Goal: Transaction & Acquisition: Book appointment/travel/reservation

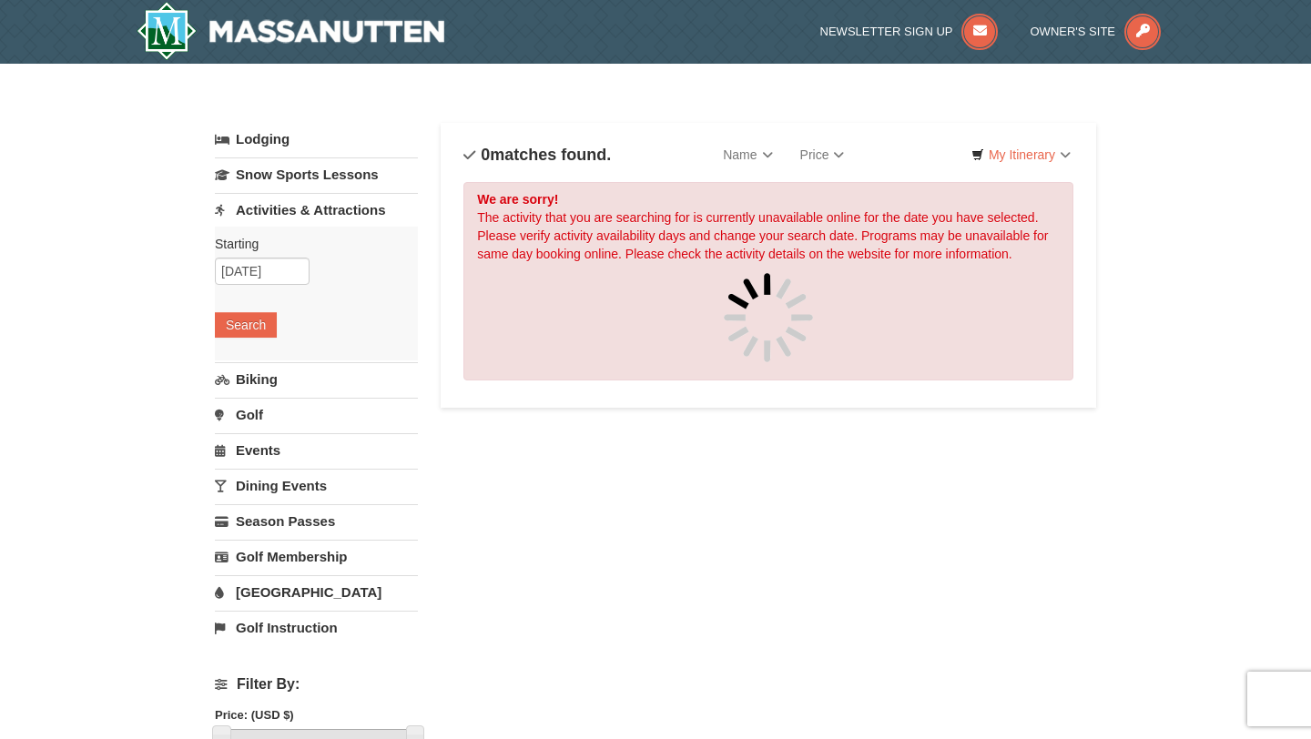
click at [1215, 245] on div "× Categories List Filter My Itinerary Questions? [PHONE_NUMBER] Lodging Arrival…" at bounding box center [655, 702] width 1311 height 1276
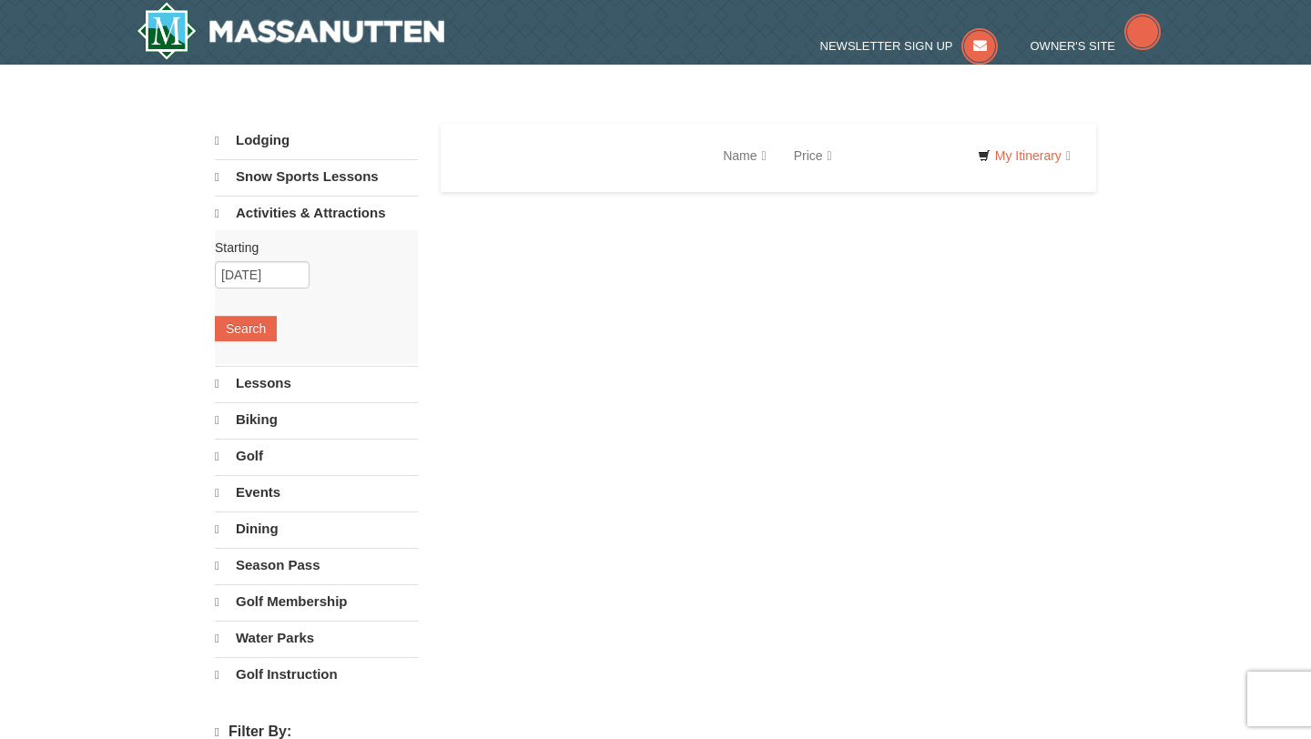
select select "10"
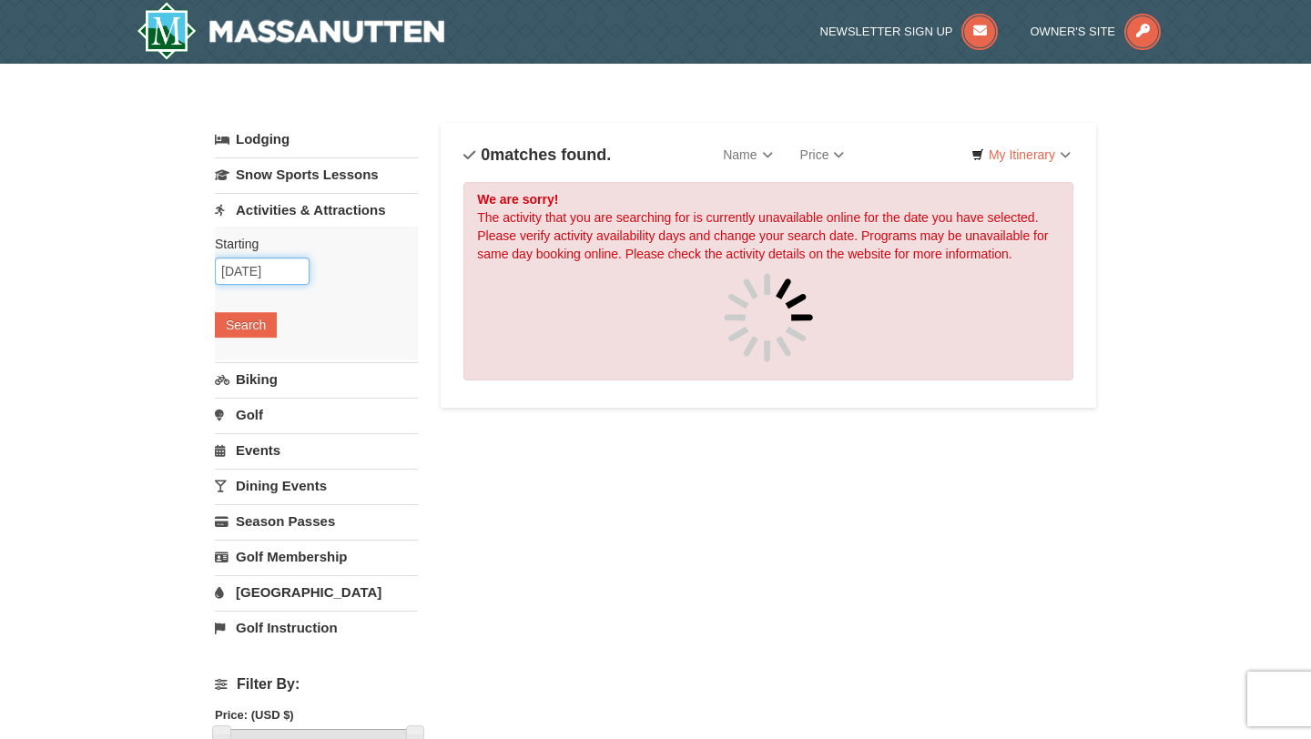
click at [280, 270] on input "[DATE]" at bounding box center [262, 271] width 95 height 27
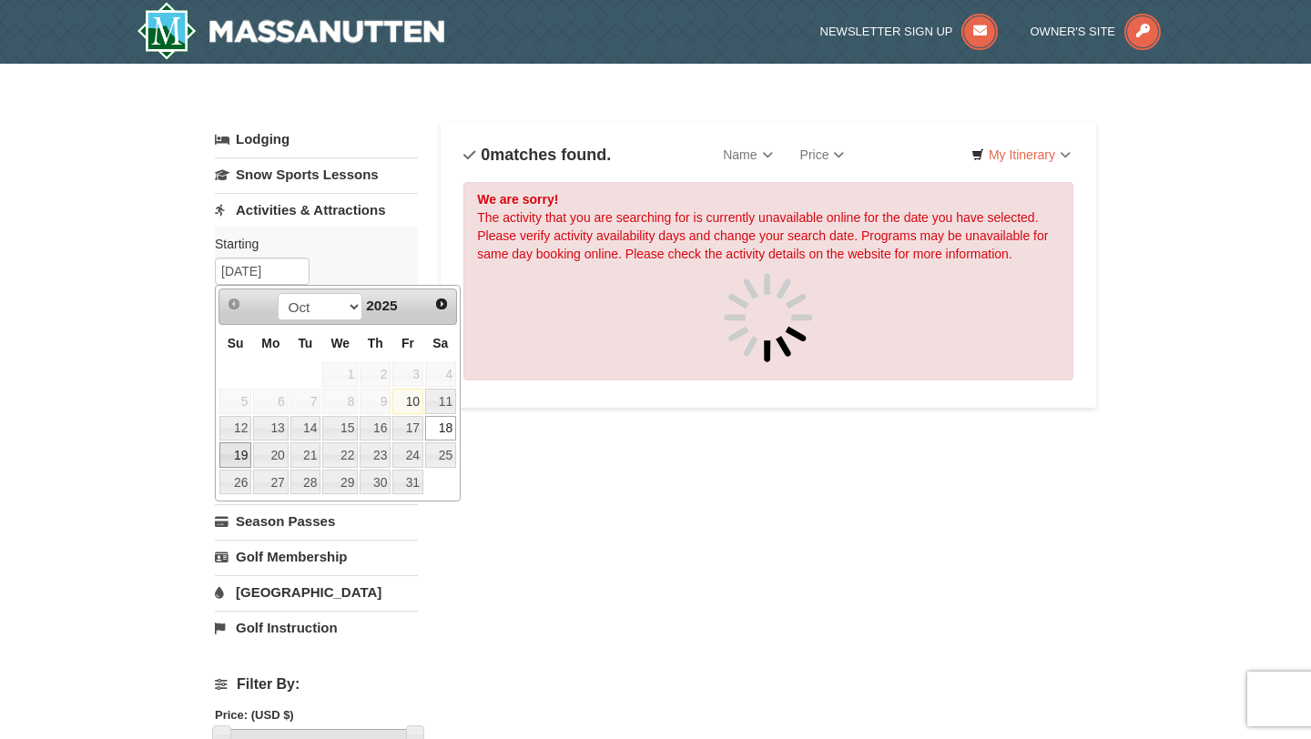
click at [238, 451] on link "19" at bounding box center [235, 454] width 32 height 25
type input "10/19/2025"
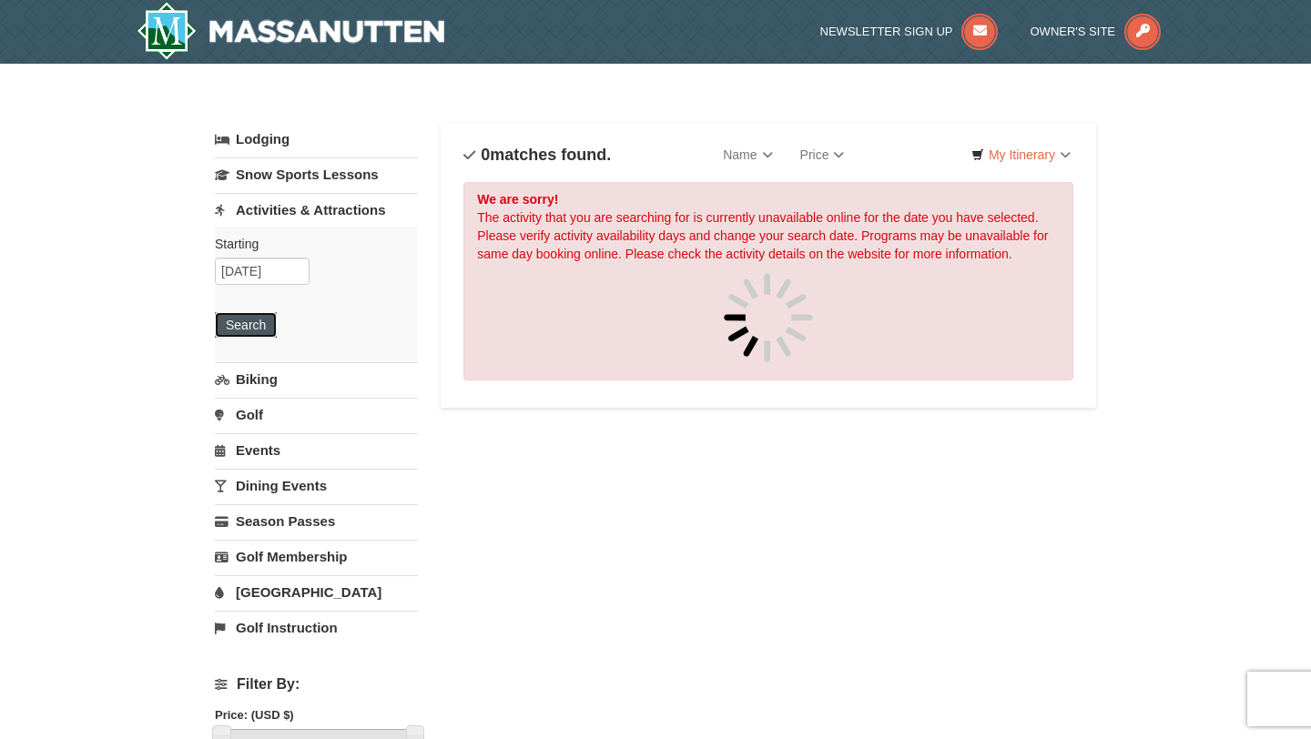
click at [254, 322] on button "Search" at bounding box center [246, 324] width 62 height 25
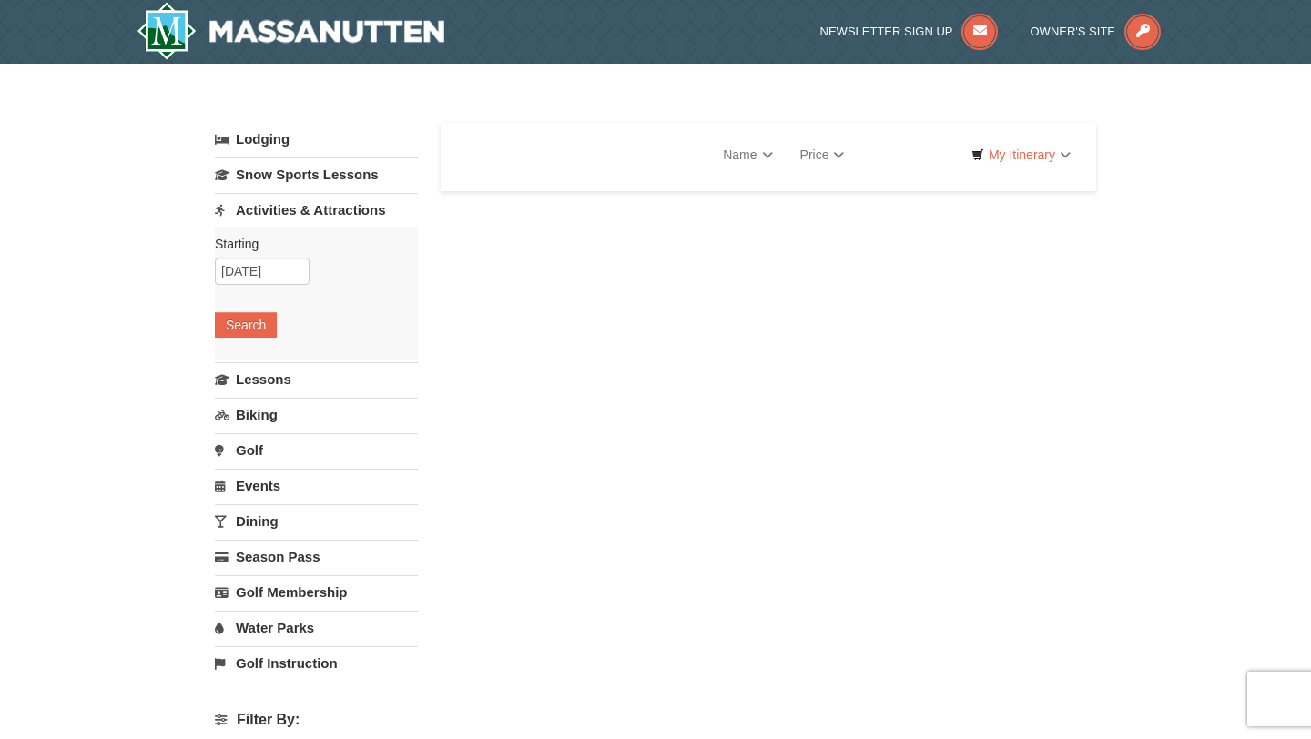
select select "10"
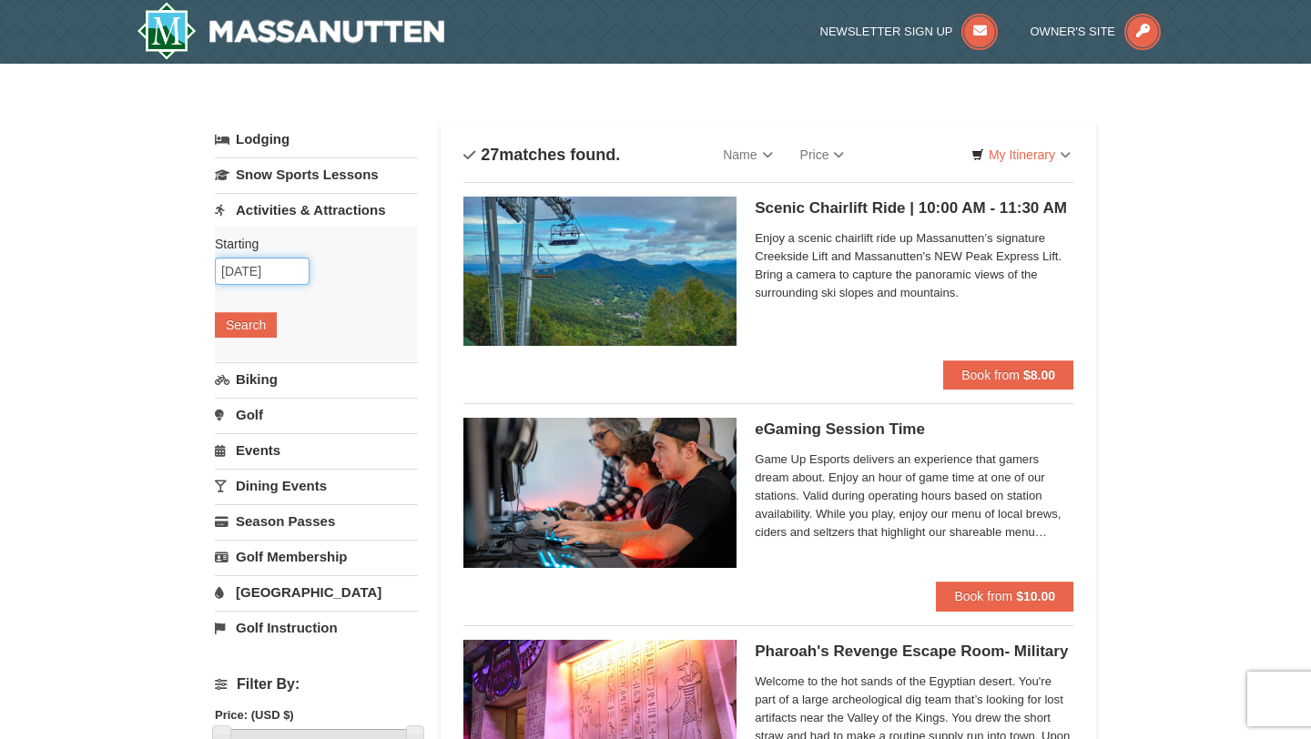
click at [275, 268] on input "10/19/2025" at bounding box center [262, 271] width 95 height 27
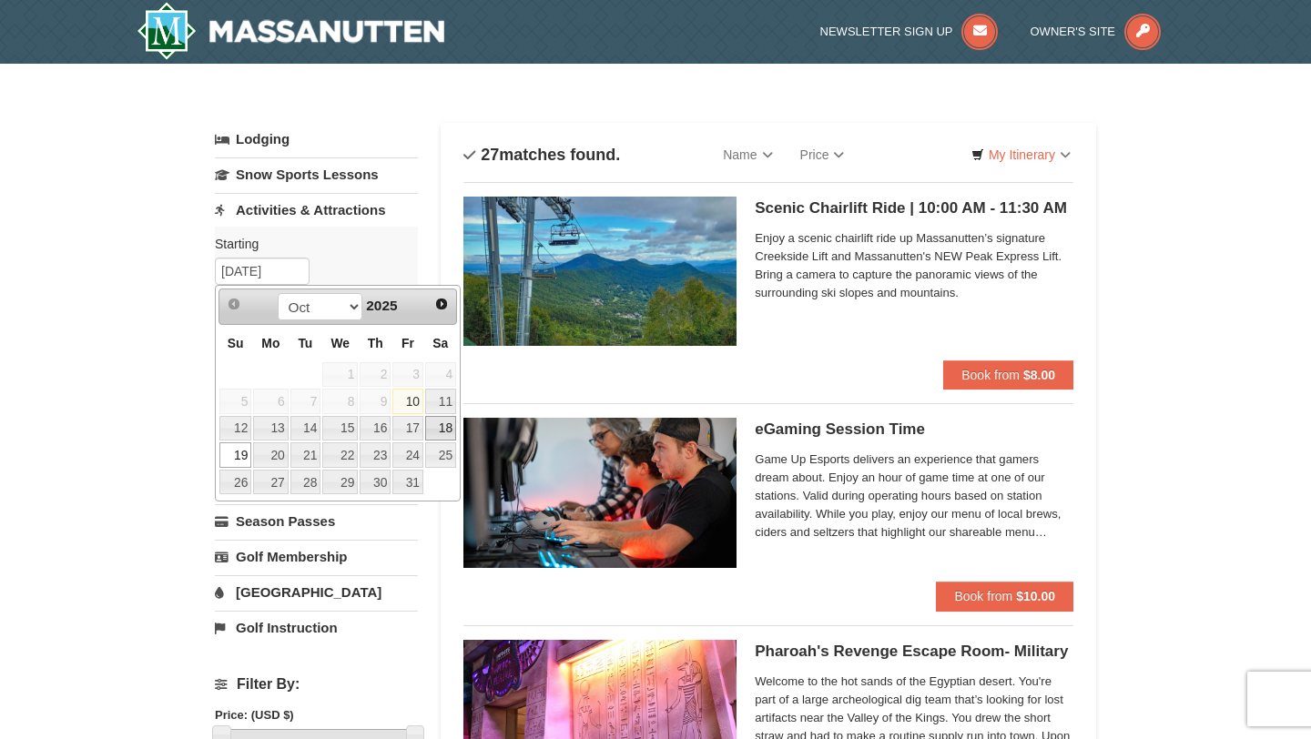
click at [446, 424] on link "18" at bounding box center [440, 428] width 31 height 25
type input "[DATE]"
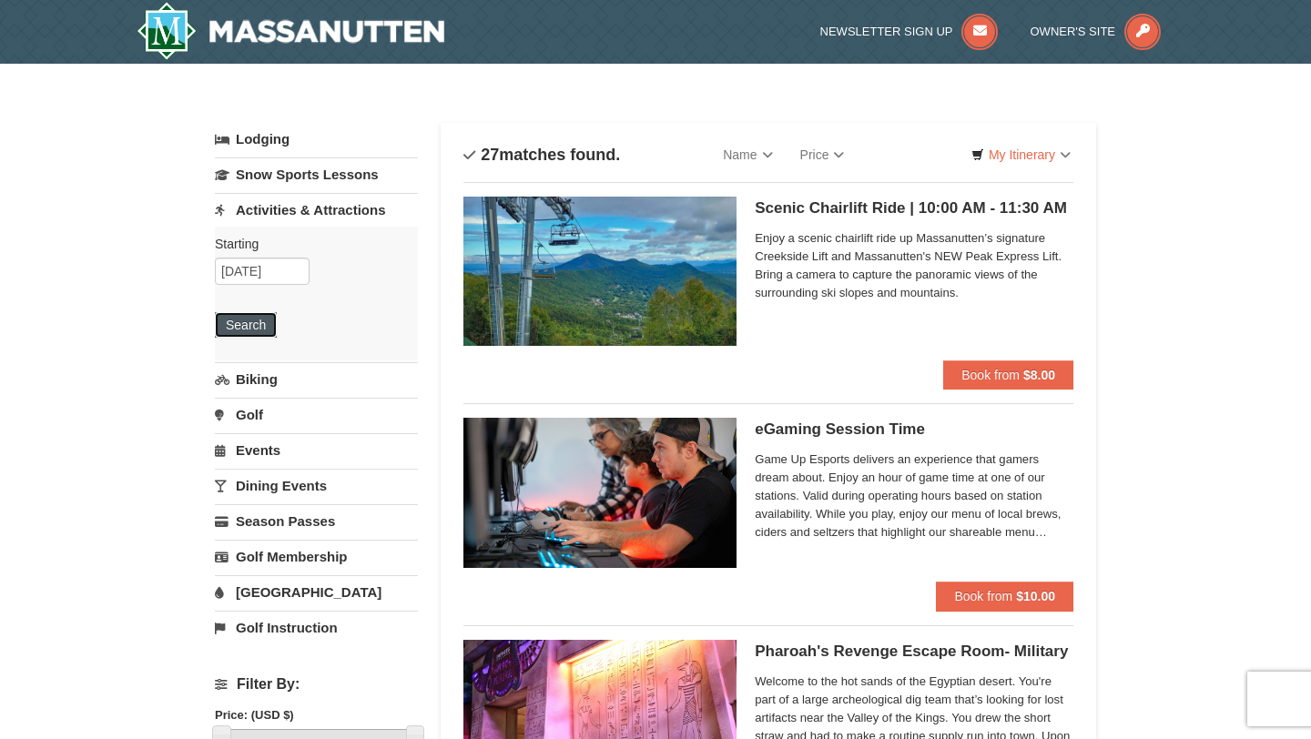
click at [243, 320] on button "Search" at bounding box center [246, 324] width 62 height 25
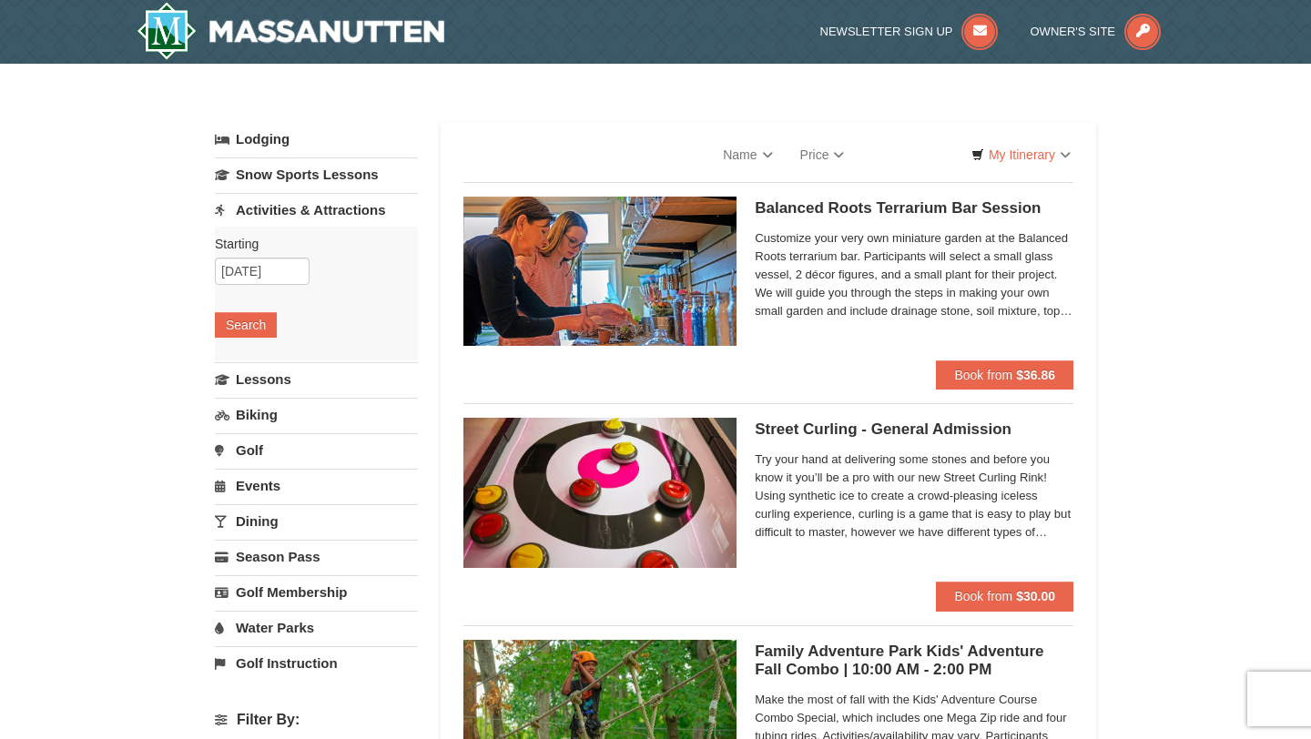
select select "10"
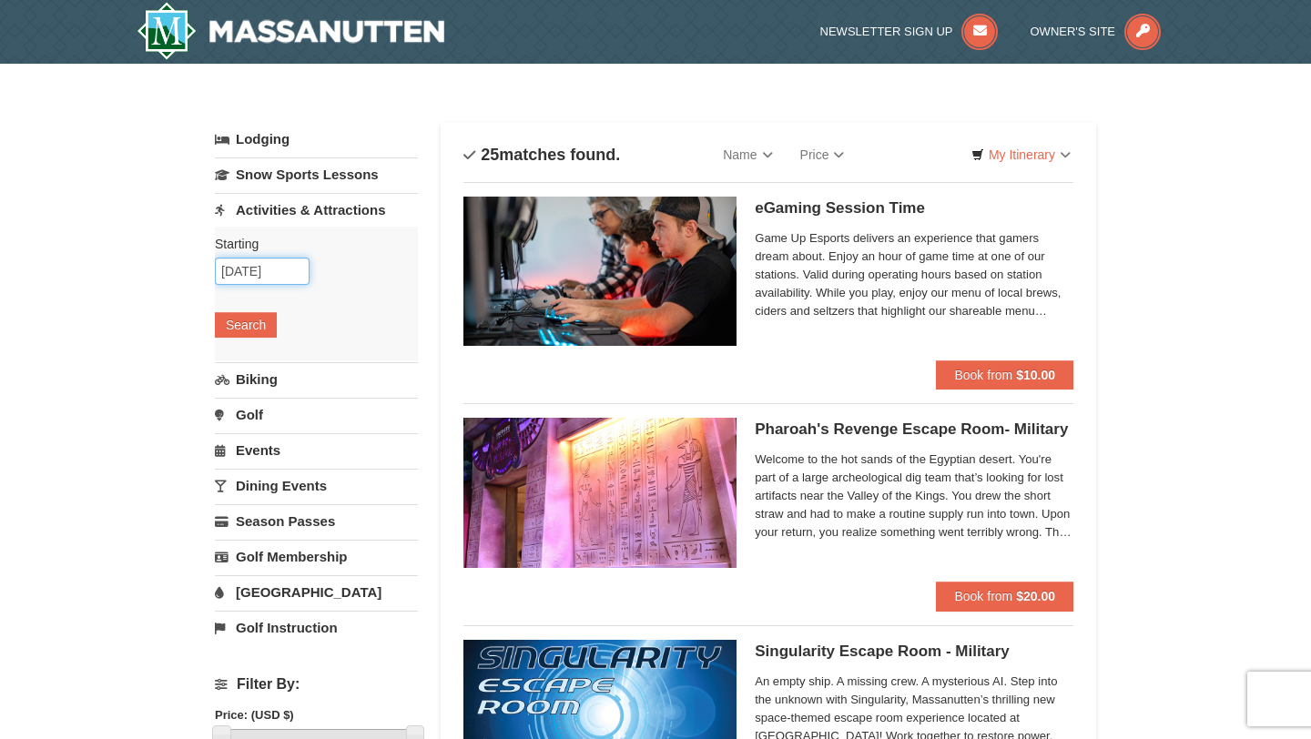
click at [261, 269] on input "[DATE]" at bounding box center [262, 271] width 95 height 27
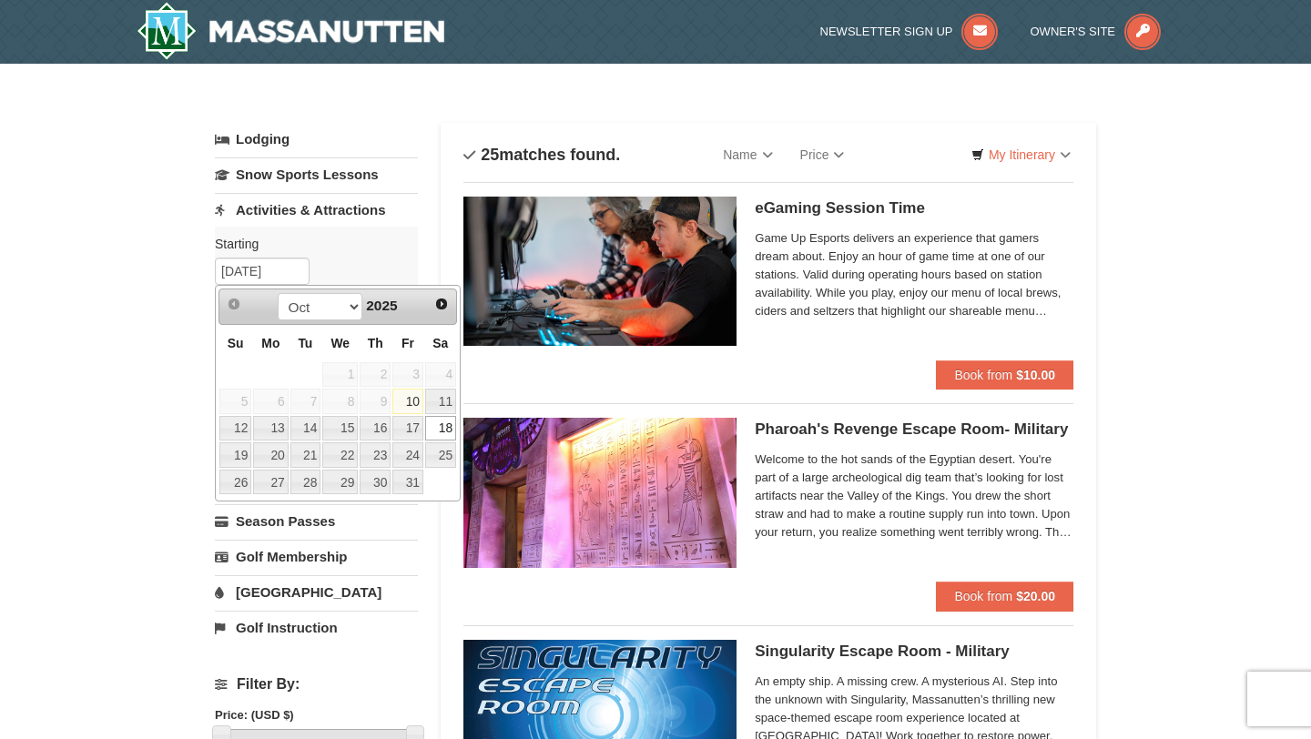
click at [446, 421] on link "18" at bounding box center [440, 428] width 31 height 25
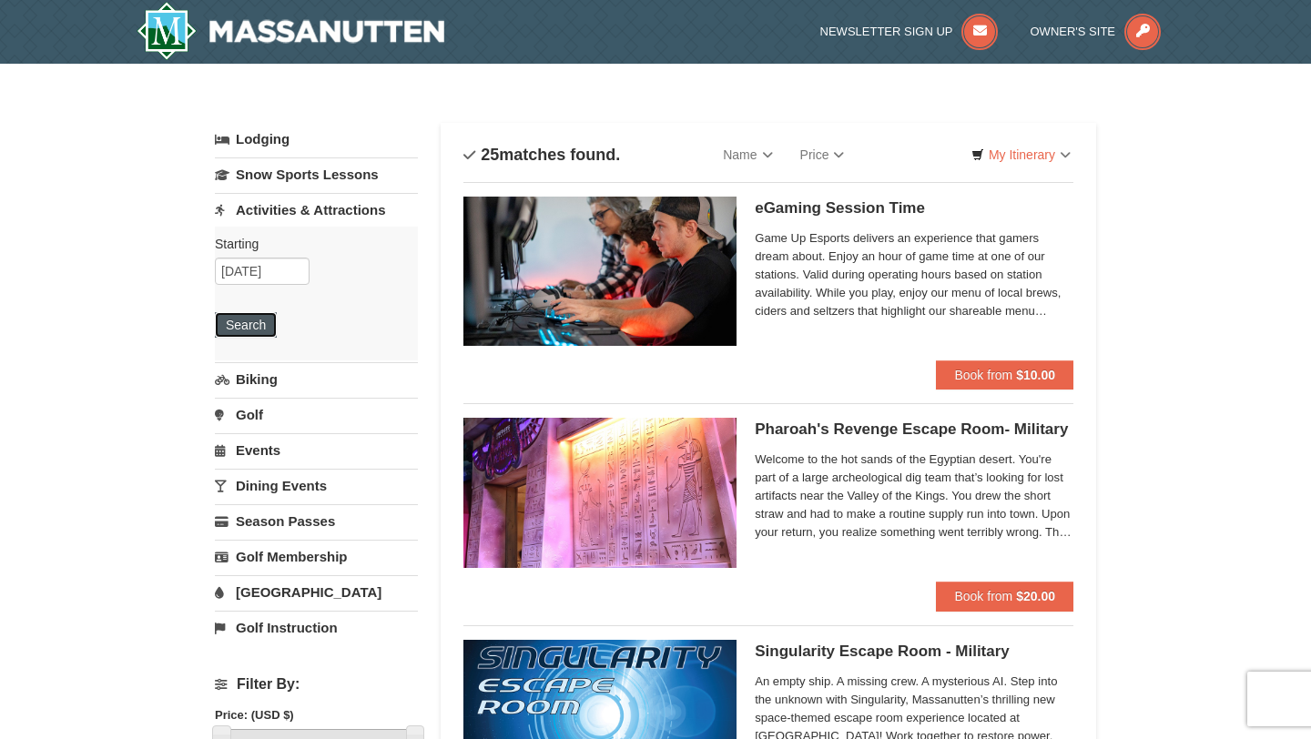
click at [256, 321] on button "Search" at bounding box center [246, 324] width 62 height 25
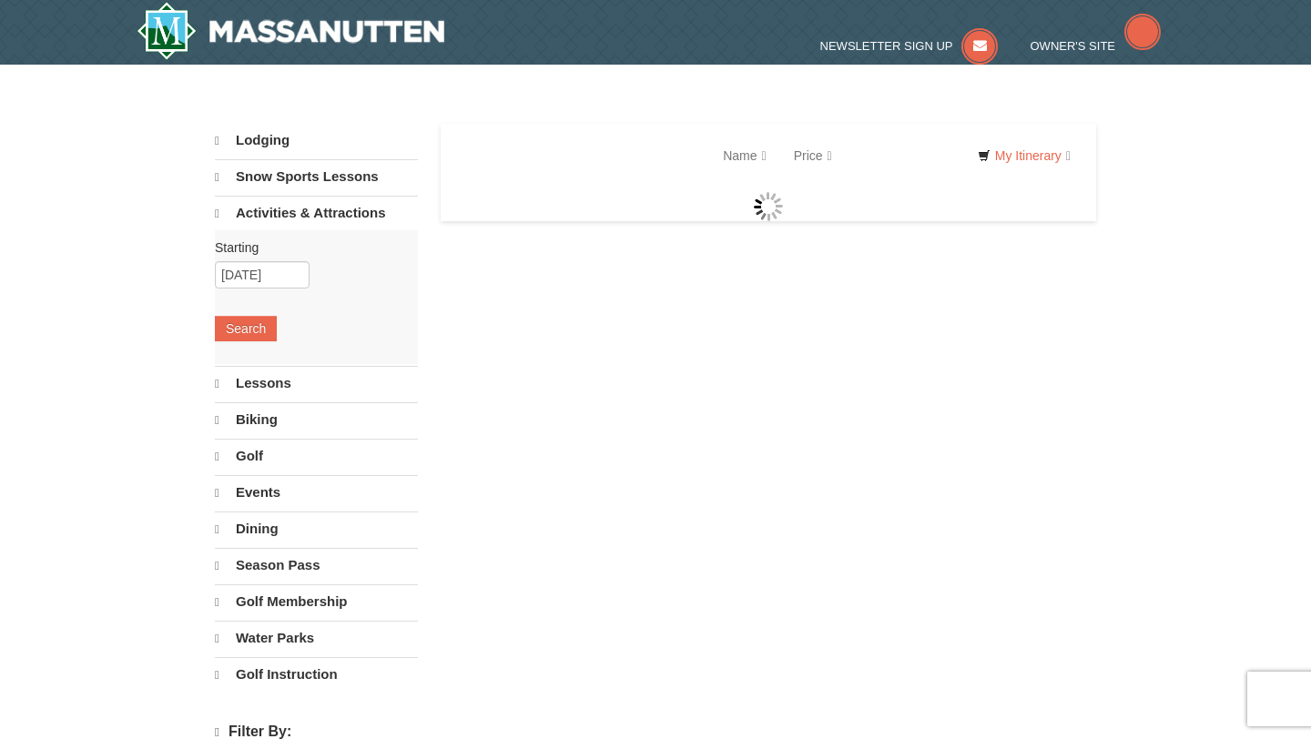
select select "10"
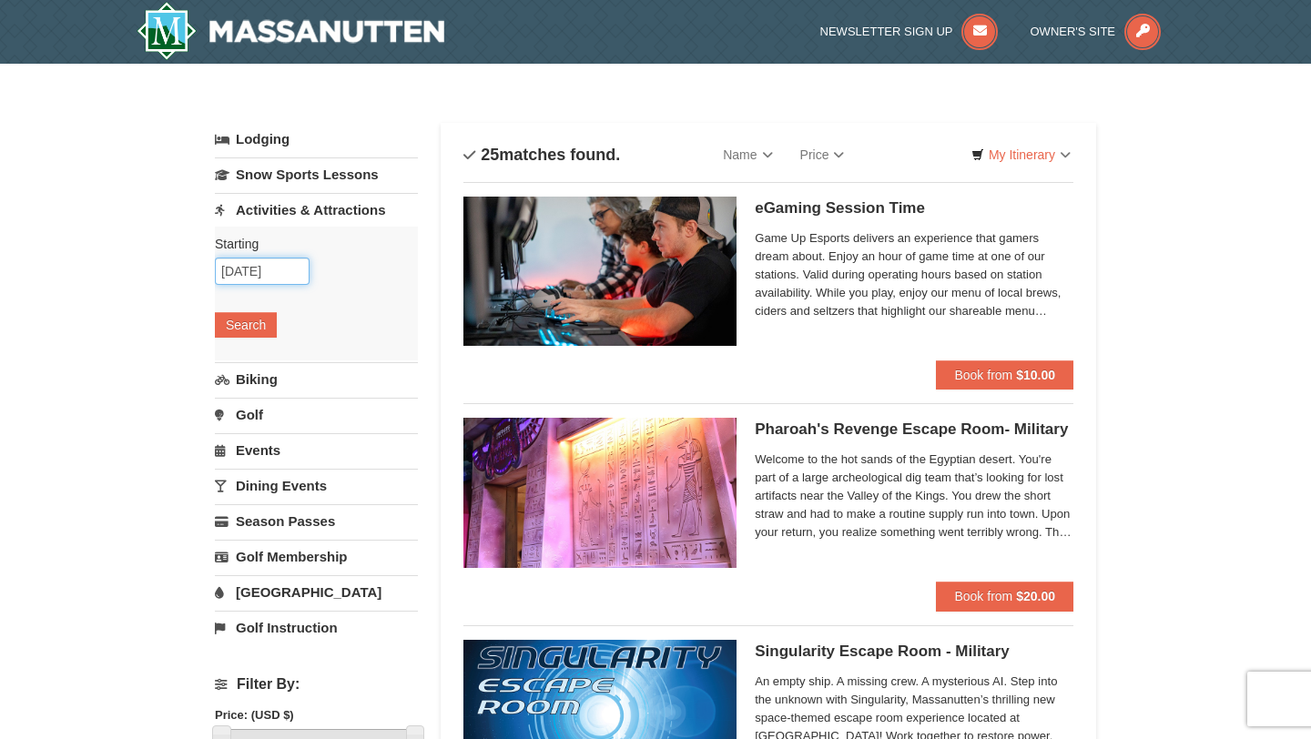
click at [282, 281] on input "10/18/2025" at bounding box center [262, 271] width 95 height 27
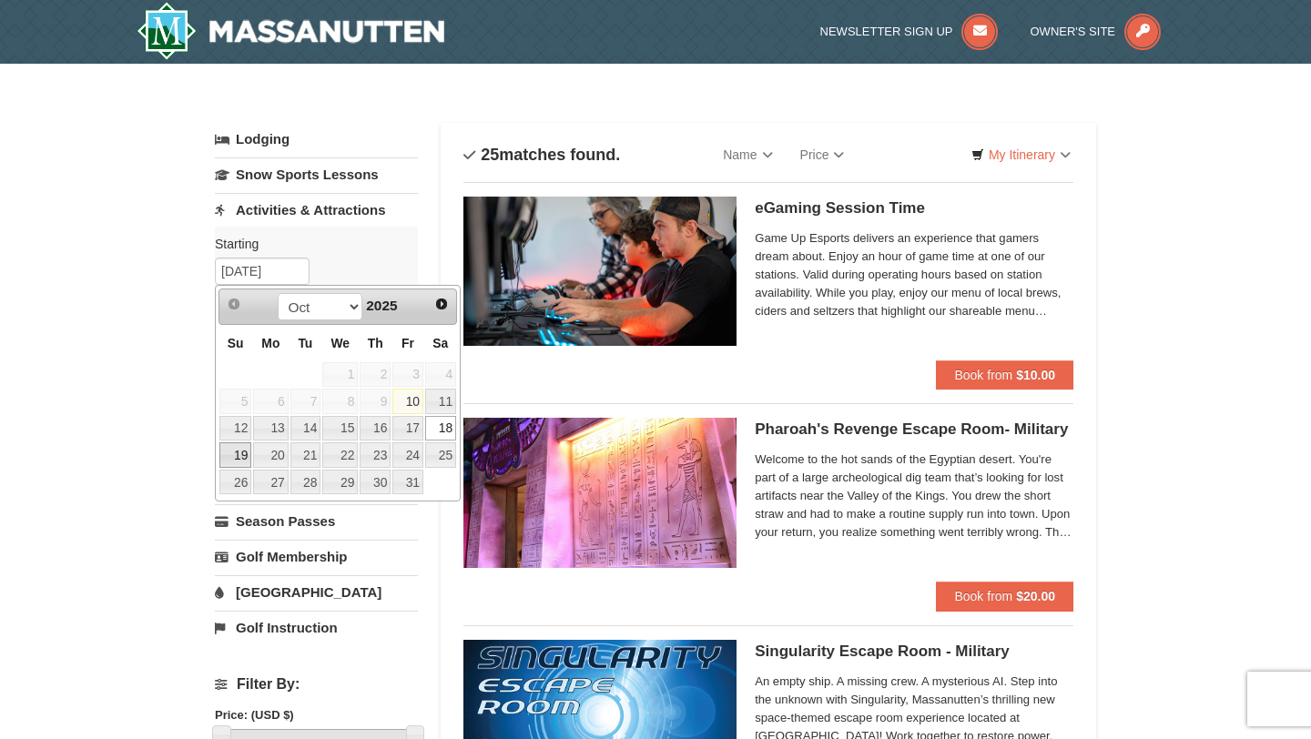
click at [239, 456] on link "19" at bounding box center [235, 454] width 32 height 25
type input "[DATE]"
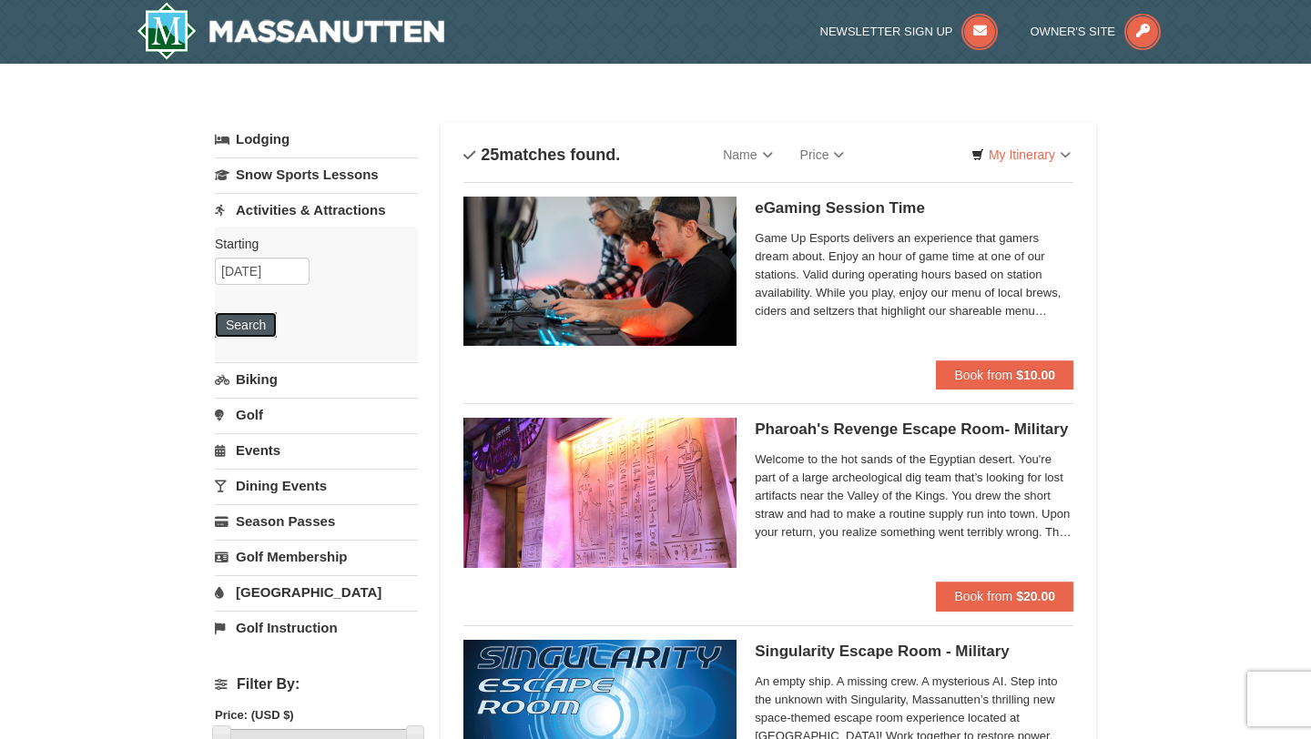
click at [252, 330] on button "Search" at bounding box center [246, 324] width 62 height 25
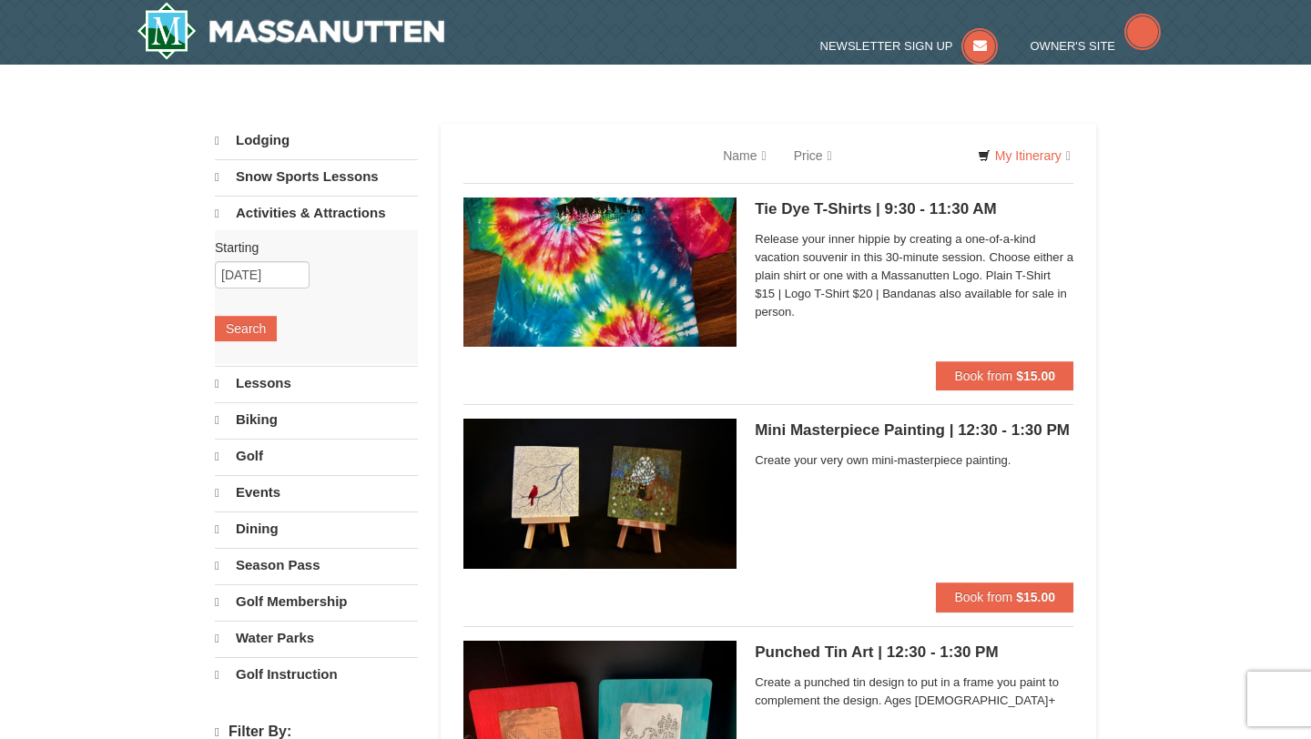
select select "10"
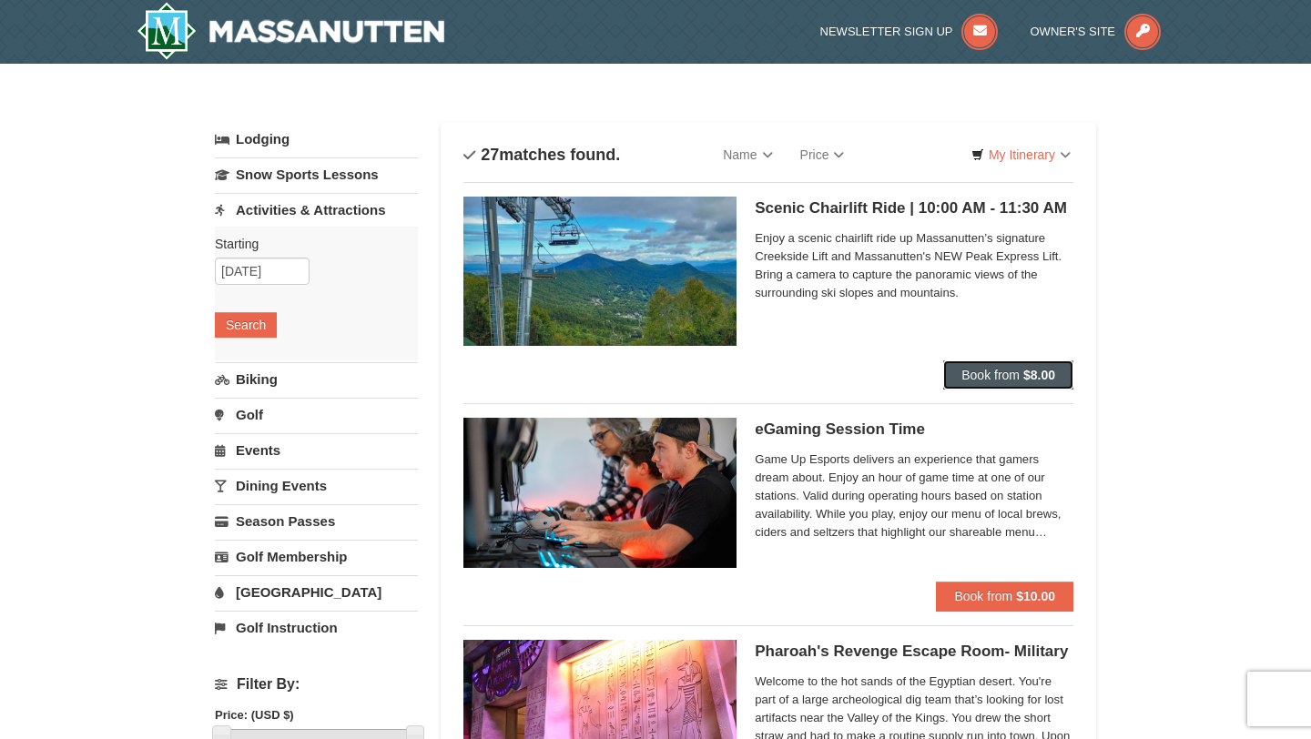
click at [986, 371] on span "Book from" at bounding box center [990, 375] width 58 height 15
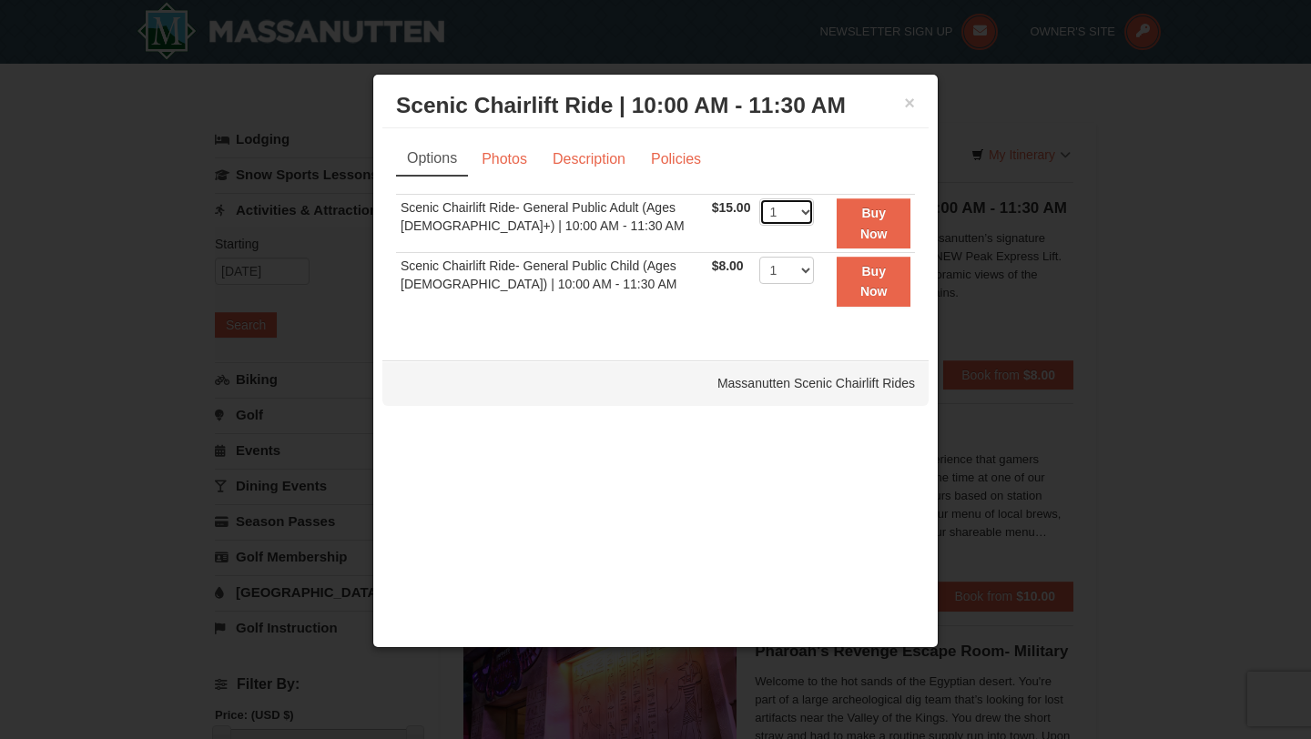
click at [798, 212] on select "1 2 3 4 5 6 7 8 9 10 11 12 13 14 15 16 17 18 19 20 21 22" at bounding box center [786, 211] width 55 height 27
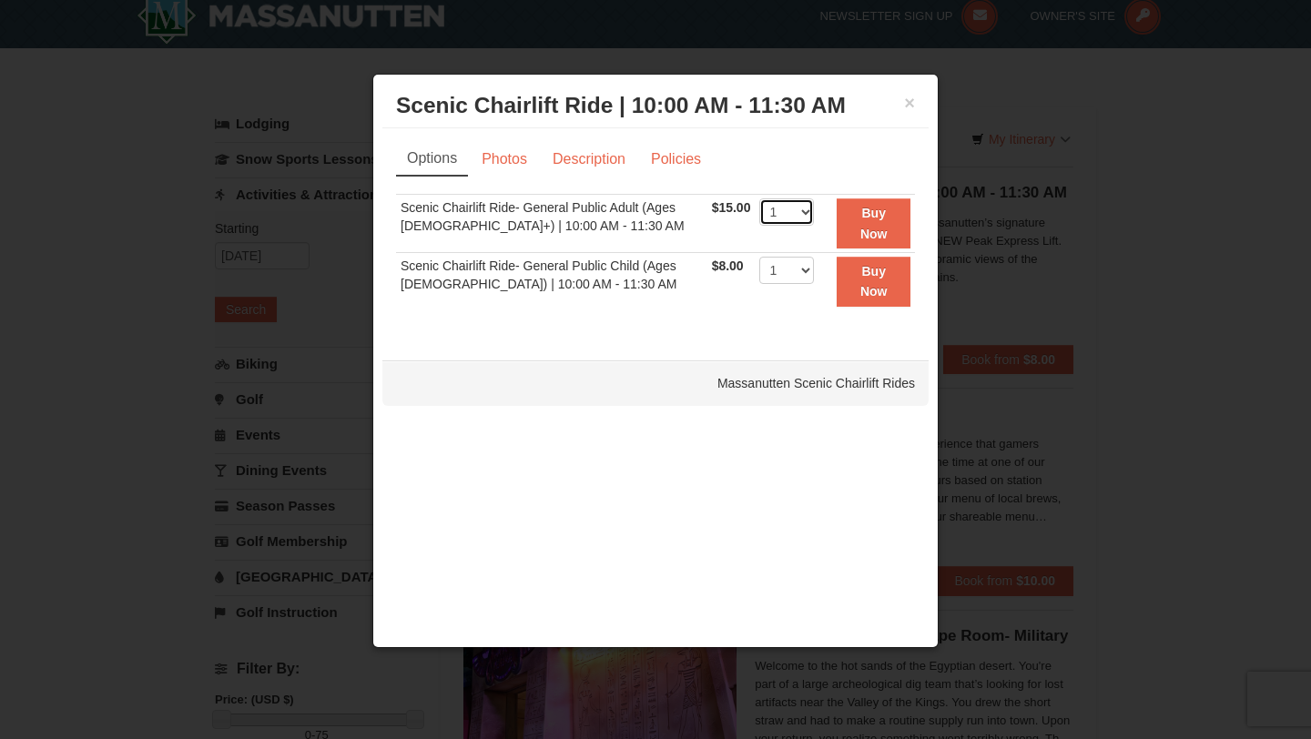
scroll to position [12, 0]
click at [801, 213] on select "1 2 3 4 5 6 7 8 9 10 11 12 13 14 15 16 17 18 19 20 21 22" at bounding box center [786, 211] width 55 height 27
select select "3"
click at [759, 198] on select "1 2 3 4 5 6 7 8 9 10 11 12 13 14 15 16 17 18 19 20 21 22" at bounding box center [786, 211] width 55 height 27
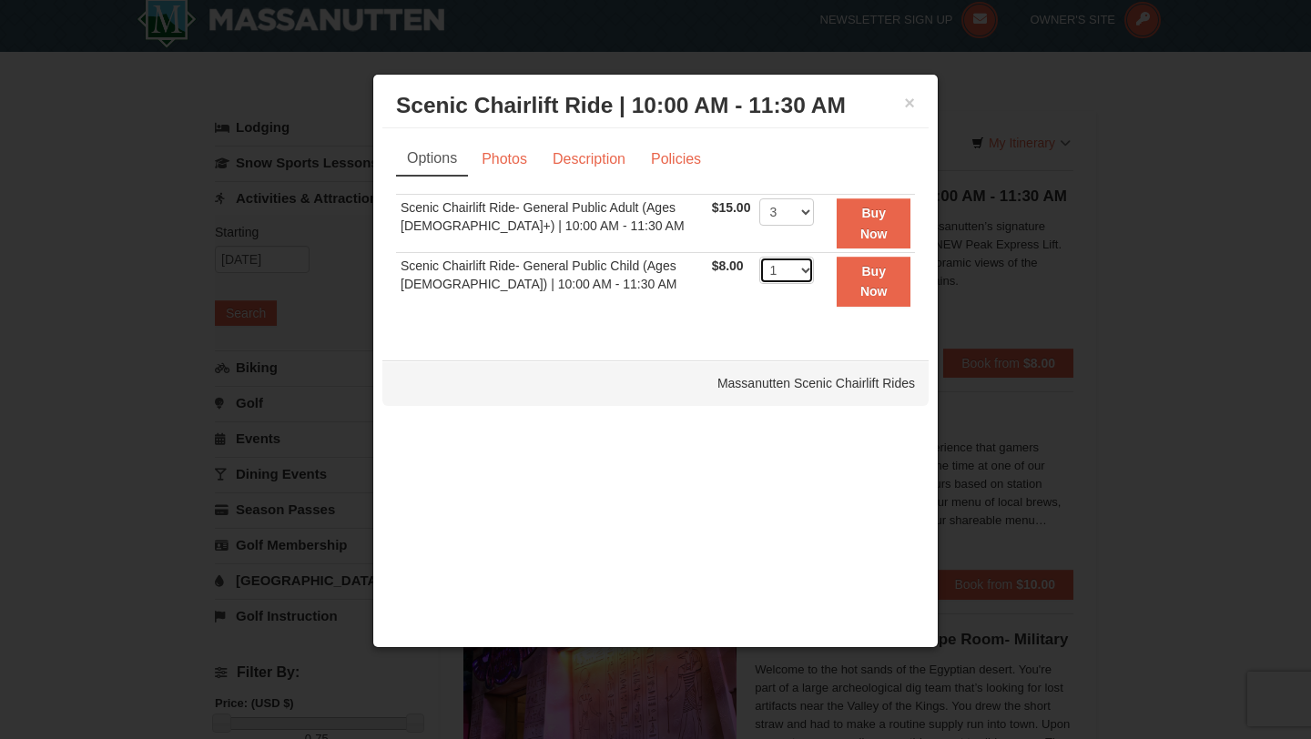
click at [796, 271] on select "1 2 3 4 5 6 7 8 9 10 11 12 13 14 15 16 17 18 19 20 21 22" at bounding box center [786, 270] width 55 height 27
select select "2"
click at [759, 257] on select "1 2 3 4 5 6 7 8 9 10 11 12 13 14 15 16 17 18 19 20 21 22" at bounding box center [786, 270] width 55 height 27
click at [870, 220] on button "Buy Now" at bounding box center [874, 223] width 74 height 50
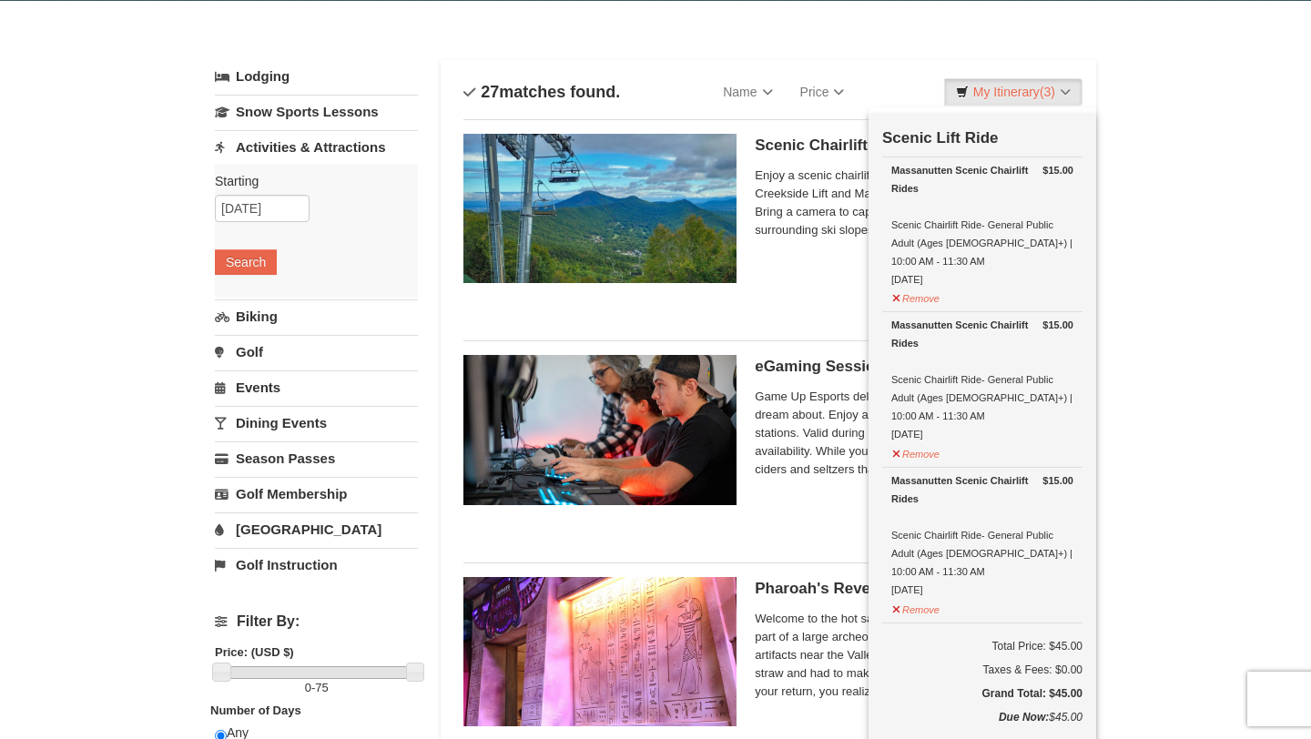
scroll to position [104, 0]
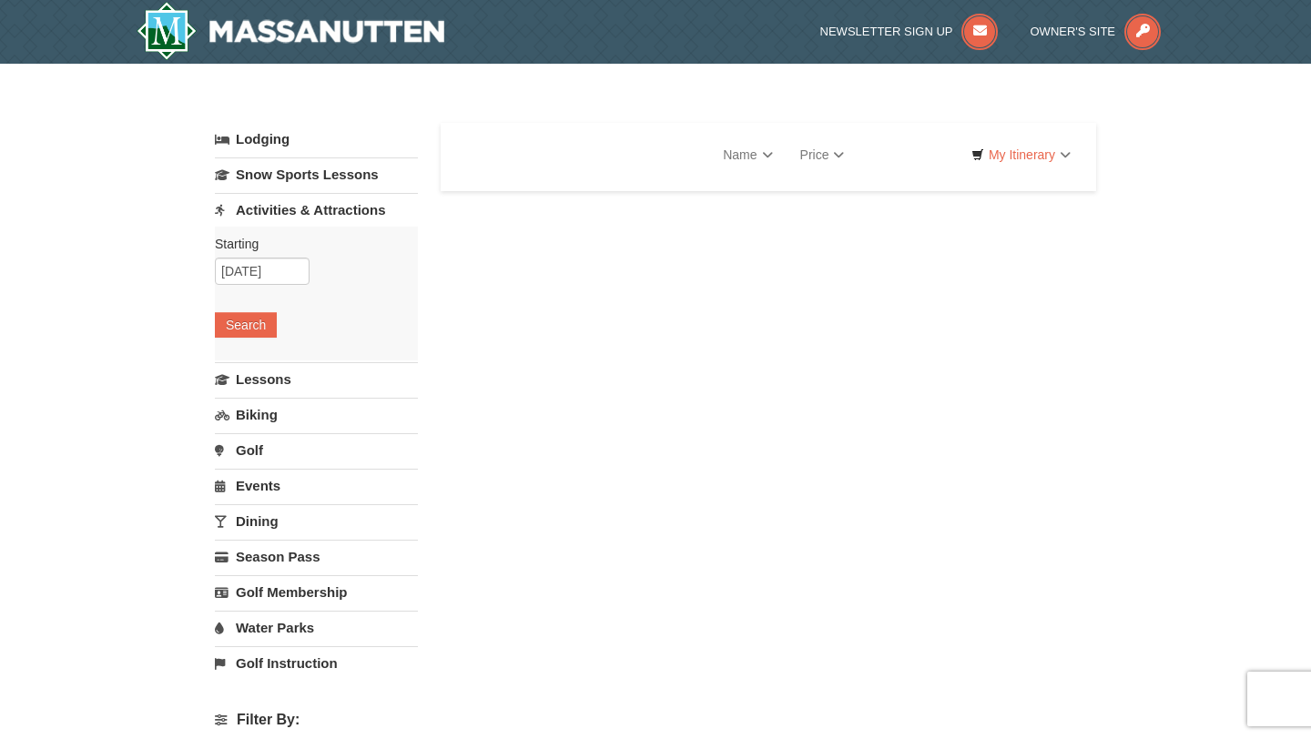
select select "10"
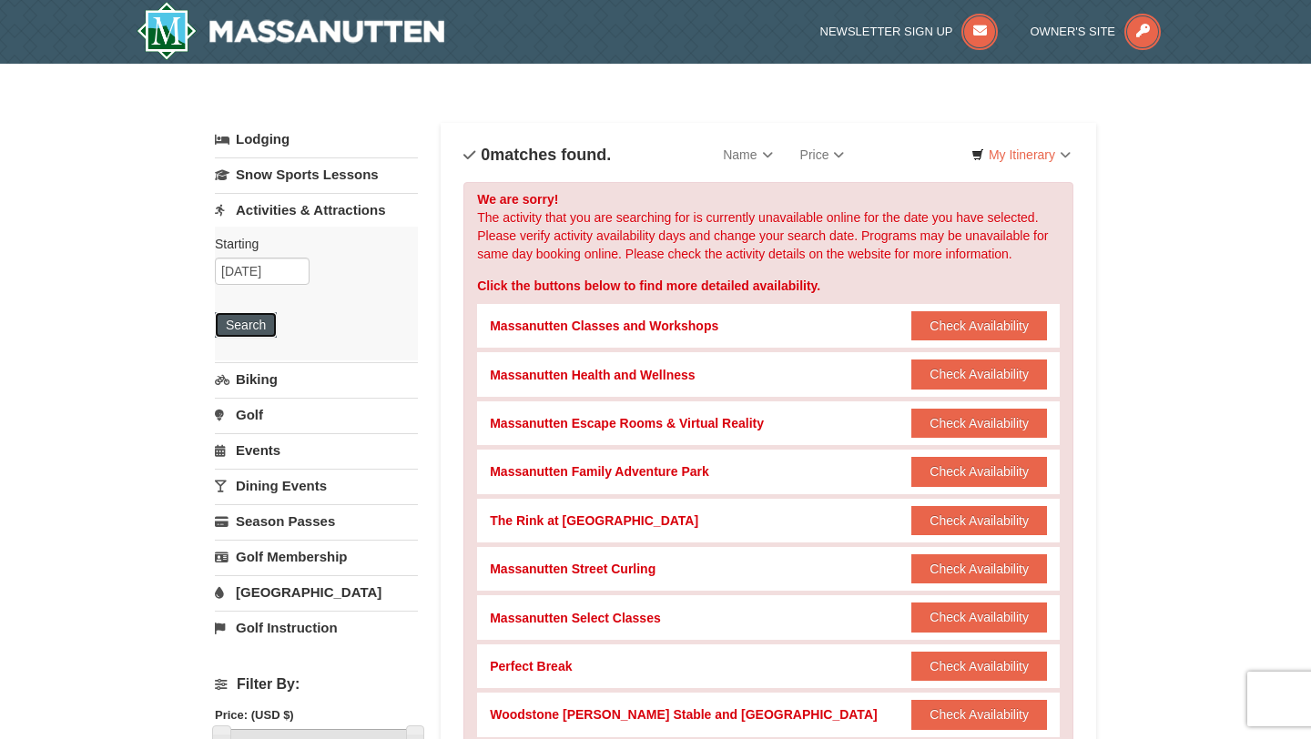
click at [256, 328] on button "Search" at bounding box center [246, 324] width 62 height 25
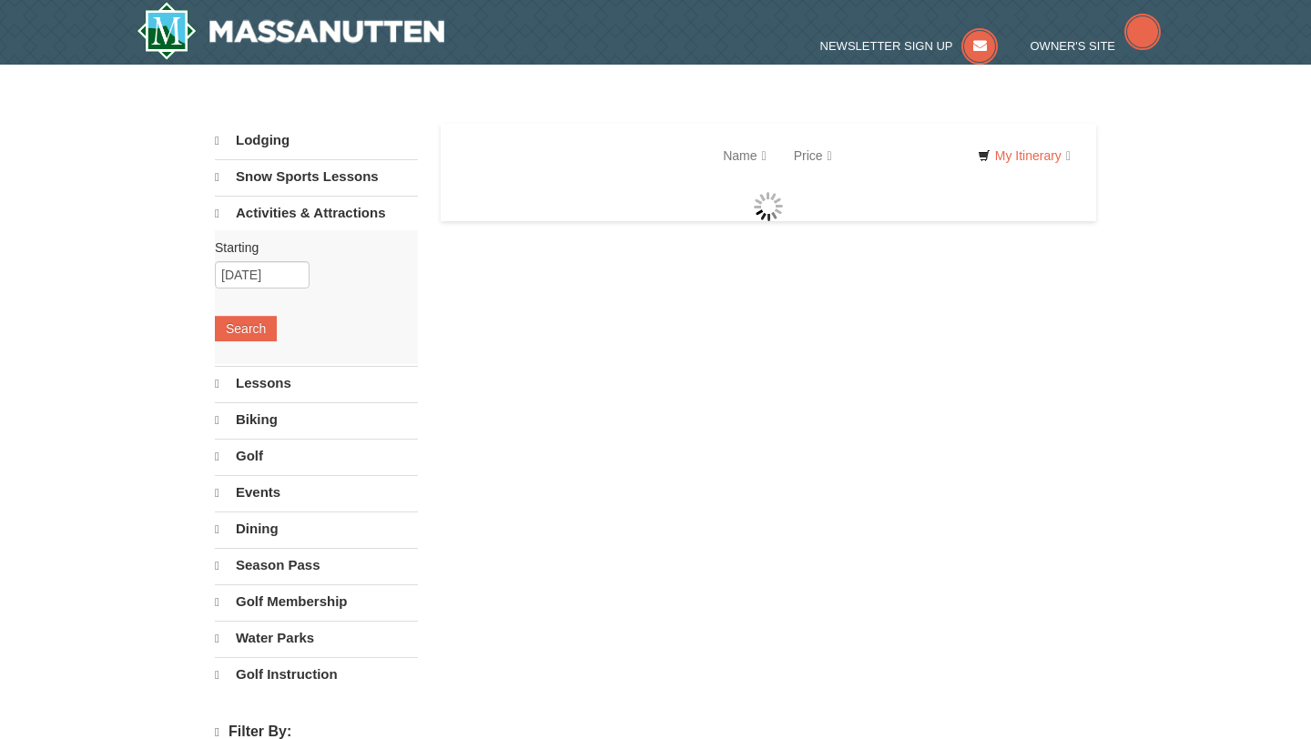
select select "10"
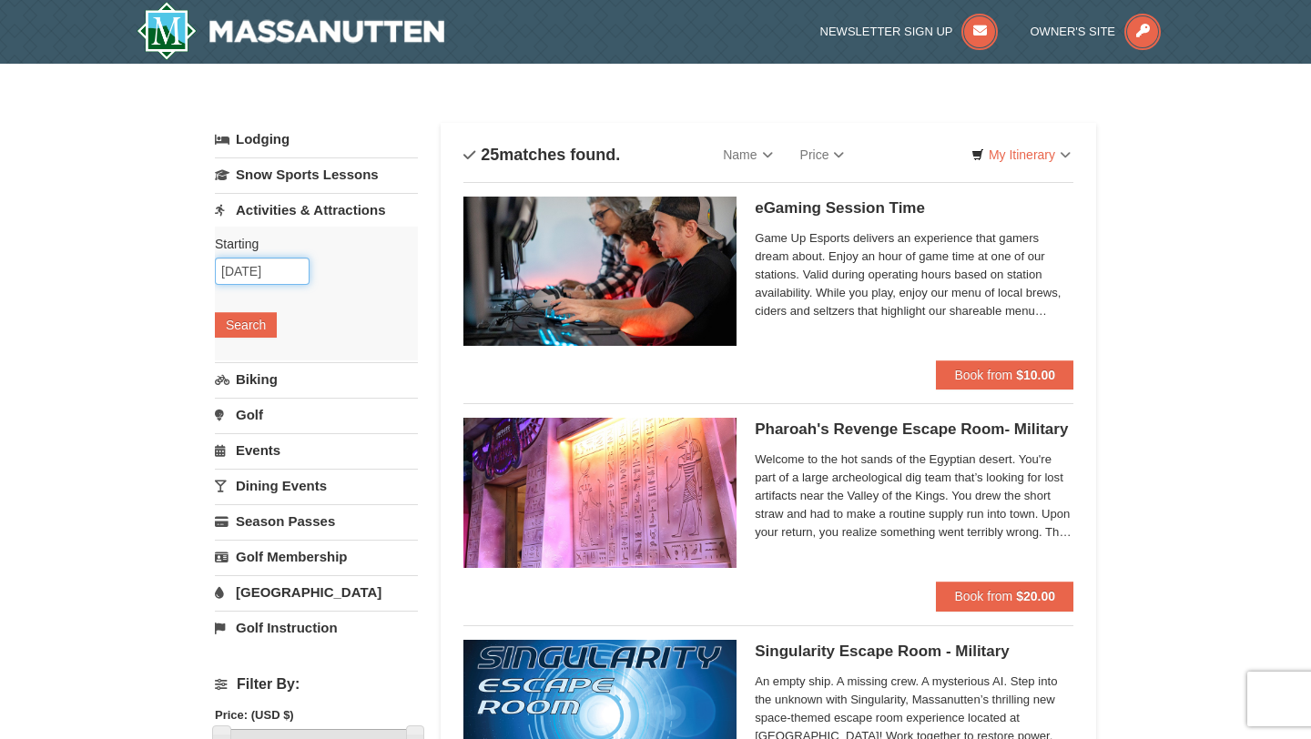
click at [278, 266] on input "[DATE]" at bounding box center [262, 271] width 95 height 27
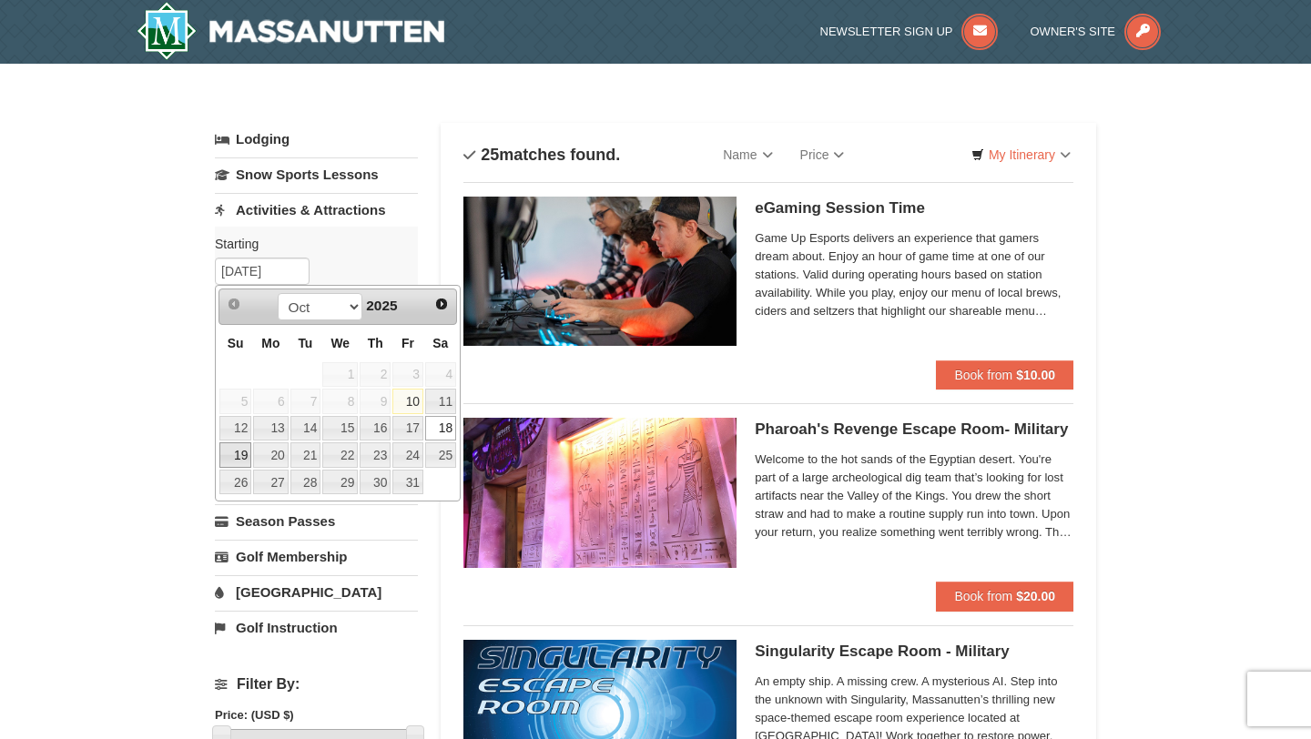
click at [240, 448] on link "19" at bounding box center [235, 454] width 32 height 25
type input "[DATE]"
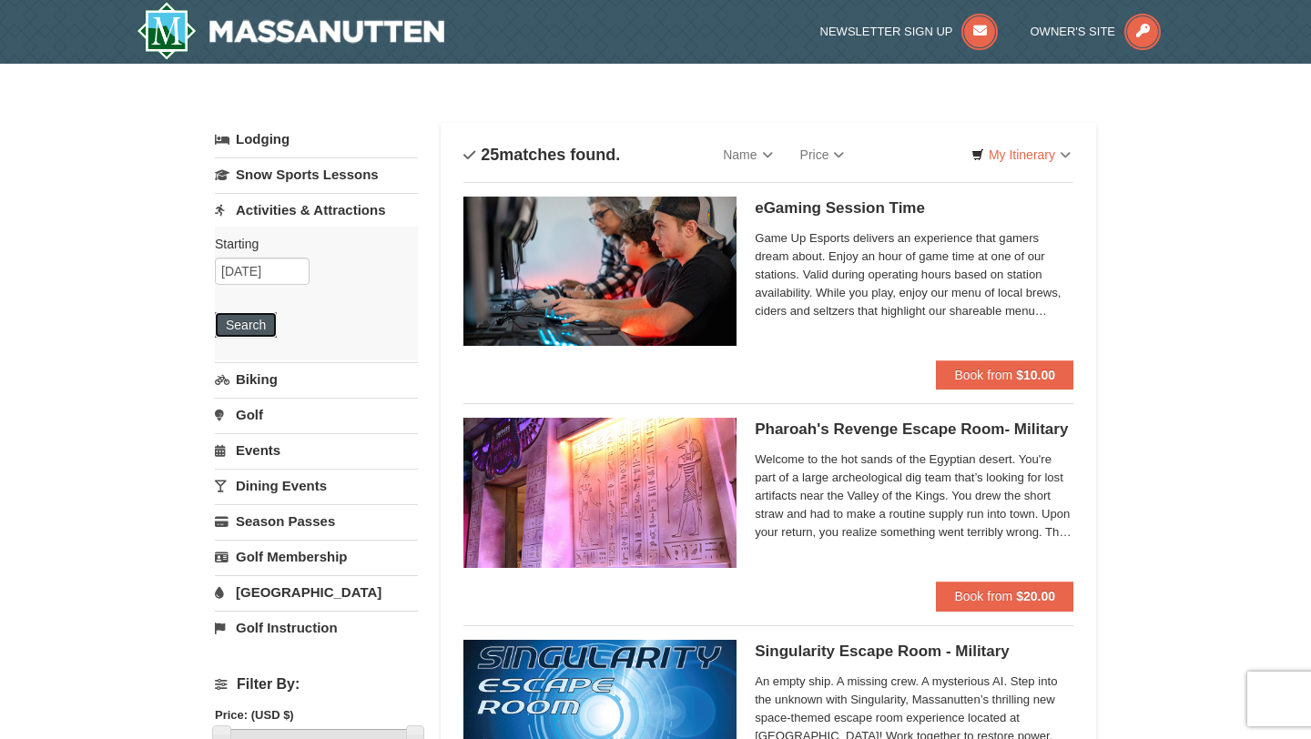
click at [259, 320] on button "Search" at bounding box center [246, 324] width 62 height 25
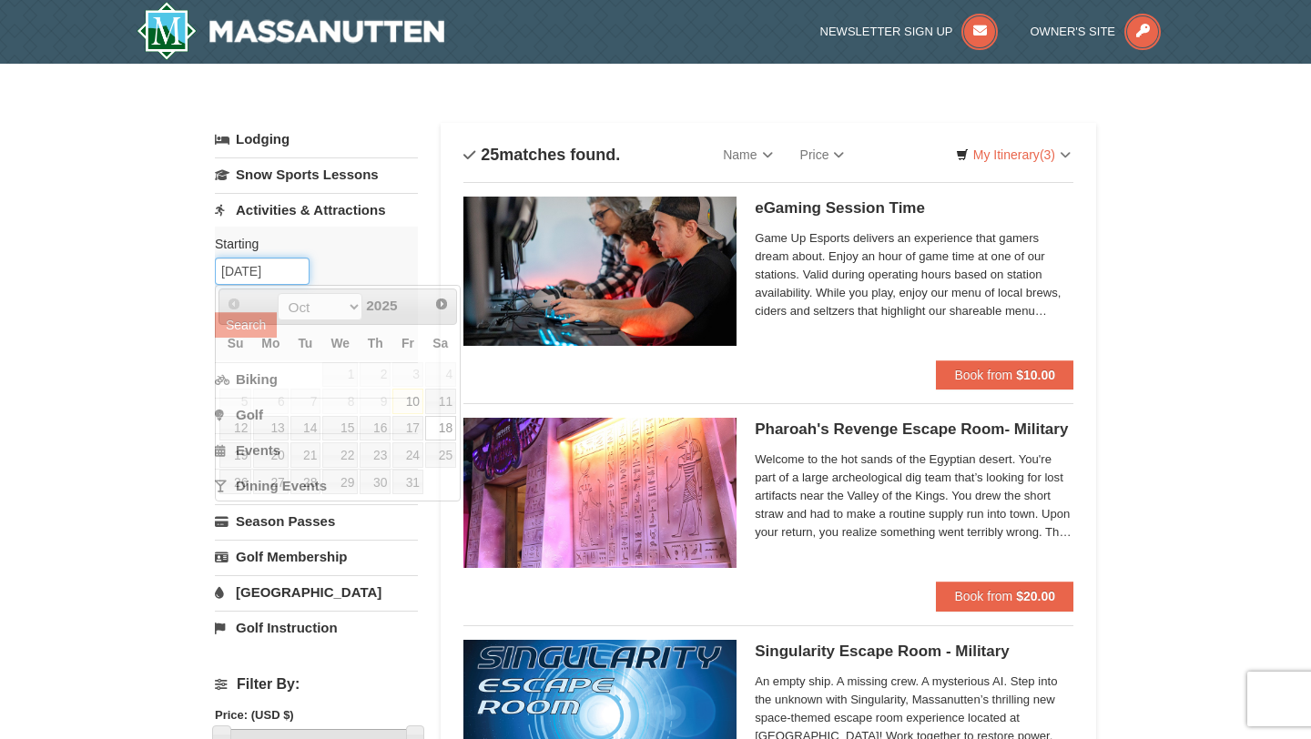
click at [269, 275] on input "10/18/2025" at bounding box center [262, 271] width 95 height 27
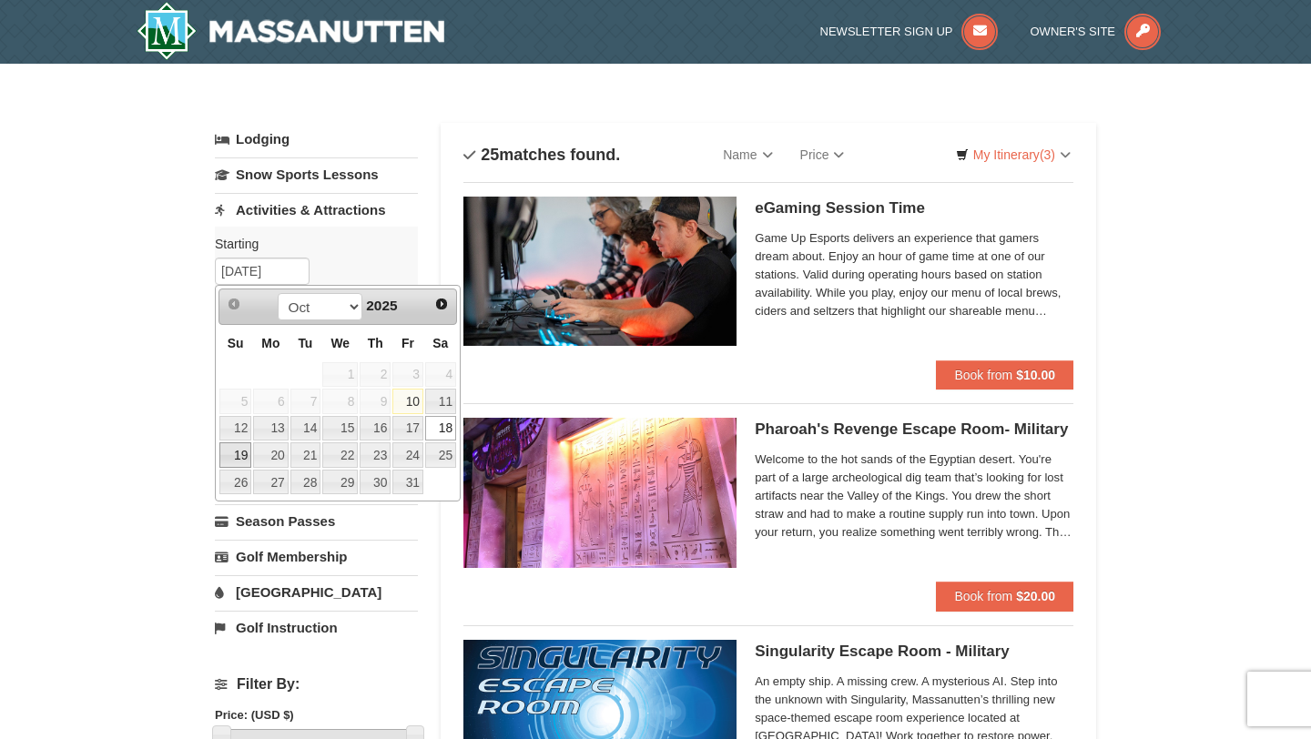
click at [236, 450] on link "19" at bounding box center [235, 454] width 32 height 25
type input "10/19/2025"
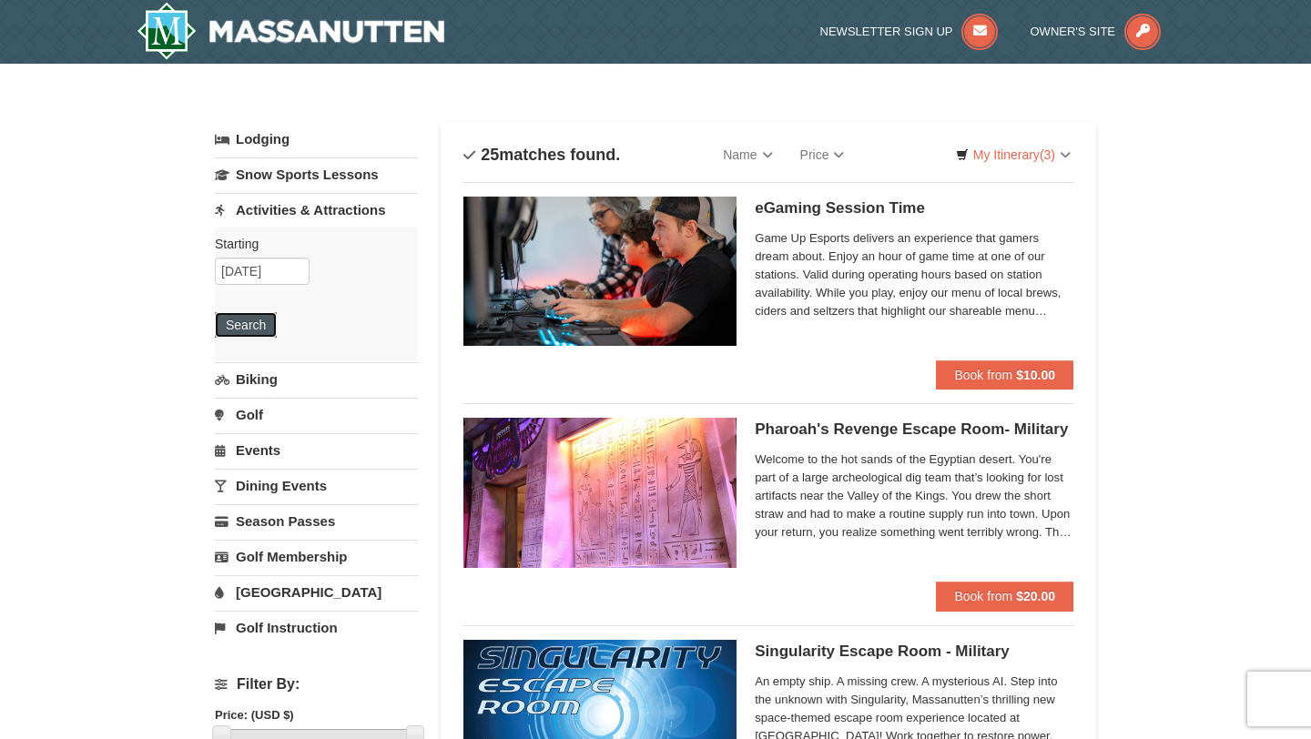
click at [261, 329] on button "Search" at bounding box center [246, 324] width 62 height 25
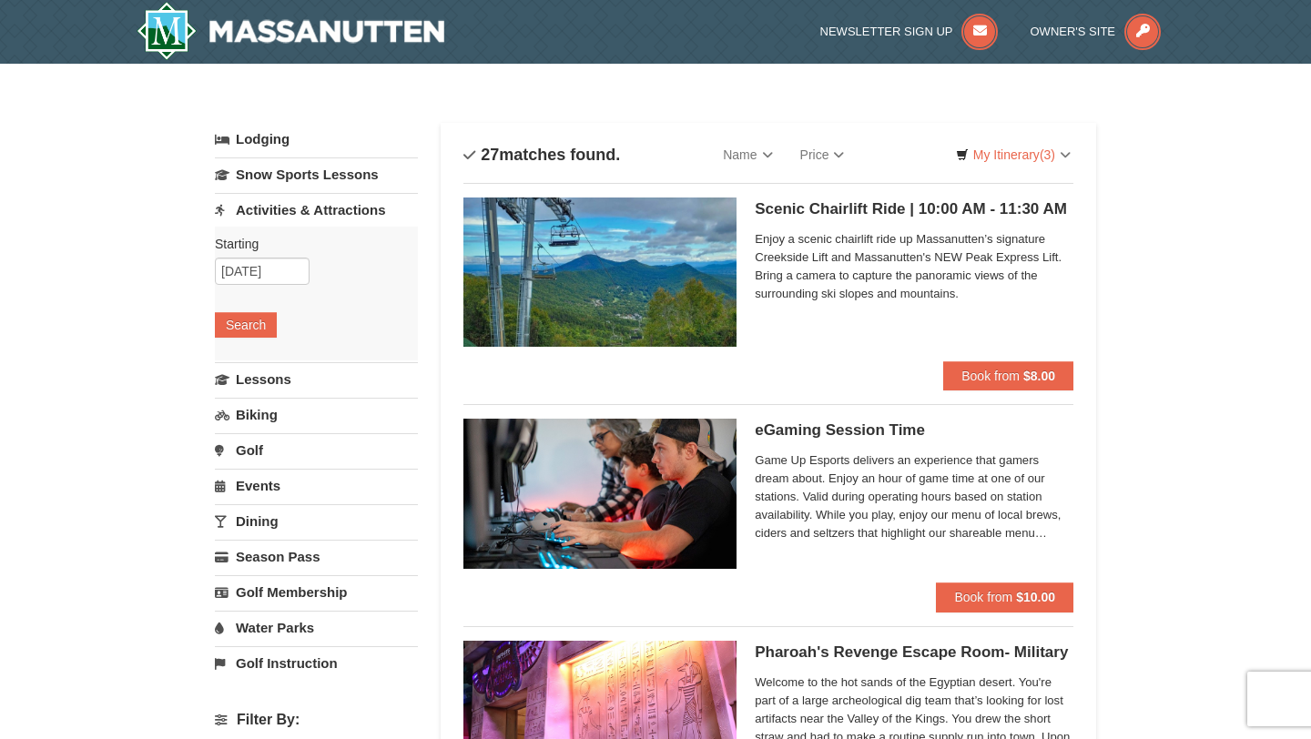
select select "10"
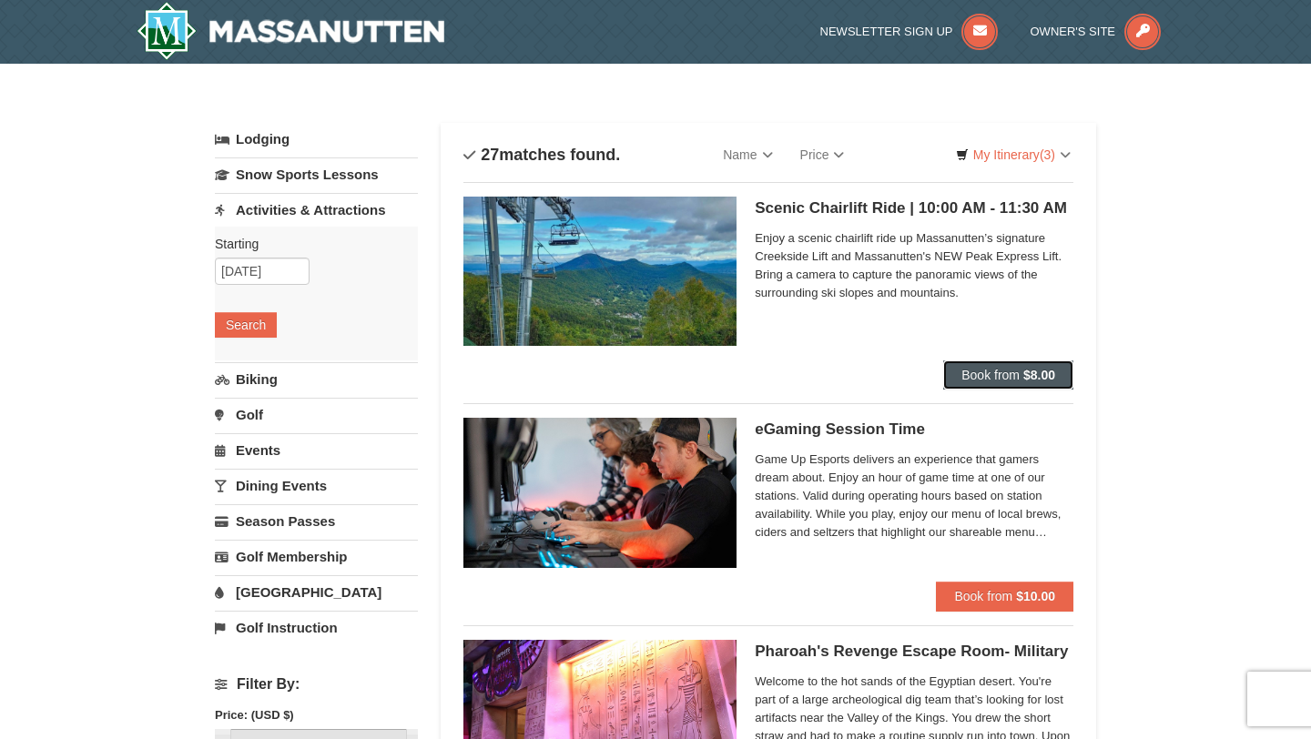
click at [990, 376] on span "Book from" at bounding box center [990, 375] width 58 height 15
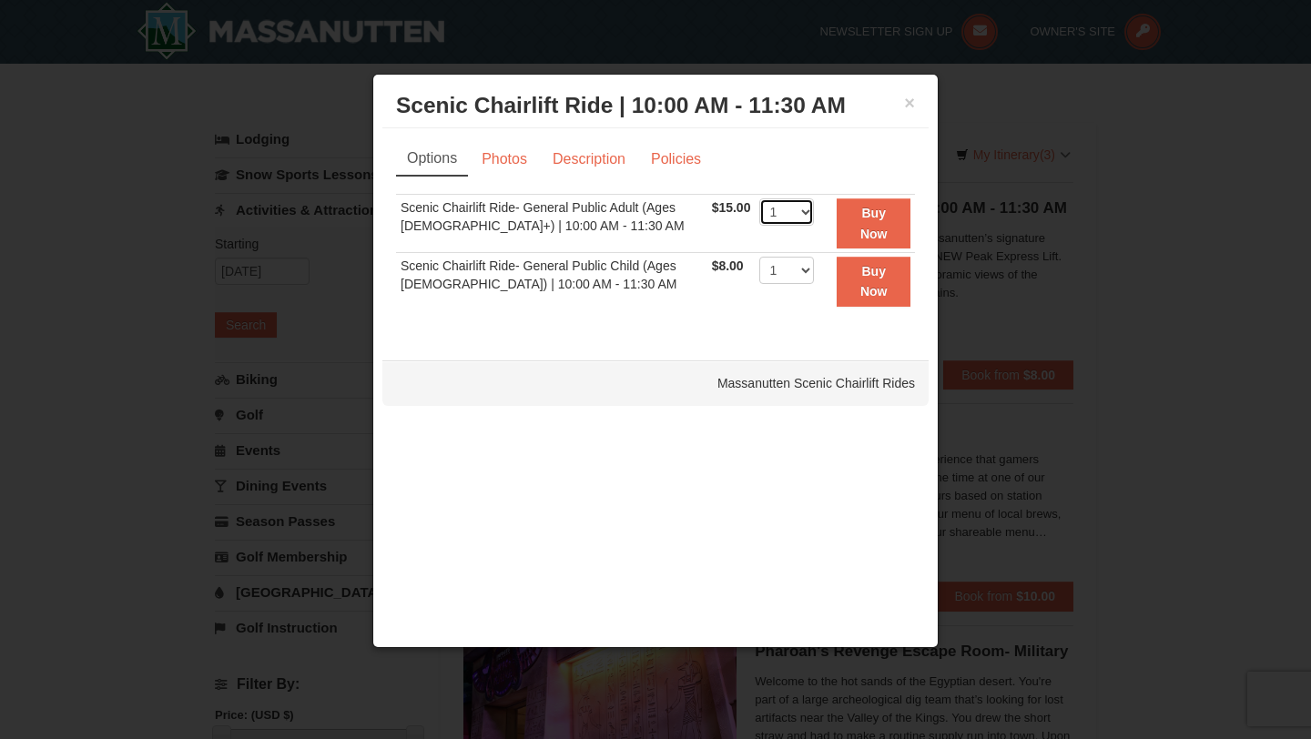
click at [799, 217] on select "1 2 3 4 5 6 7 8 9 10 11 12 13 14 15 16 17 18 19 20 21 22" at bounding box center [786, 211] width 55 height 27
select select "3"
click at [759, 198] on select "1 2 3 4 5 6 7 8 9 10 11 12 13 14 15 16 17 18 19 20 21 22" at bounding box center [786, 211] width 55 height 27
click at [791, 267] on select "1 2 3 4 5 6 7 8 9 10 11 12 13 14 15 16 17 18 19 20 21 22" at bounding box center [786, 270] width 55 height 27
select select "2"
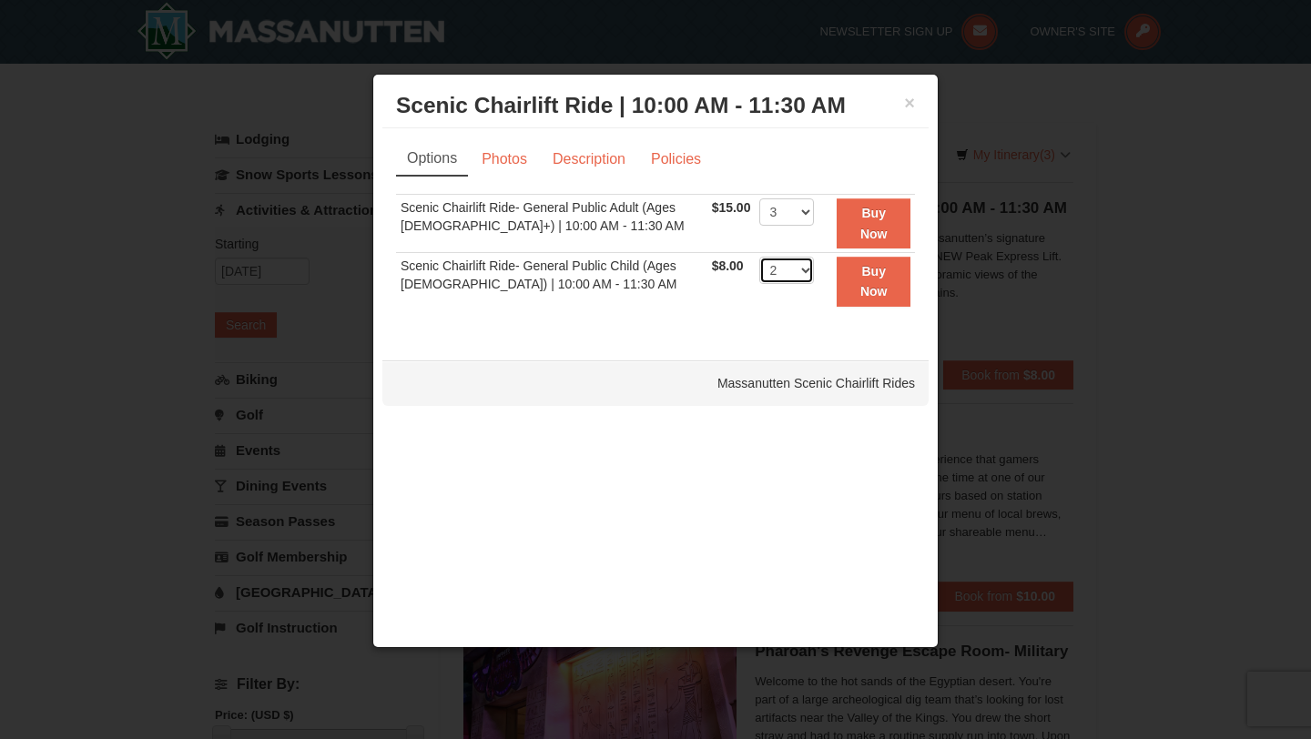
click at [759, 257] on select "1 2 3 4 5 6 7 8 9 10 11 12 13 14 15 16 17 18 19 20 21 22" at bounding box center [786, 270] width 55 height 27
click at [964, 220] on div at bounding box center [655, 369] width 1311 height 739
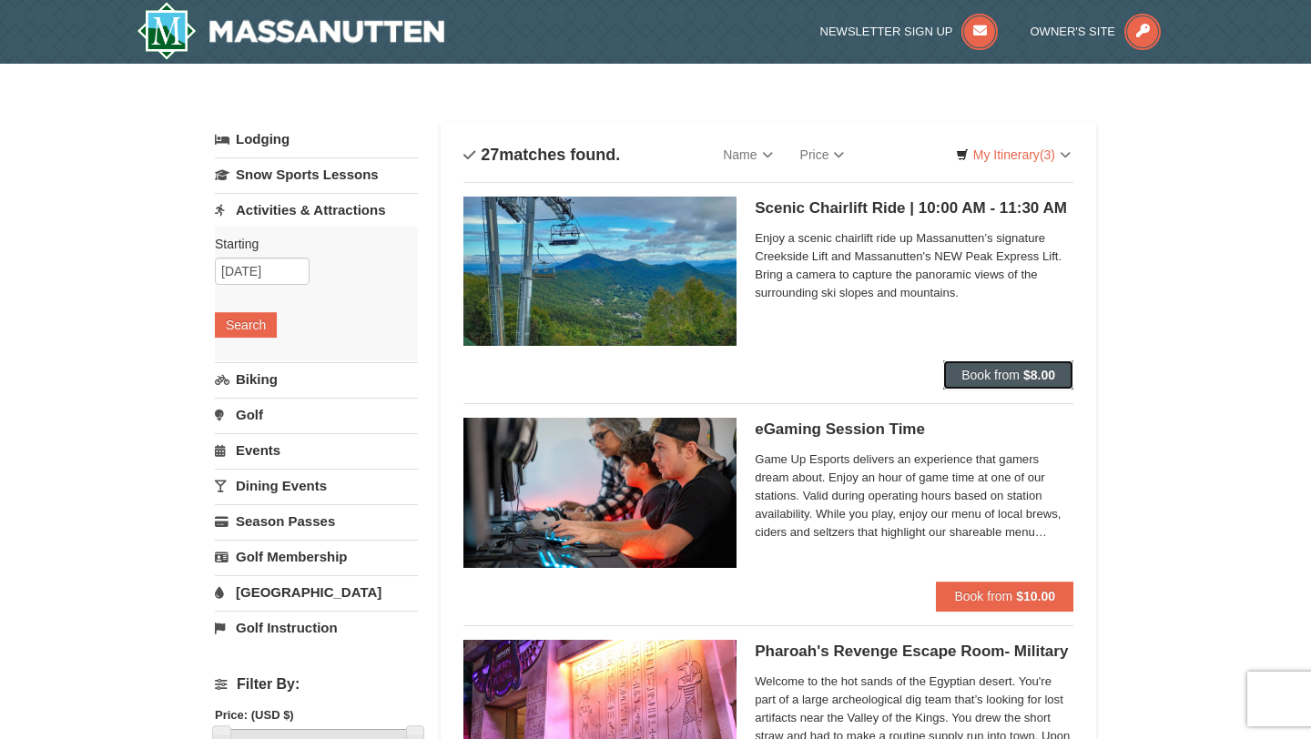
click at [989, 375] on span "Book from" at bounding box center [990, 375] width 58 height 15
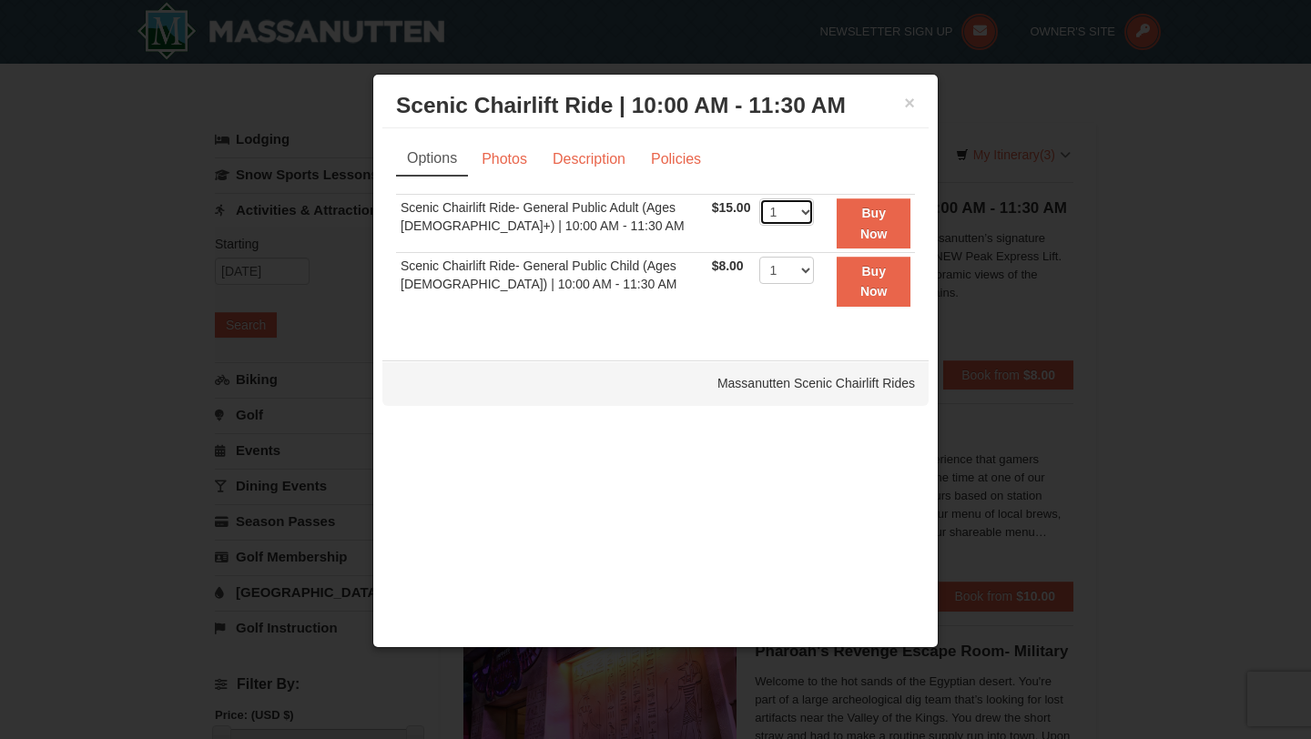
click at [801, 216] on select "1 2 3 4 5 6 7 8 9 10 11 12 13 14 15 16 17 18 19 20 21 22" at bounding box center [786, 211] width 55 height 27
select select "3"
click at [759, 198] on select "1 2 3 4 5 6 7 8 9 10 11 12 13 14 15 16 17 18 19 20 21 22" at bounding box center [786, 211] width 55 height 27
click at [875, 234] on strong "Buy Now" at bounding box center [873, 223] width 27 height 35
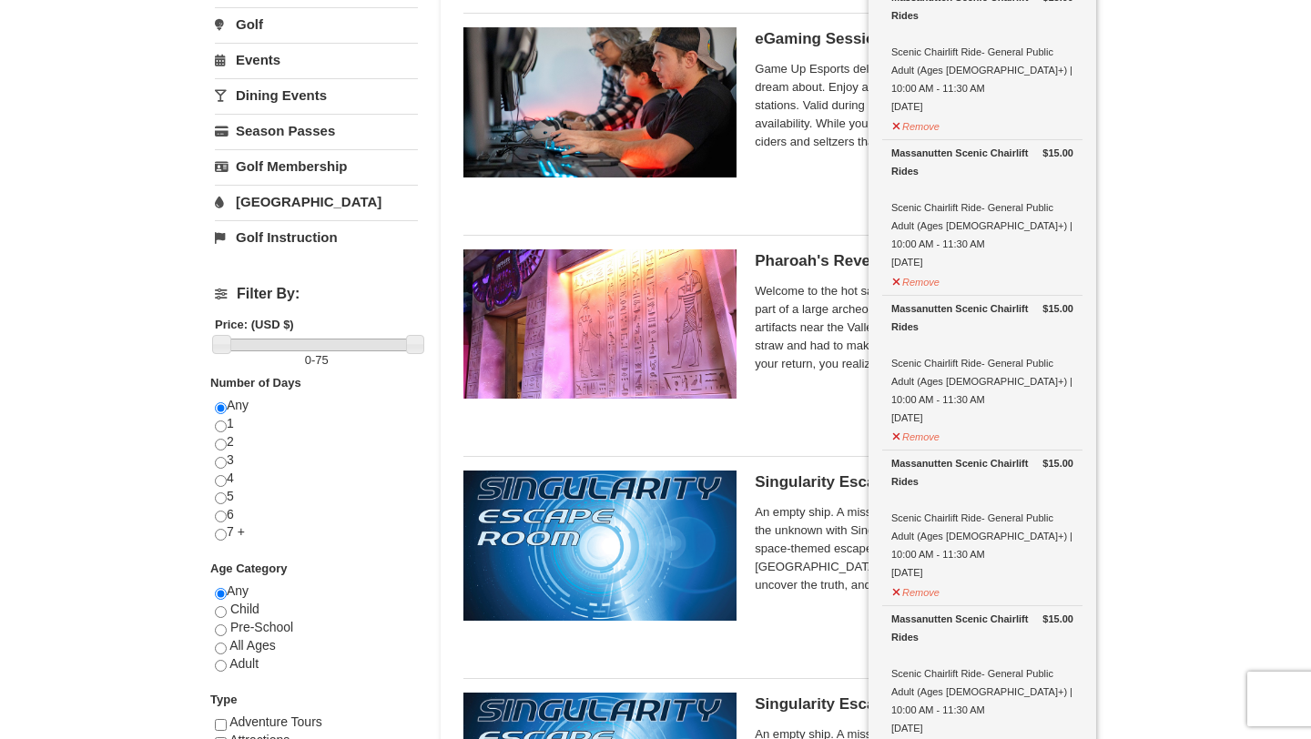
scroll to position [405, 0]
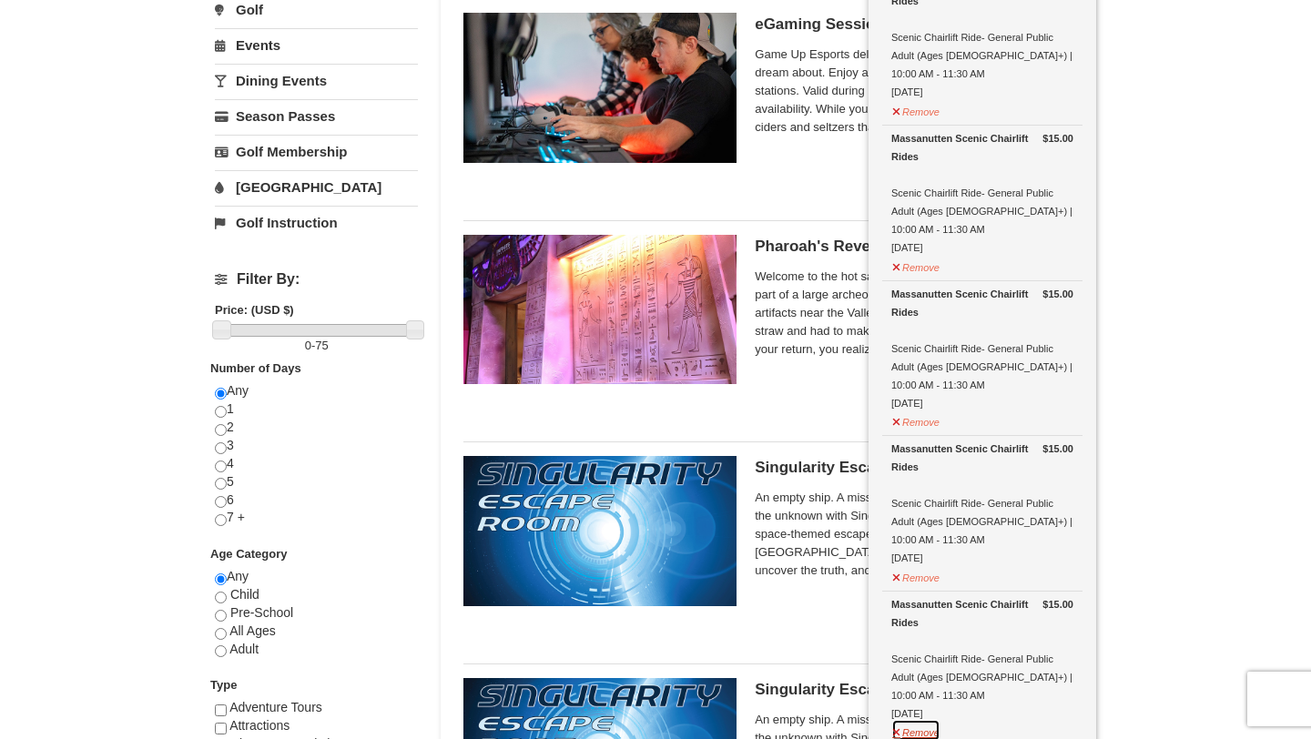
click at [898, 719] on button "Remove" at bounding box center [915, 730] width 49 height 23
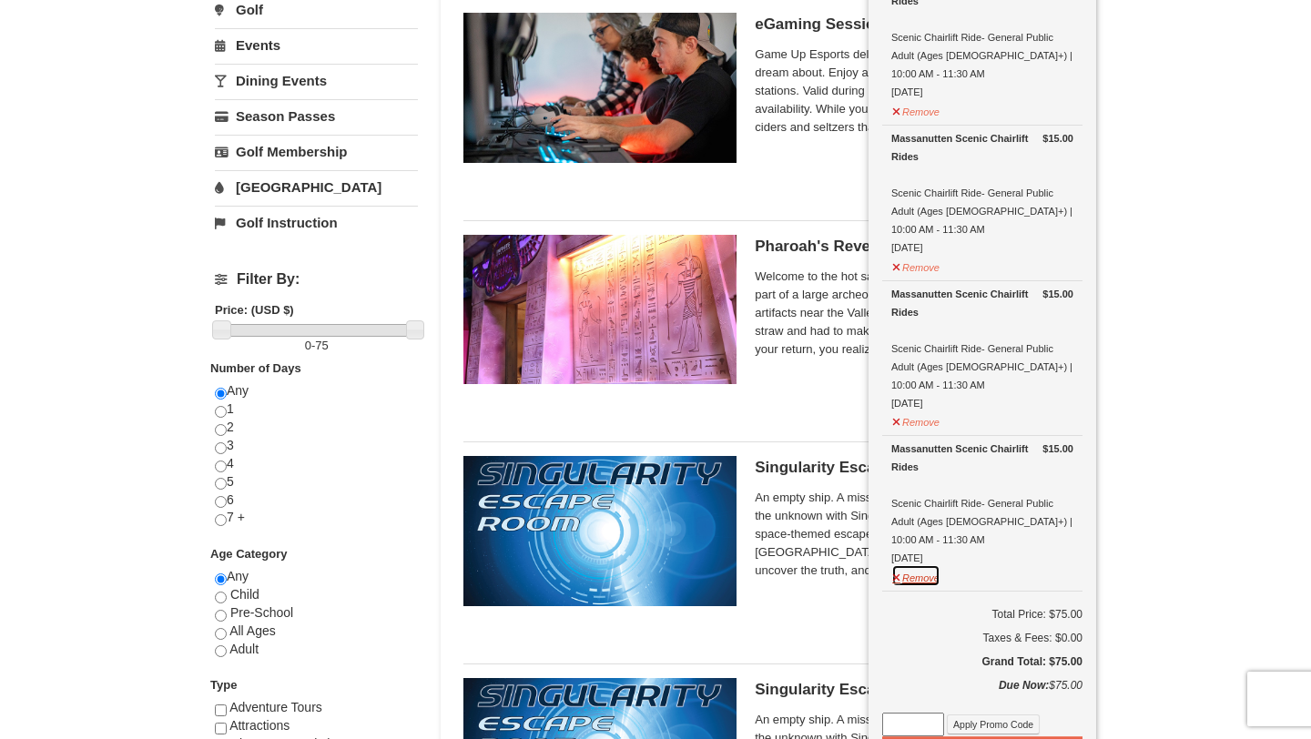
click at [912, 564] on button "Remove" at bounding box center [915, 575] width 49 height 23
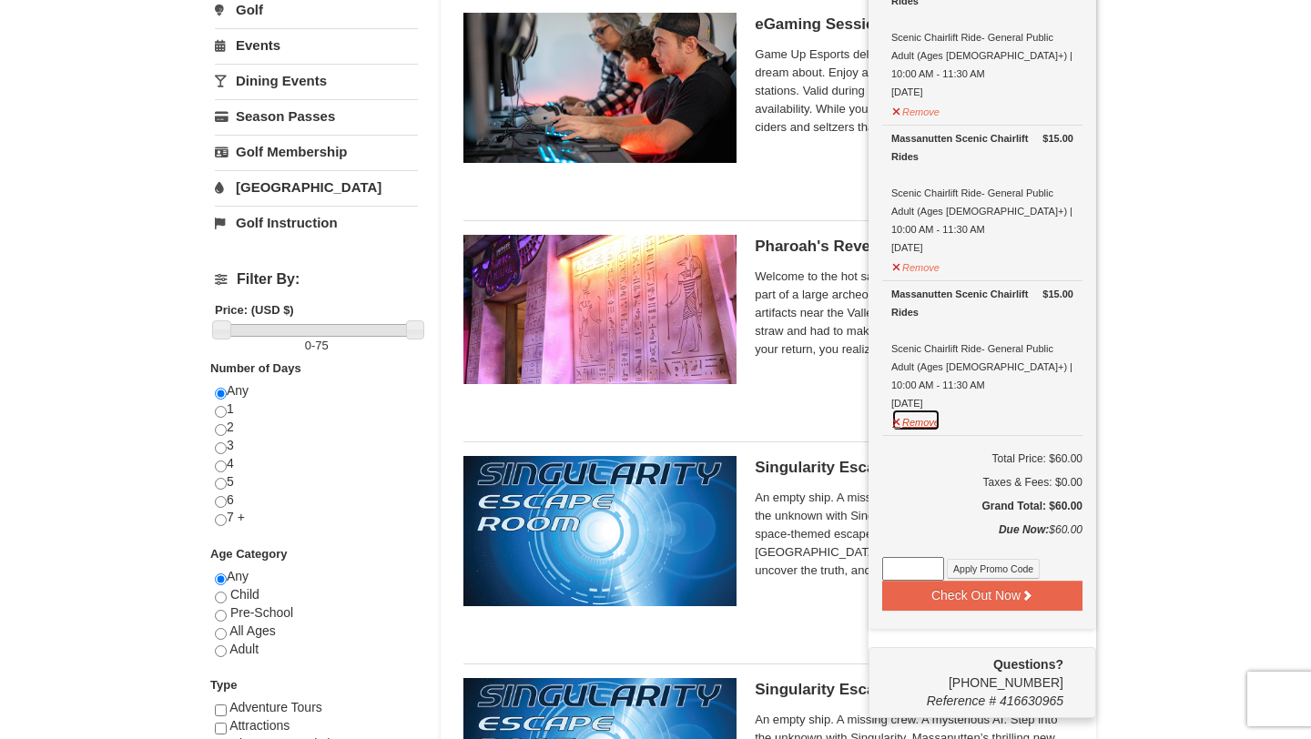
click at [908, 409] on button "Remove" at bounding box center [915, 420] width 49 height 23
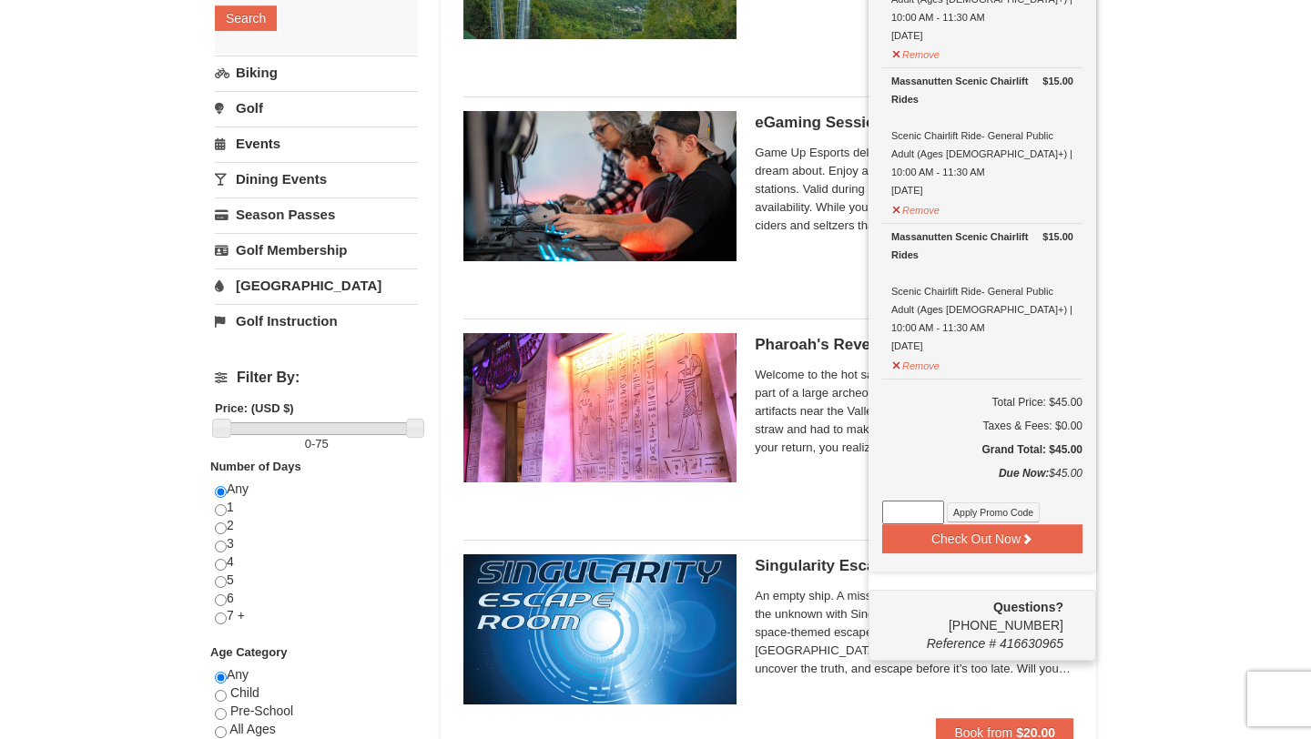
scroll to position [312, 0]
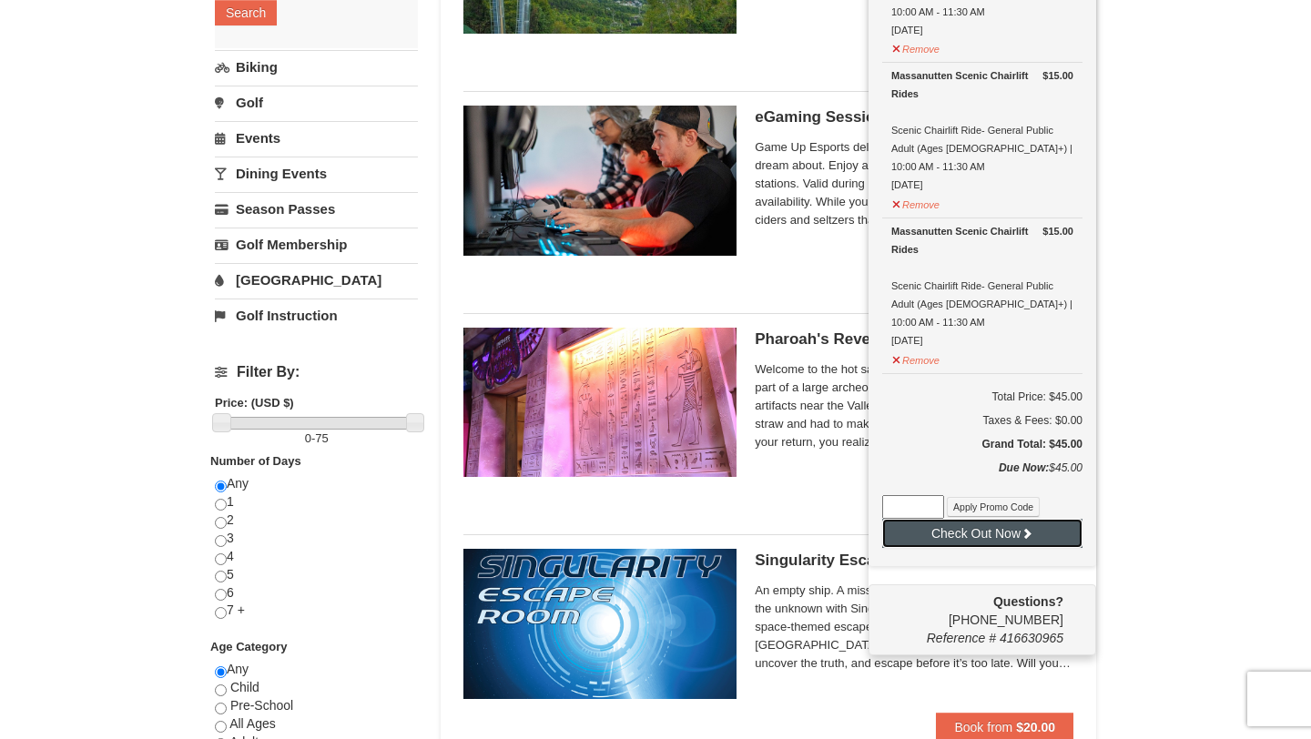
click at [980, 519] on button "Check Out Now" at bounding box center [982, 533] width 200 height 29
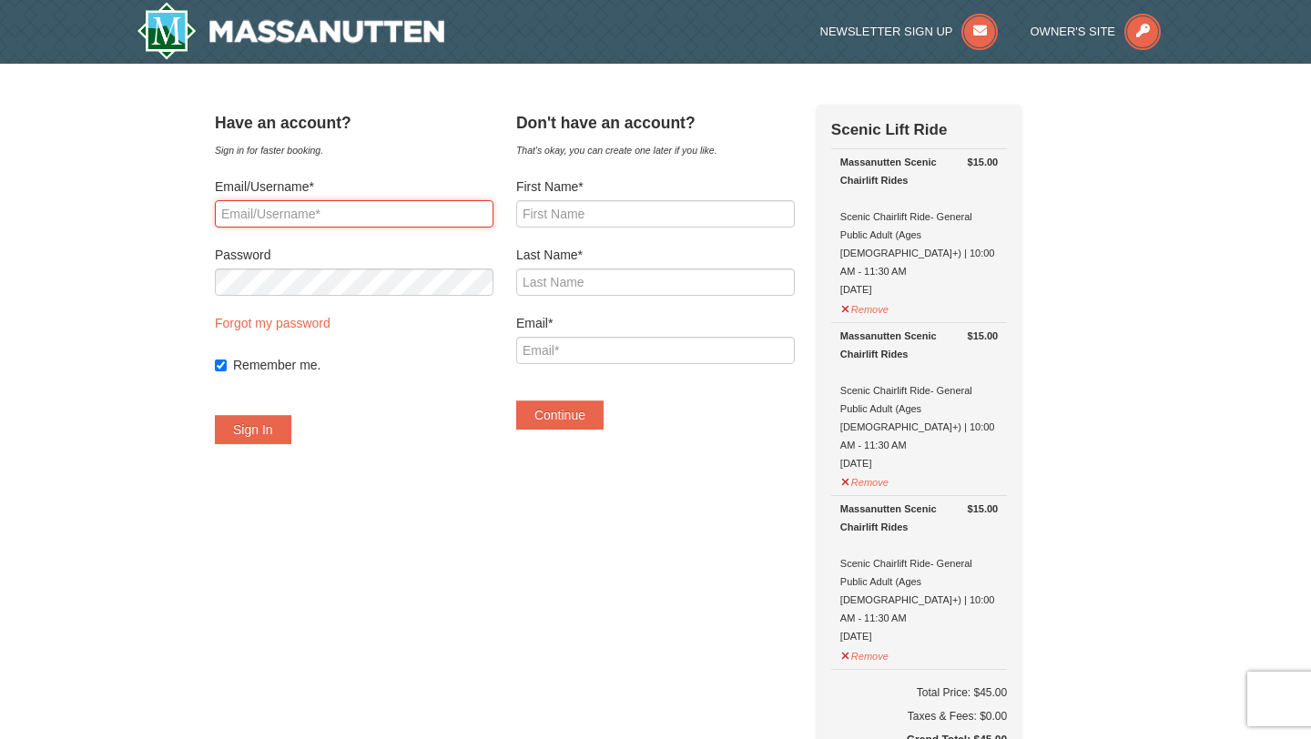
click at [378, 217] on input "Email/Username*" at bounding box center [354, 213] width 279 height 27
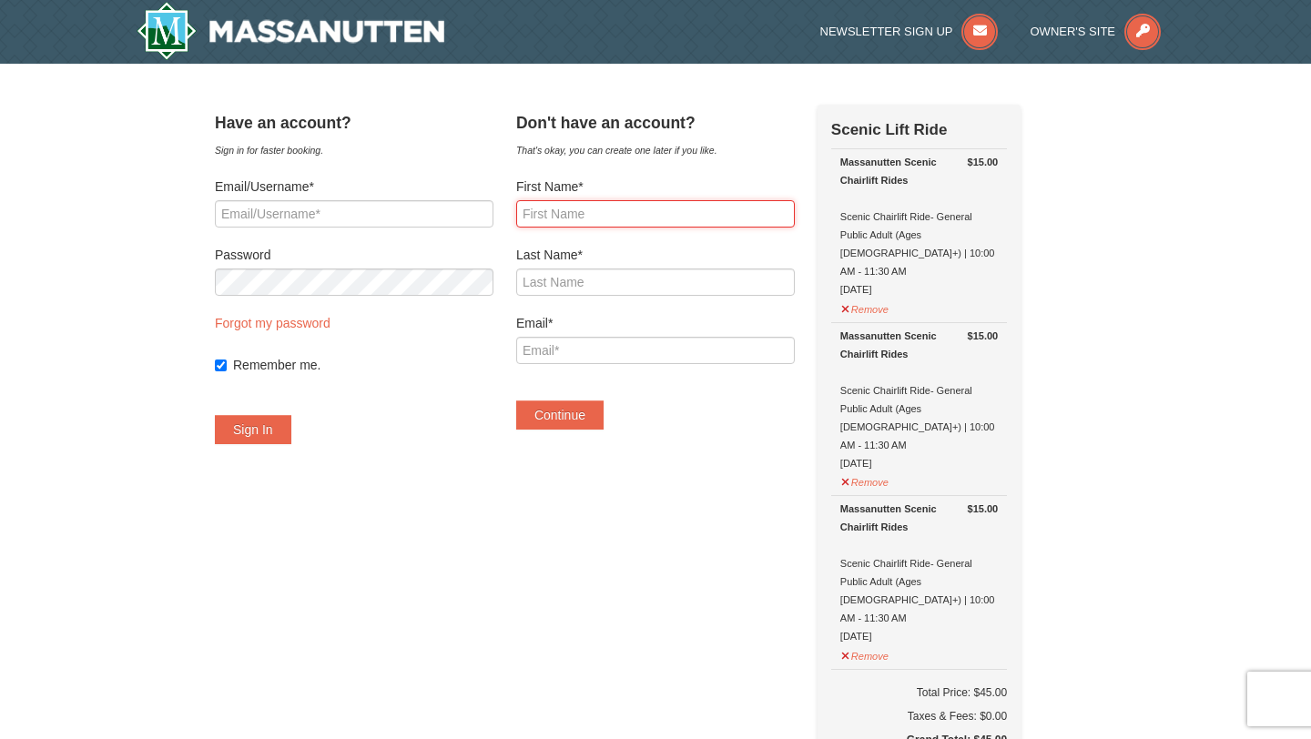
click at [591, 211] on input "First Name*" at bounding box center [655, 213] width 279 height 27
type input "Sagar"
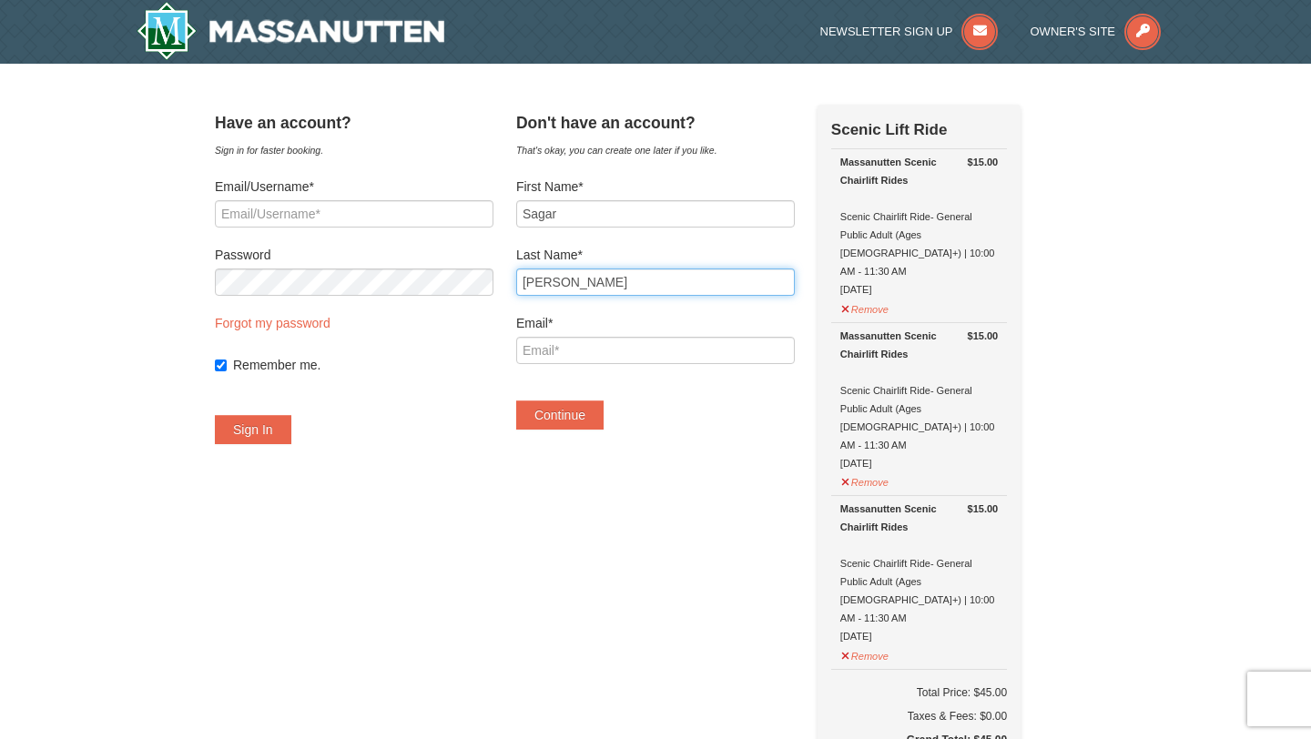
type input "[PERSON_NAME]"
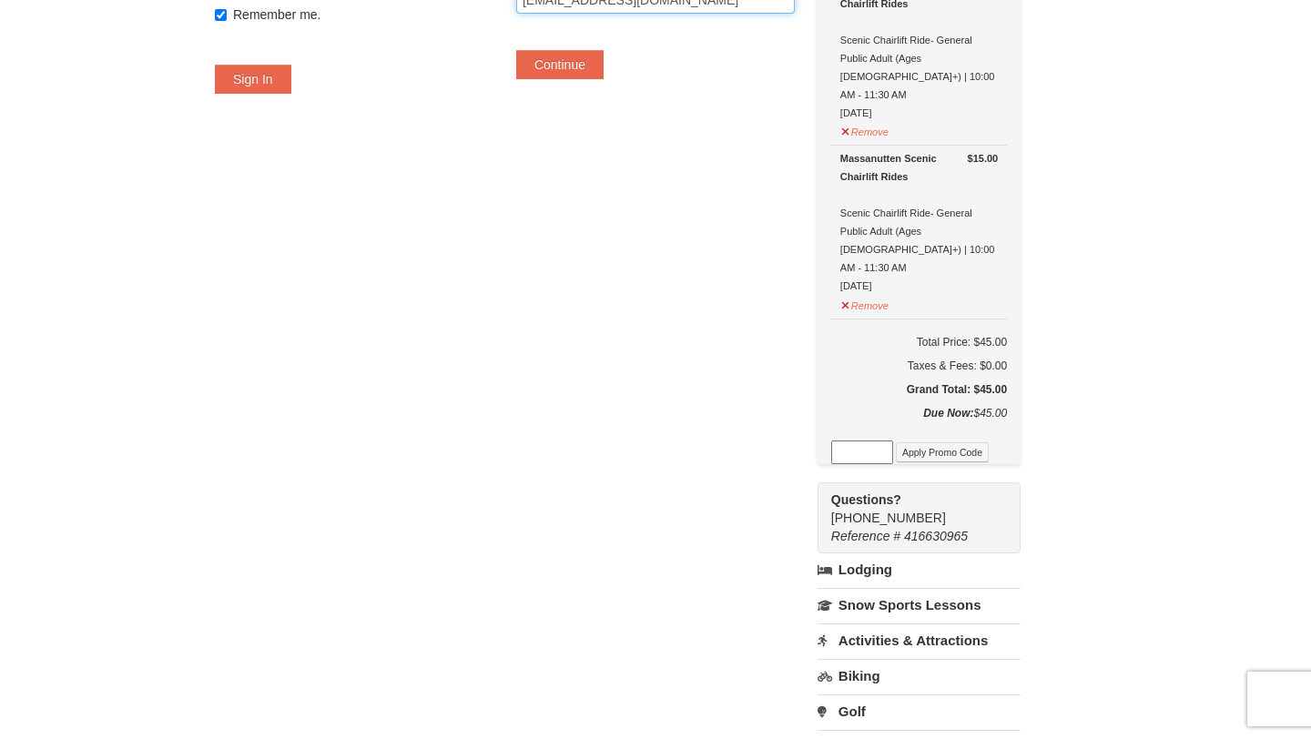
scroll to position [180, 0]
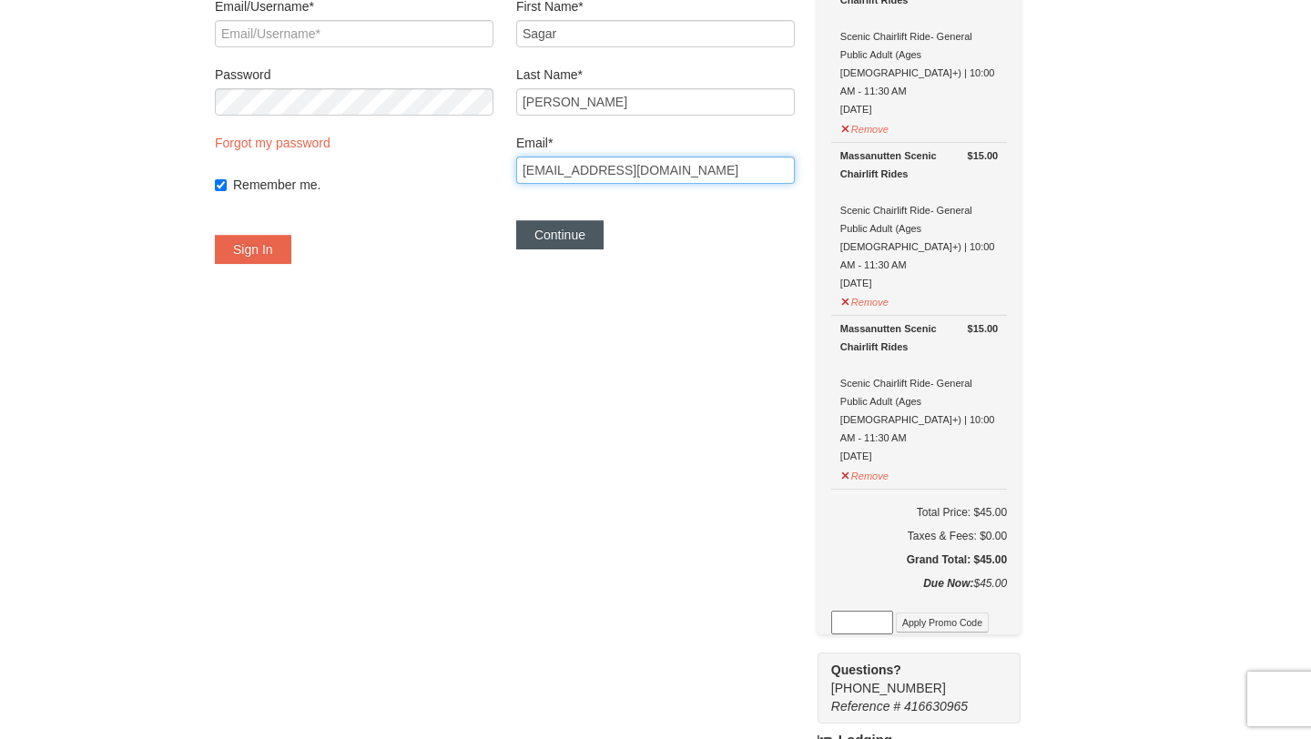
type input "[EMAIL_ADDRESS][DOMAIN_NAME]"
click at [604, 244] on button "Continue" at bounding box center [559, 234] width 87 height 29
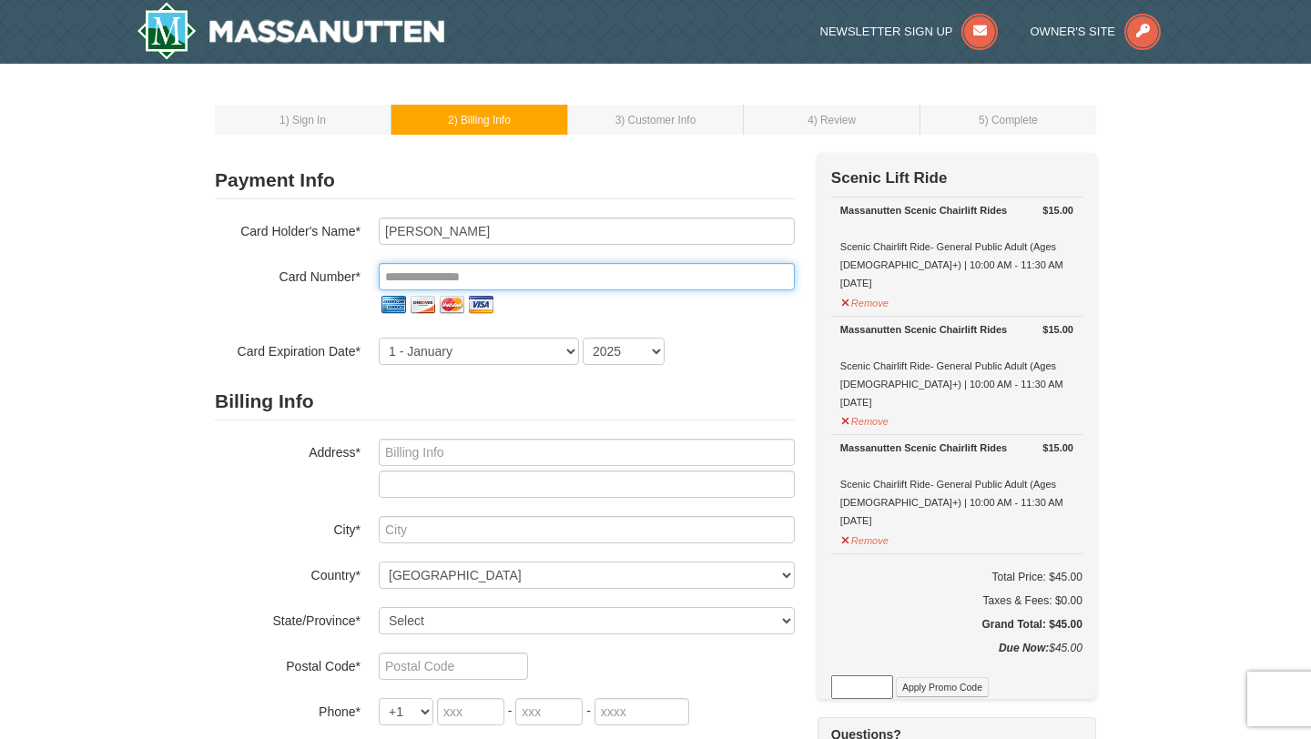
click at [468, 278] on input "tel" at bounding box center [587, 276] width 416 height 27
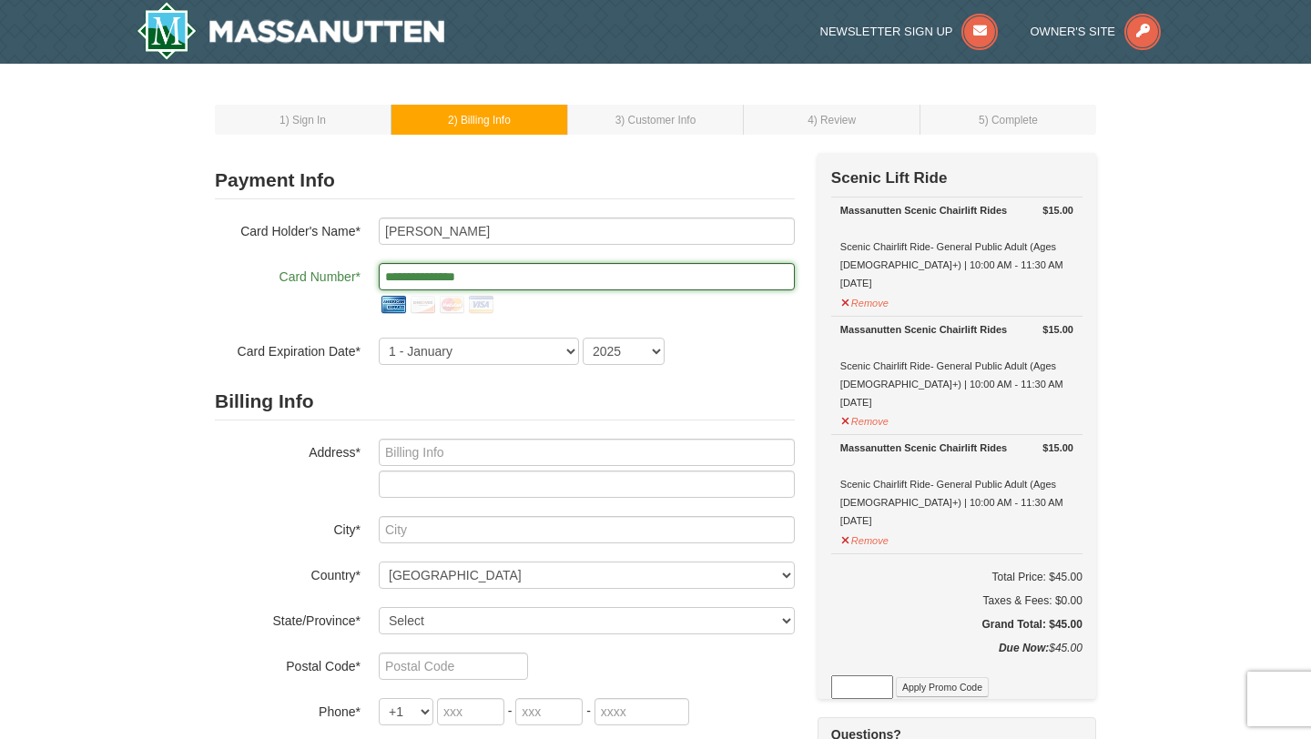
type input "**********"
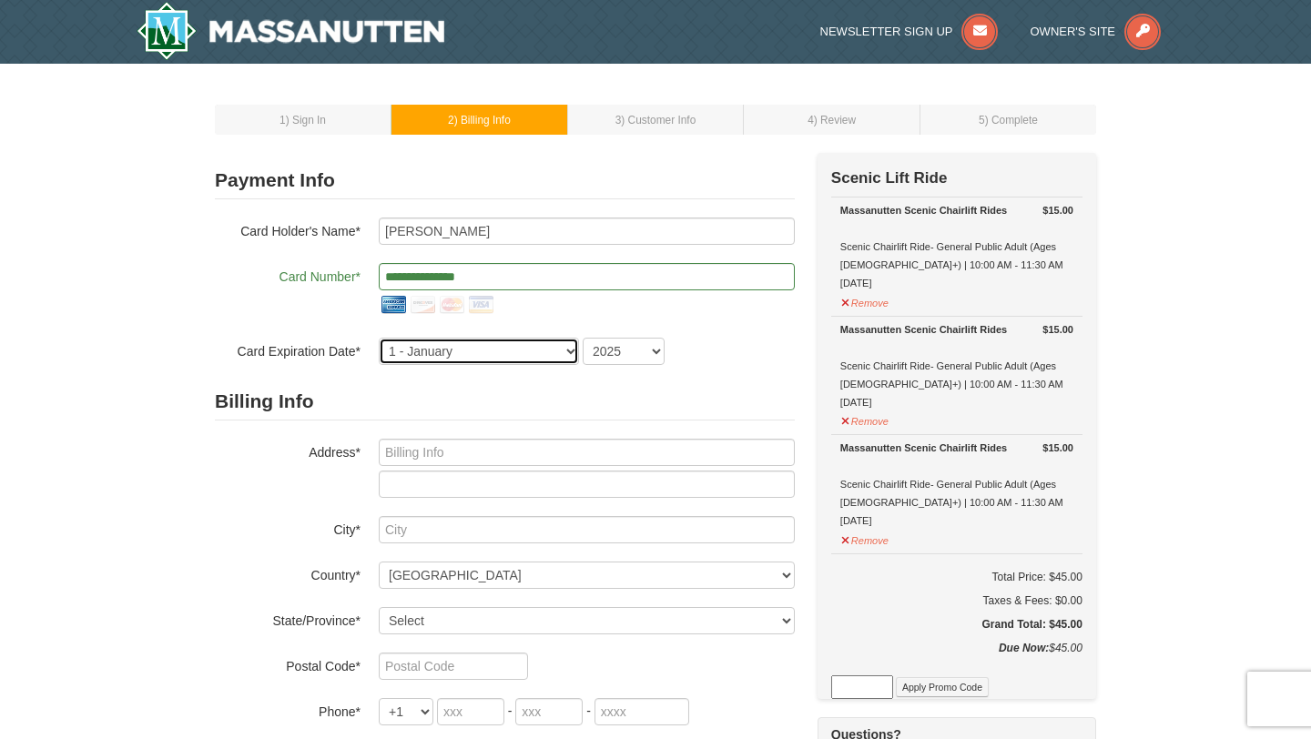
click at [475, 354] on select "1 - January 2 - February 3 - March 4 - April 5 - May 6 - June 7 - July 8 - Augu…" at bounding box center [479, 351] width 200 height 27
select select "6"
click at [379, 338] on select "1 - January 2 - February 3 - March 4 - April 5 - May 6 - June 7 - July 8 - Augu…" at bounding box center [479, 351] width 200 height 27
click at [630, 356] on select "2025 2026 2027 2028 2029 2030 2031 2032 2033 2034" at bounding box center [624, 351] width 82 height 27
select select "2027"
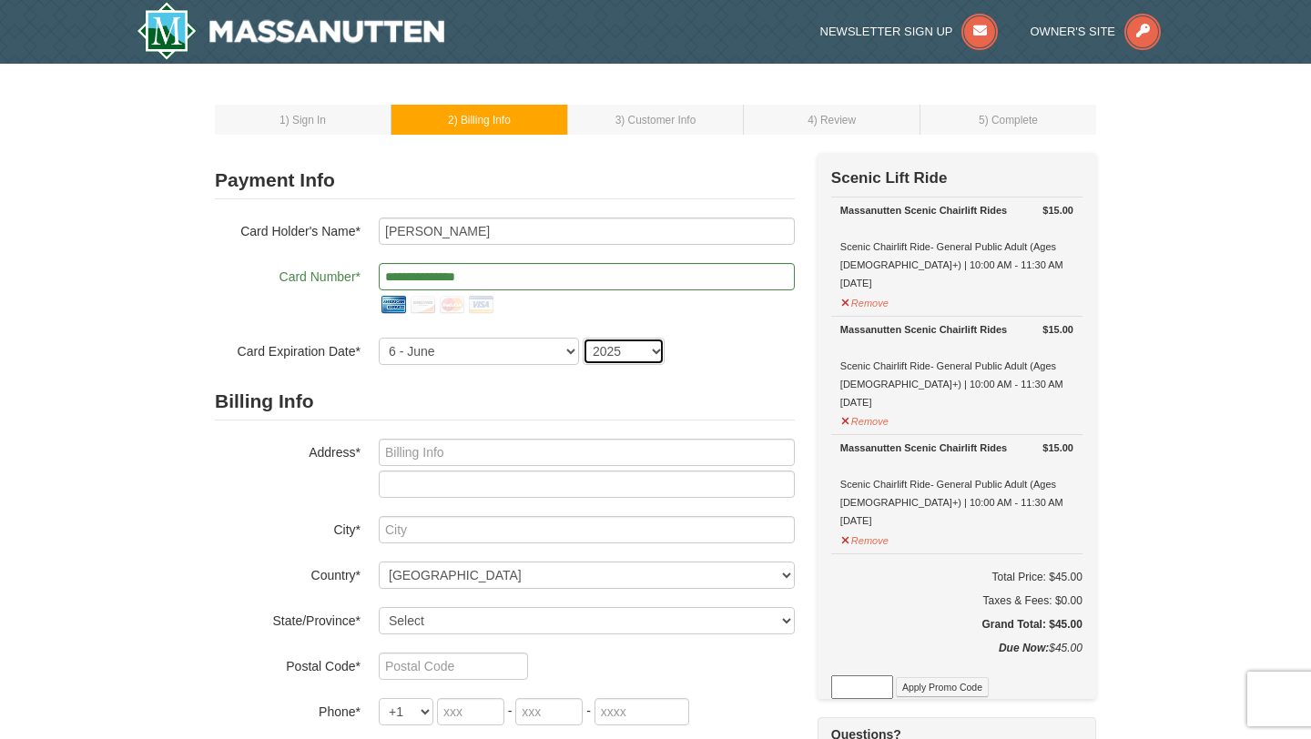
click at [583, 338] on select "2025 2026 2027 2028 2029 2030 2031 2032 2033 2034" at bounding box center [624, 351] width 82 height 27
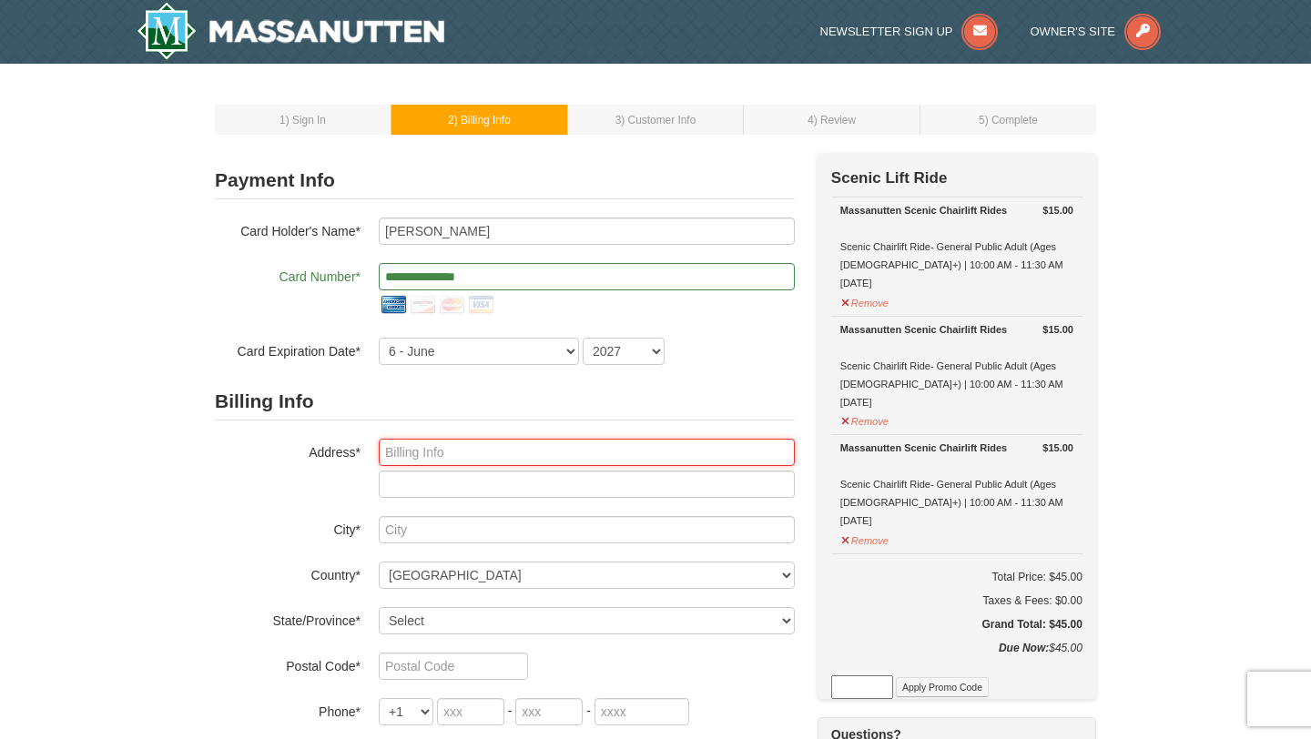
click at [466, 454] on input "text" at bounding box center [587, 452] width 416 height 27
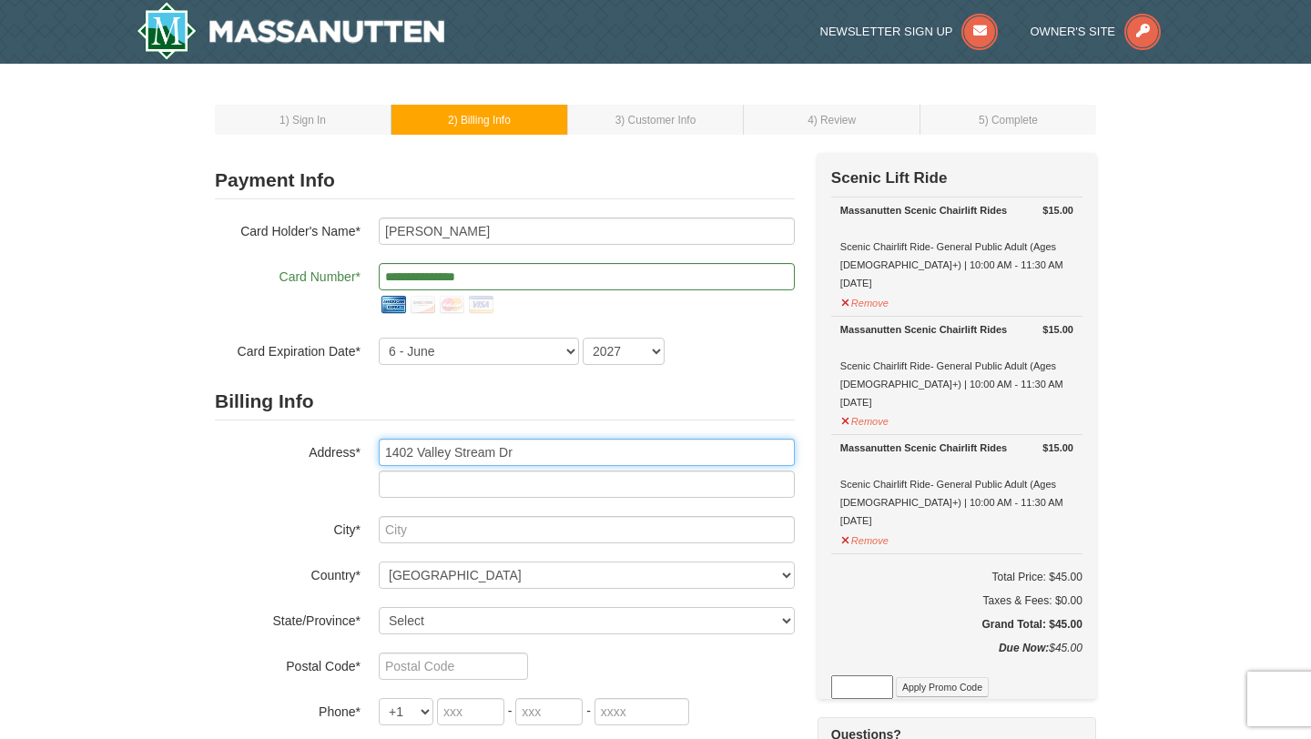
type input "1402 Valley Stream Dr"
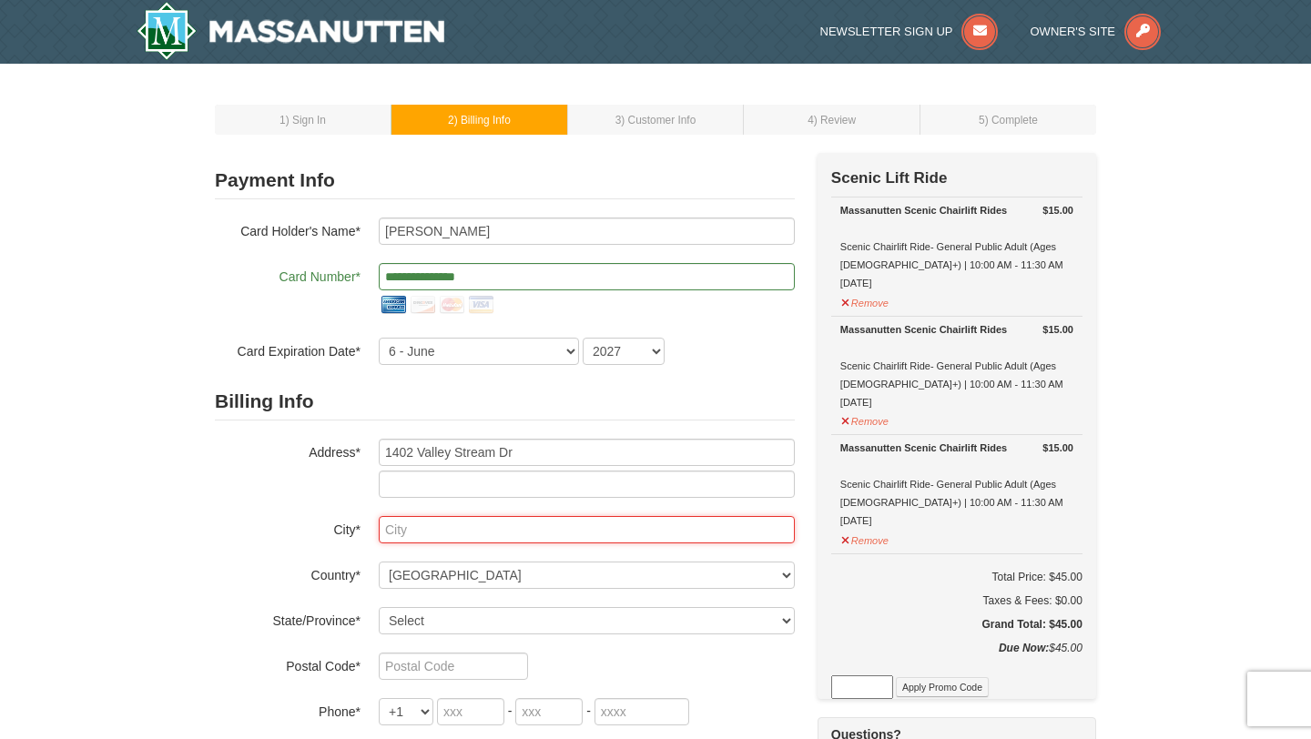
click at [439, 527] on input "text" at bounding box center [587, 529] width 416 height 27
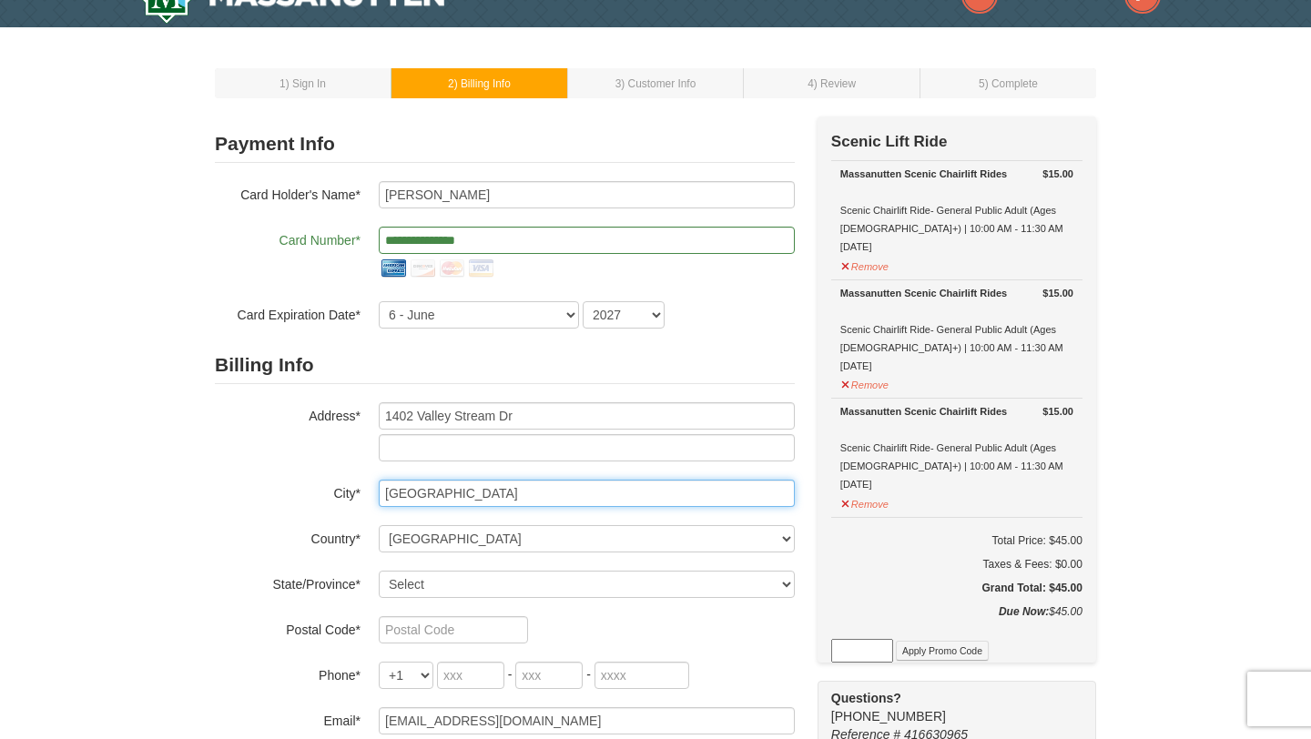
scroll to position [98, 0]
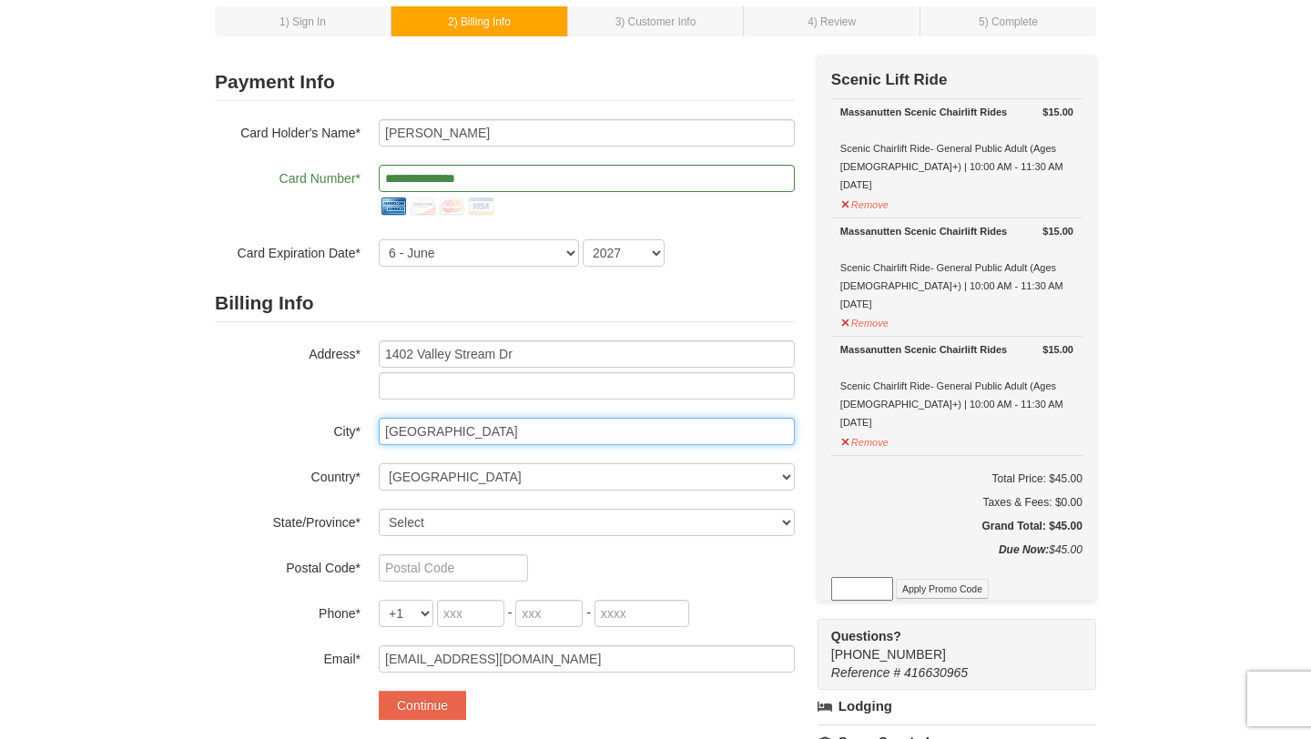
type input "Newark"
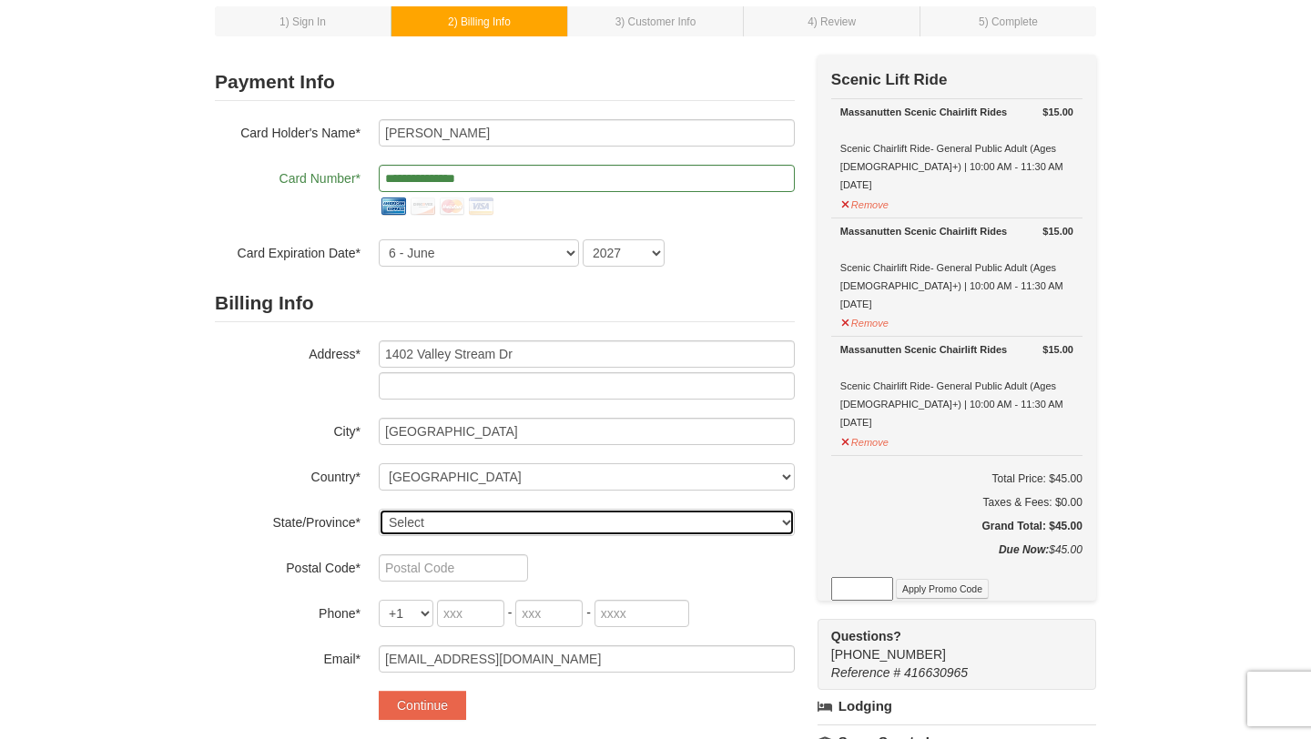
click at [485, 523] on select "Select Alabama Alaska American Samoa Arizona Arkansas California Colorado Conne…" at bounding box center [587, 522] width 416 height 27
select select "DE"
click at [379, 509] on select "Select Alabama Alaska American Samoa Arizona Arkansas California Colorado Conne…" at bounding box center [587, 522] width 416 height 27
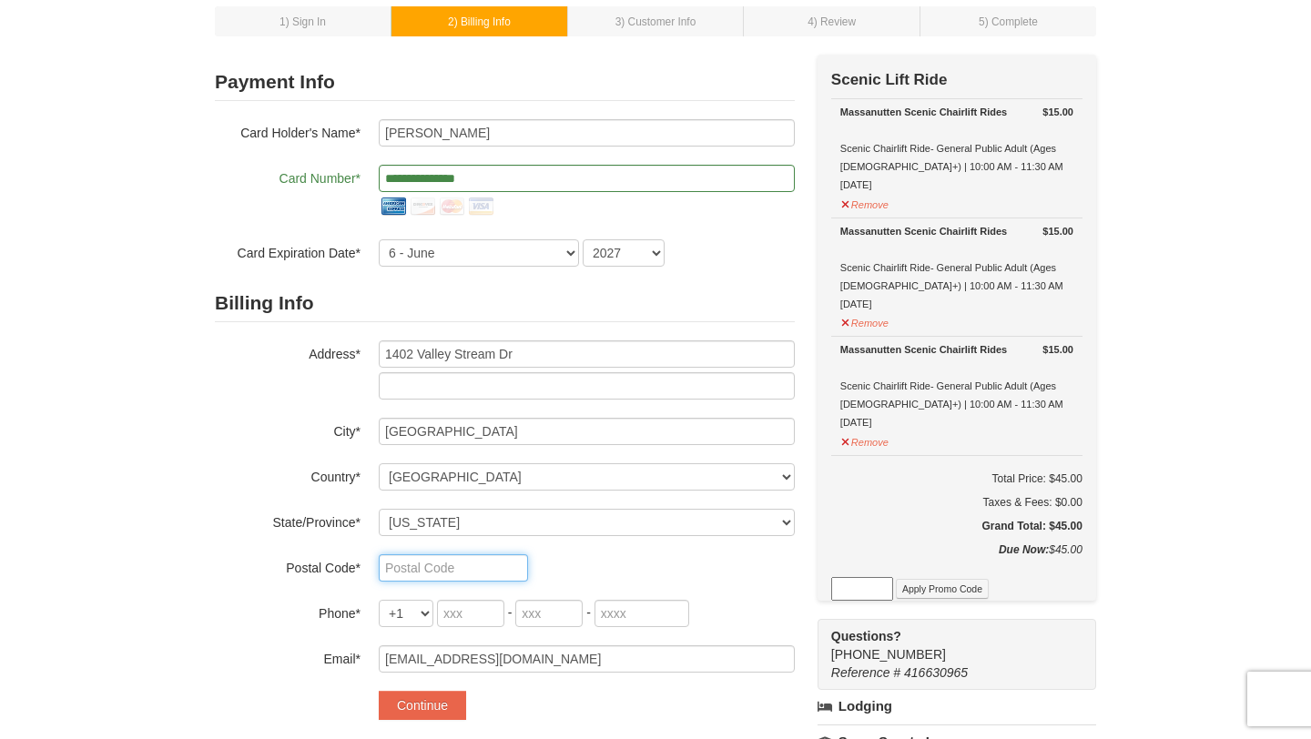
click at [440, 564] on input "text" at bounding box center [453, 567] width 149 height 27
type input "19702"
click at [589, 551] on div "Billing Info Address* 1402 Valley Stream Dr City* Newark Country* ----- Select …" at bounding box center [505, 479] width 580 height 388
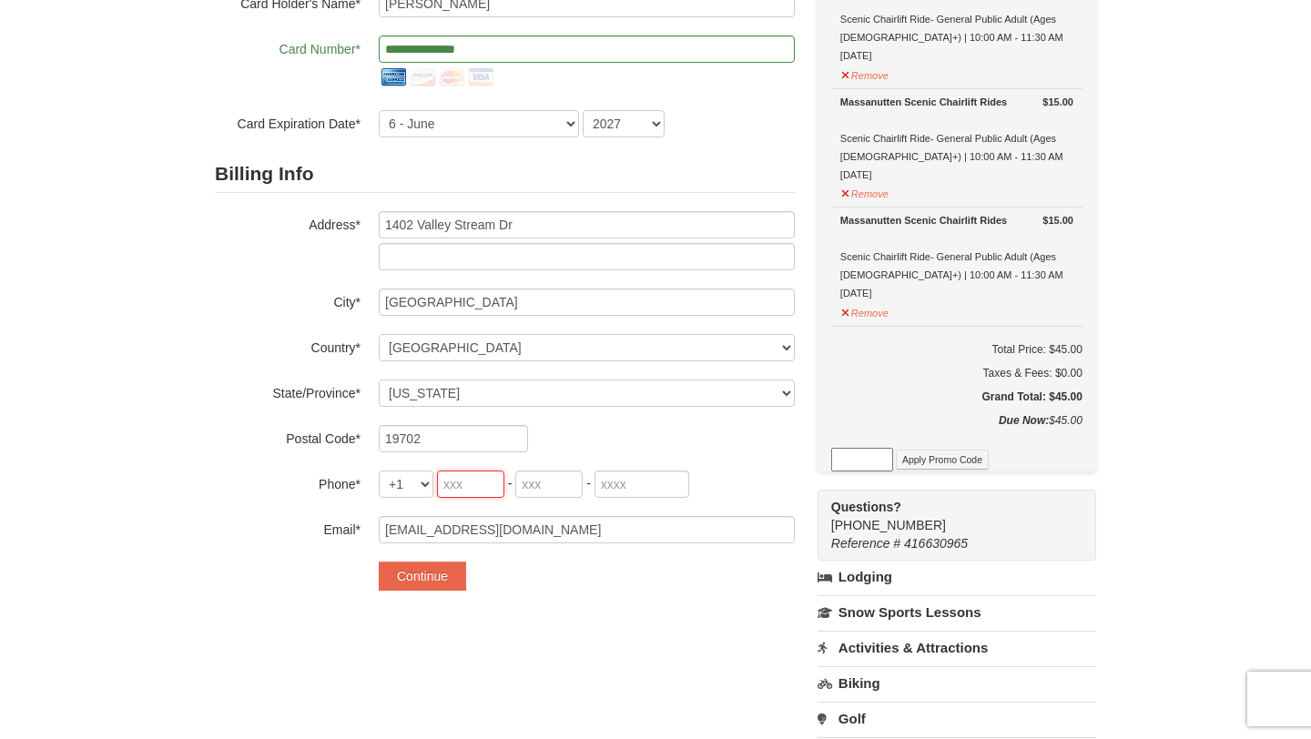
click at [460, 489] on input "tel" at bounding box center [470, 484] width 67 height 27
type input "662"
type input "715"
type input "8256"
click at [440, 575] on button "Continue" at bounding box center [422, 576] width 87 height 29
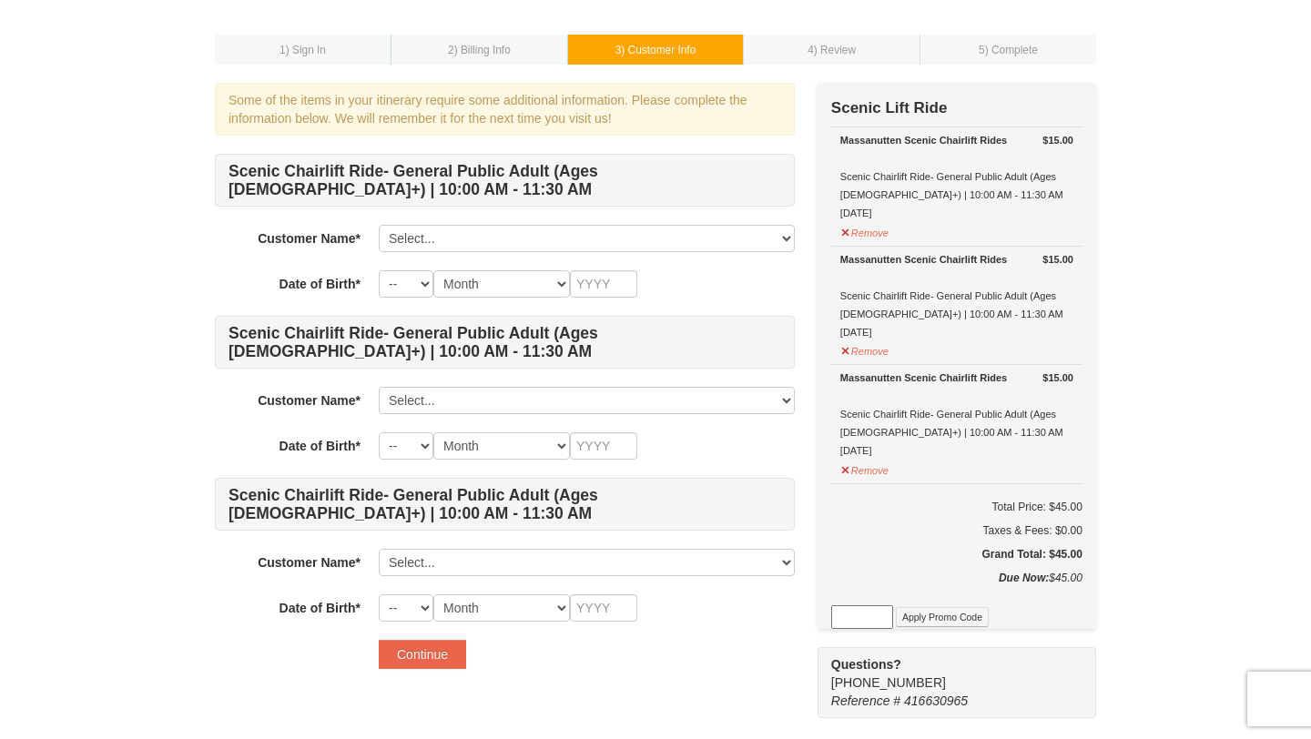
scroll to position [84, 0]
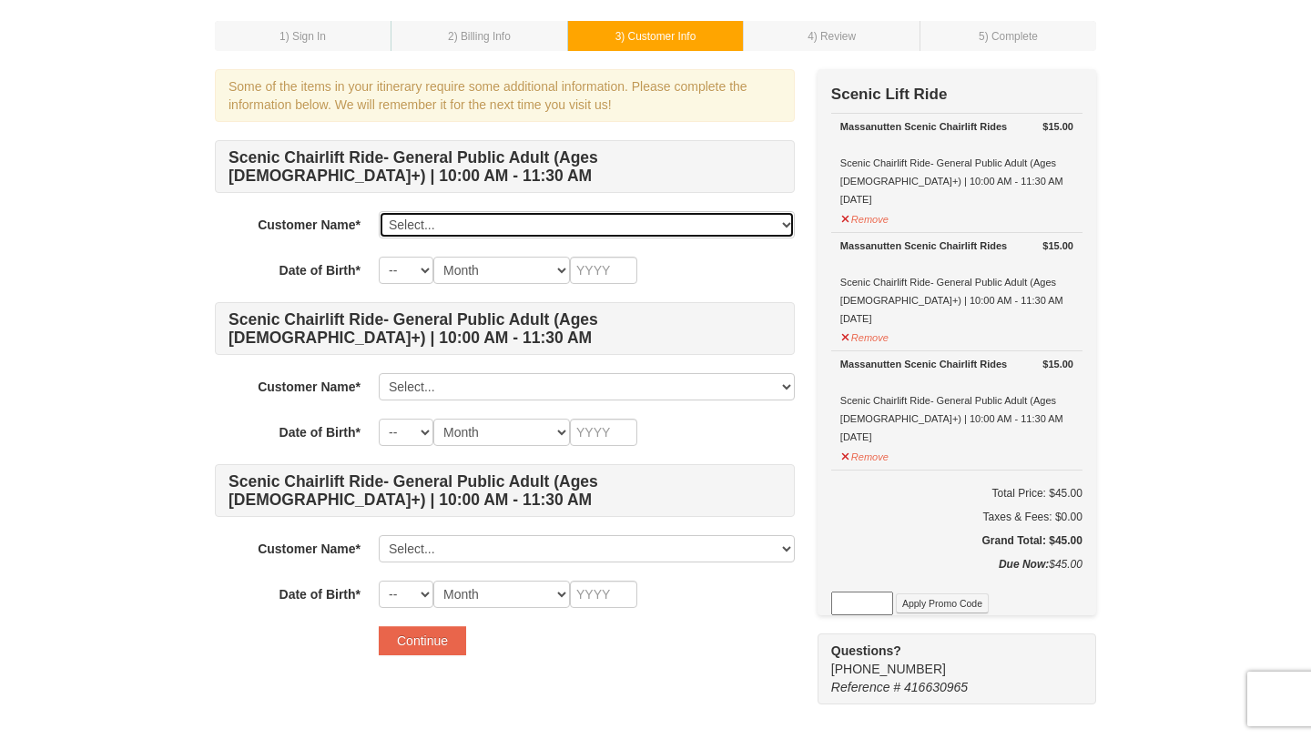
click at [691, 225] on select "Select... [PERSON_NAME] Add New..." at bounding box center [587, 224] width 416 height 27
select select "28371038"
click at [379, 211] on select "Select... [PERSON_NAME] Add New..." at bounding box center [587, 224] width 416 height 27
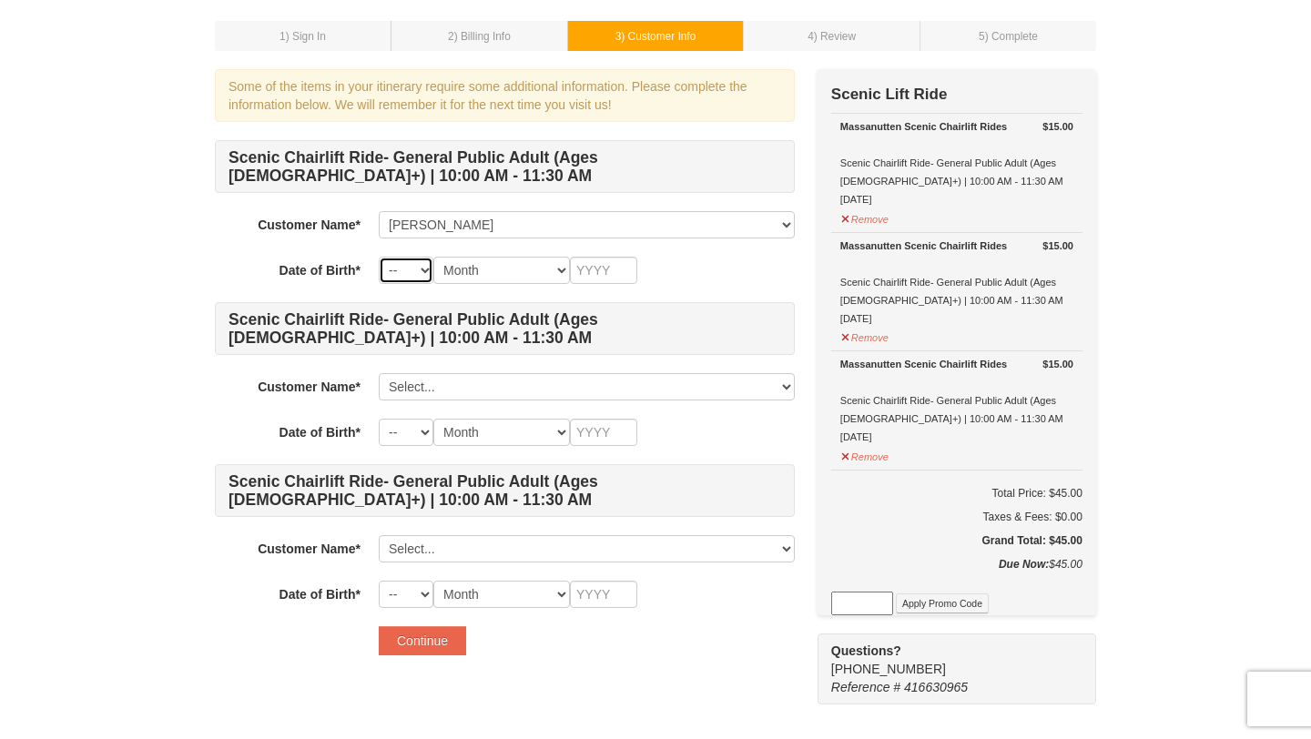
click at [424, 271] on select "-- 01 02 03 04 05 06 07 08 09 10 11 12 13 14 15 16 17 18 19 20 21 22 23 24 25 2…" at bounding box center [406, 270] width 55 height 27
click at [379, 257] on select "-- 01 02 03 04 05 06 07 08 09 10 11 12 13 14 15 16 17 18 19 20 21 22 23 24 25 2…" at bounding box center [406, 270] width 55 height 27
click at [419, 265] on select "-- 01 02 03 04 05 06 07 08 09 10 11 12 13 14 15 16 17 18 19 20 21 22 23 24 25 2…" at bounding box center [406, 270] width 55 height 27
select select "13"
click at [379, 257] on select "-- 01 02 03 04 05 06 07 08 09 10 11 12 13 14 15 16 17 18 19 20 21 22 23 24 25 2…" at bounding box center [406, 270] width 55 height 27
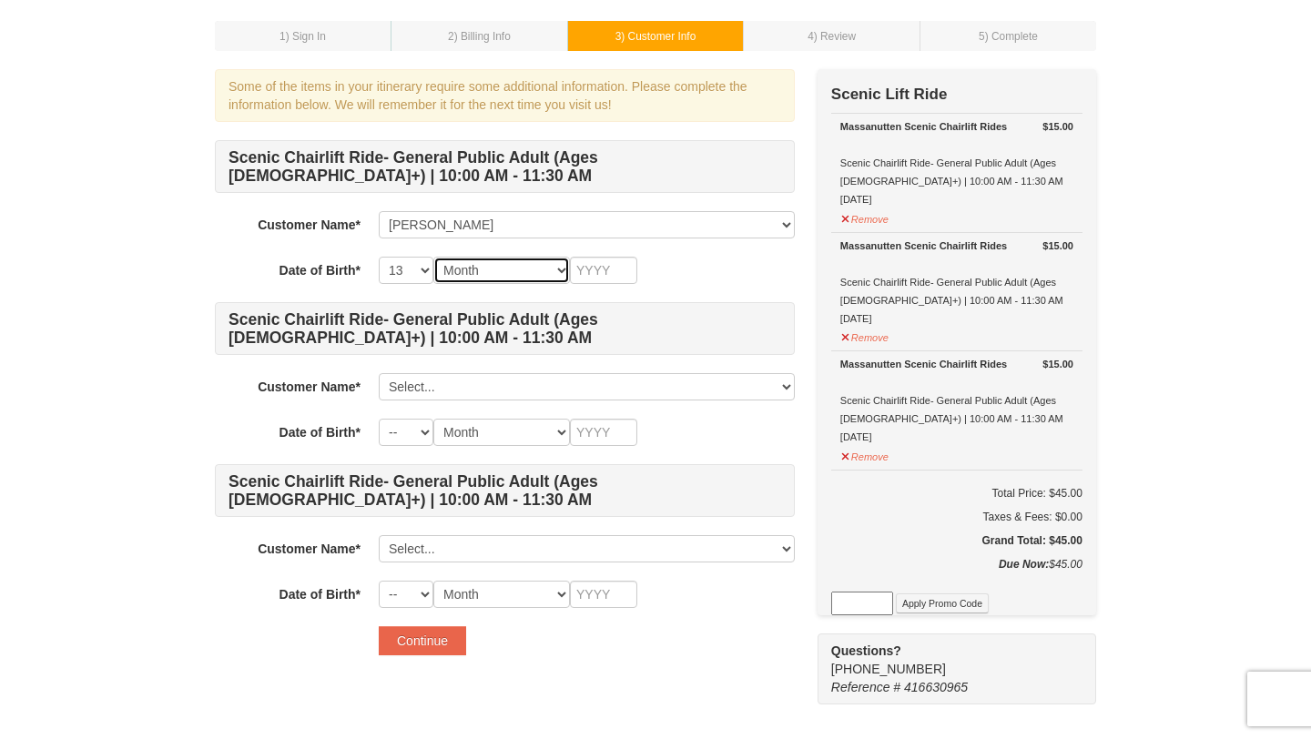
click at [523, 263] on select "Month January February March April May June July August September October Novem…" at bounding box center [501, 270] width 137 height 27
select select "03"
click at [433, 257] on select "Month January February March April May June July August September October Novem…" at bounding box center [501, 270] width 137 height 27
click at [596, 277] on input "text" at bounding box center [603, 270] width 67 height 27
type input "1984"
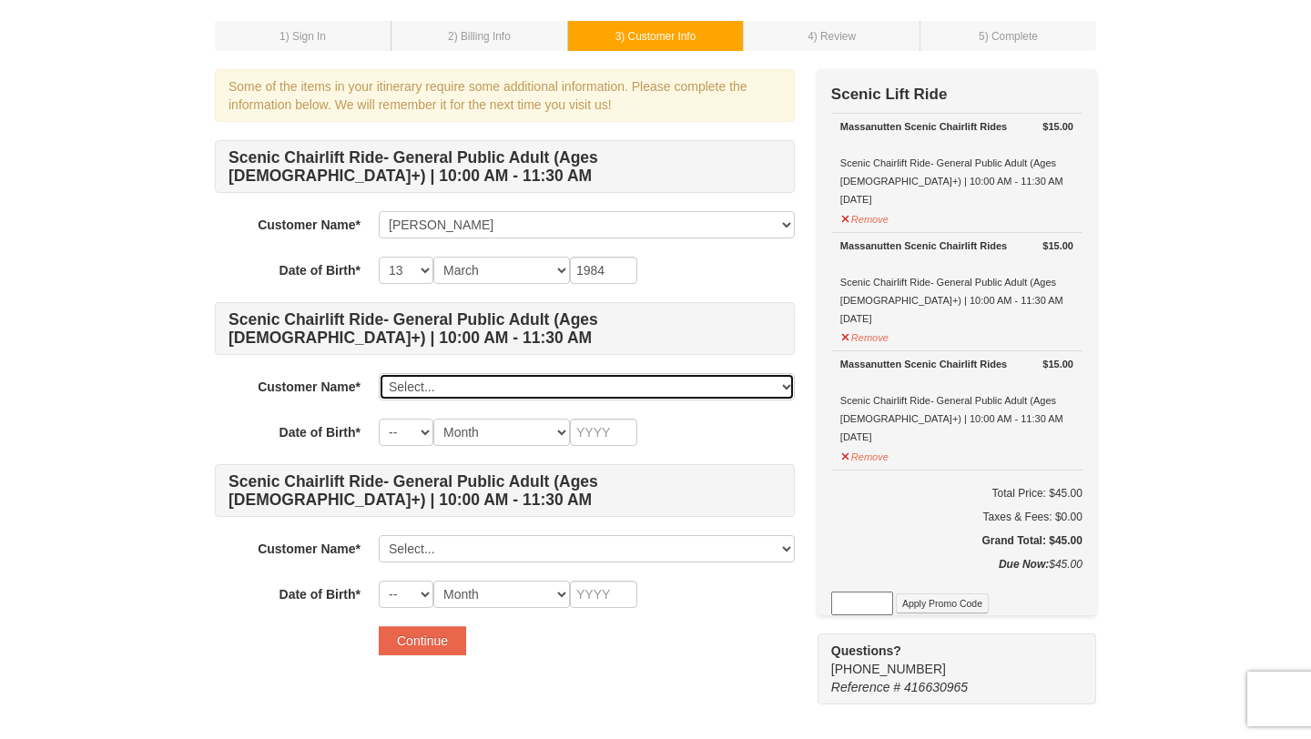
click at [462, 393] on select "Select... [PERSON_NAME] Add New..." at bounding box center [587, 386] width 416 height 27
click select "Select... [PERSON_NAME] Add New..." at bounding box center [587, 386] width 416 height 27
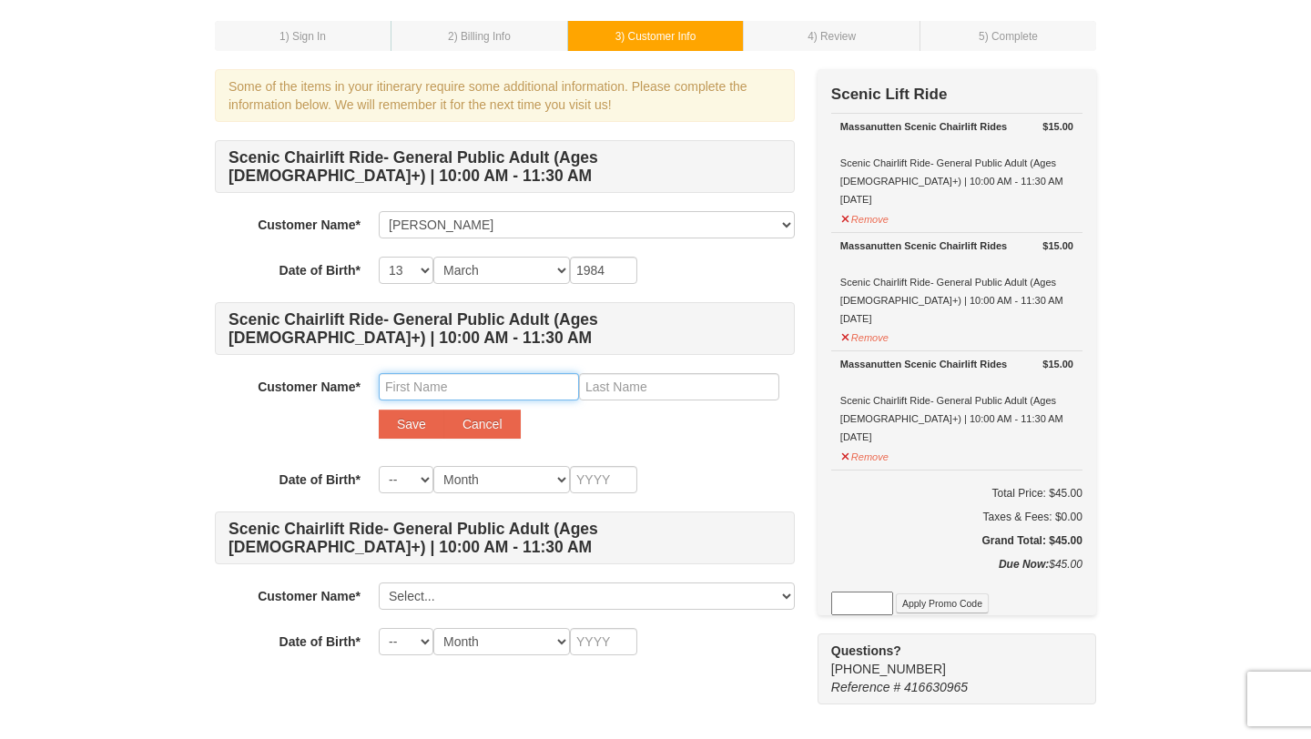
click at [472, 386] on input "text" at bounding box center [479, 386] width 200 height 27
type input "Shireesha"
type input "Kanchi"
click at [420, 431] on button "Save" at bounding box center [412, 424] width 66 height 29
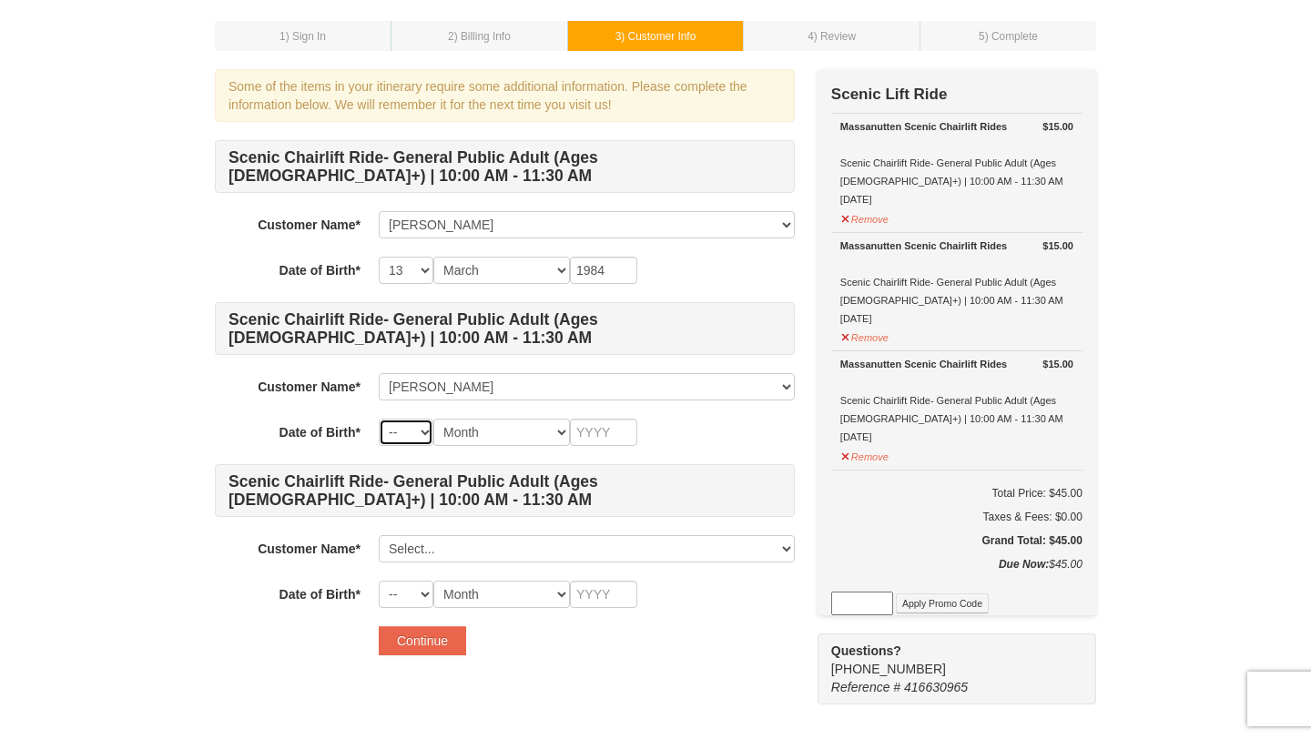
click at [411, 441] on select "-- 01 02 03 04 05 06 07 08 09 10 11 12 13 14 15 16 17 18 19 20 21 22 23 24 25 2…" at bounding box center [406, 432] width 55 height 27
click at [379, 419] on select "-- 01 02 03 04 05 06 07 08 09 10 11 12 13 14 15 16 17 18 19 20 21 22 23 24 25 2…" at bounding box center [406, 432] width 55 height 27
click at [417, 438] on select "-- 01 02 03 04 05 06 07 08 09 10 11 12 13 14 15 16 17 18 19 20 21 22 23 24 25 2…" at bounding box center [406, 432] width 55 height 27
select select "17"
click at [379, 419] on select "-- 01 02 03 04 05 06 07 08 09 10 11 12 13 14 15 16 17 18 19 20 21 22 23 24 25 2…" at bounding box center [406, 432] width 55 height 27
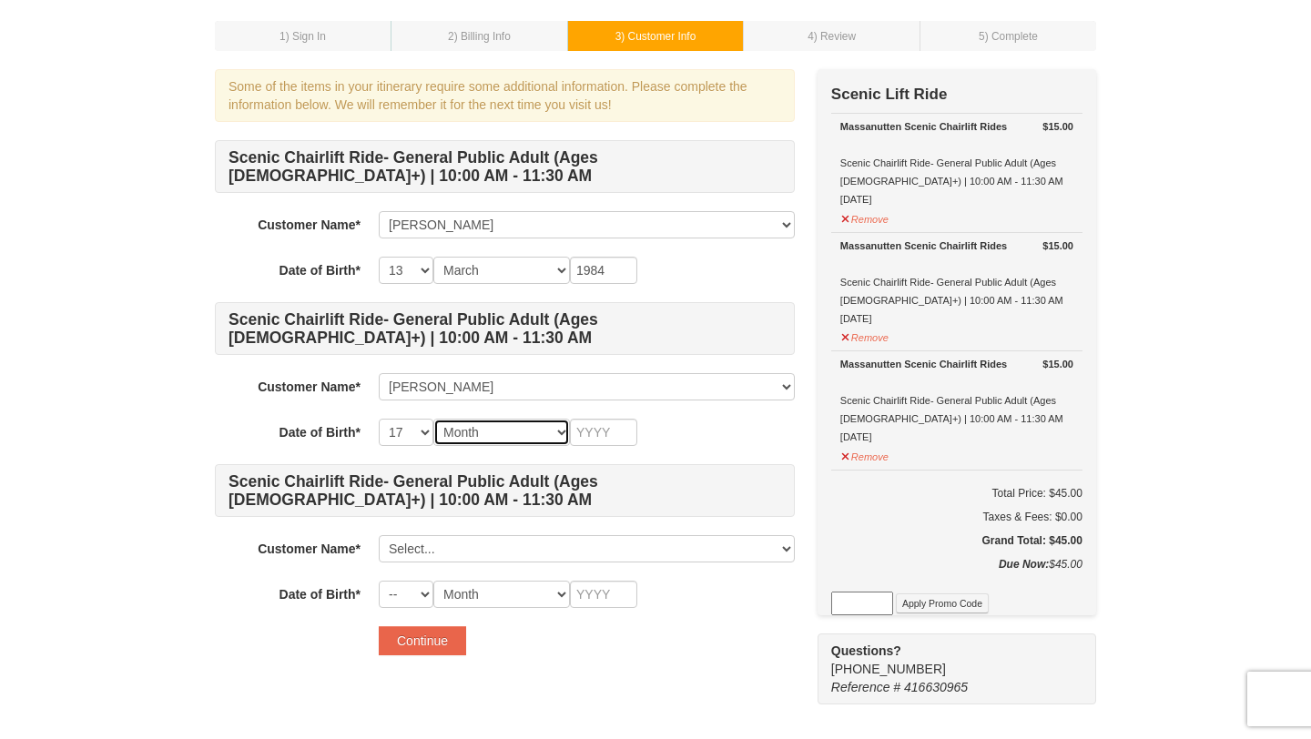
click at [507, 436] on select "Month January February March April May June July August September October Novem…" at bounding box center [501, 432] width 137 height 27
click at [433, 419] on select "Month January February March April May June July August September October Novem…" at bounding box center [501, 432] width 137 height 27
select select "03"
click at [433, 419] on select "Month January February March April May June July August September October Novem…" at bounding box center [501, 432] width 137 height 27
click at [586, 432] on input "text" at bounding box center [603, 432] width 67 height 27
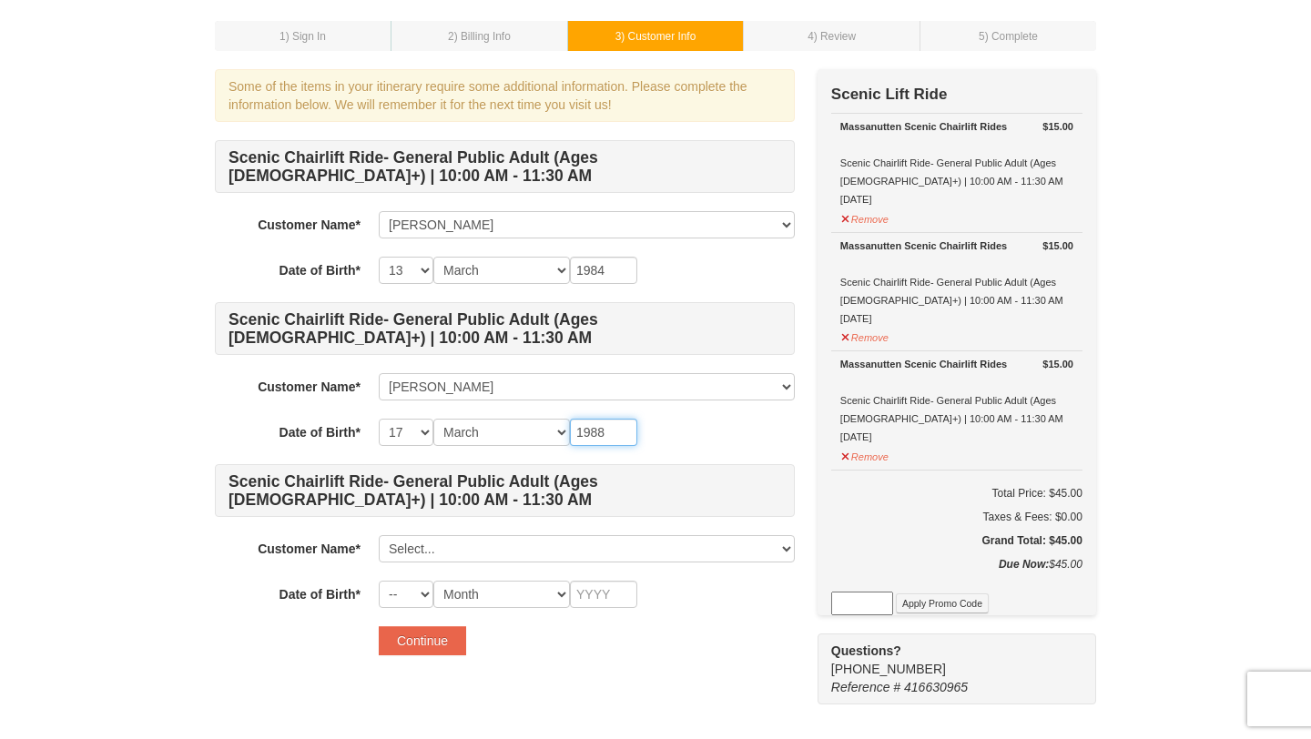
type input "1988"
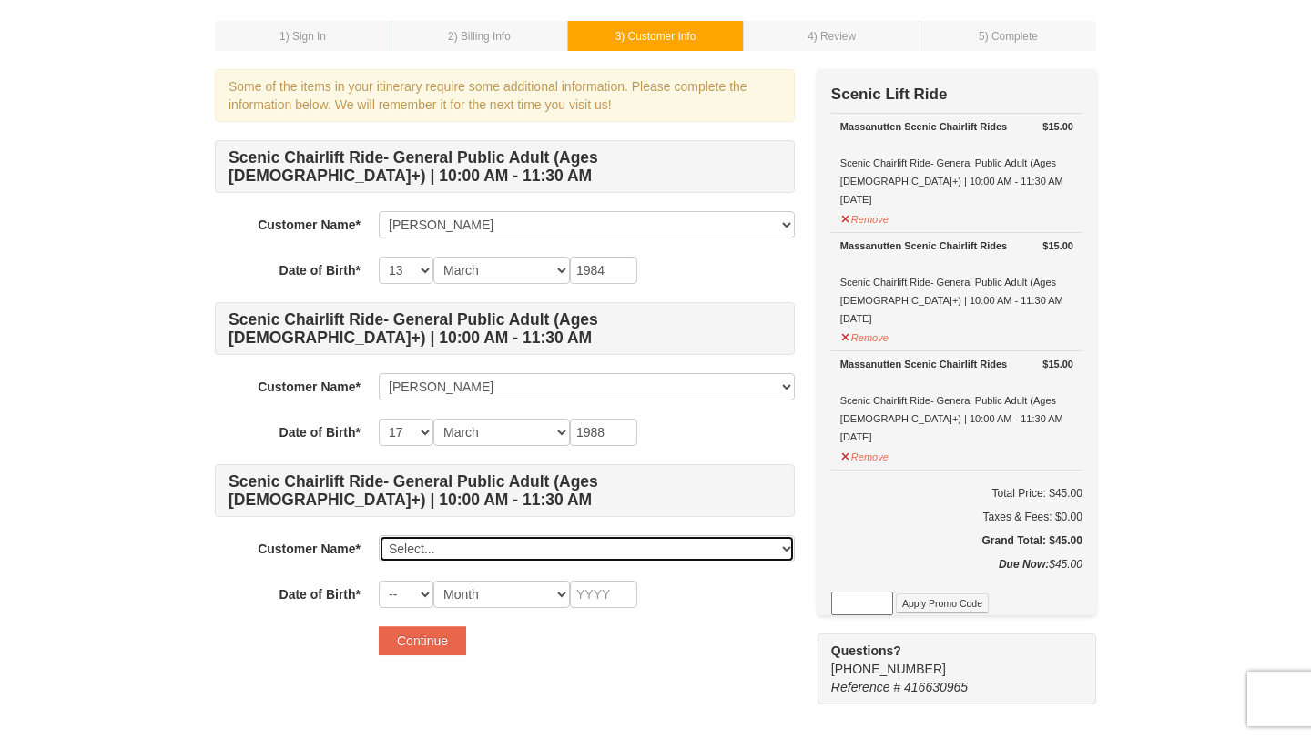
click at [502, 550] on select "Select... [PERSON_NAME] [PERSON_NAME] Add New..." at bounding box center [587, 548] width 416 height 27
click select "Select... [PERSON_NAME] [PERSON_NAME] Add New..." at bounding box center [587, 548] width 416 height 27
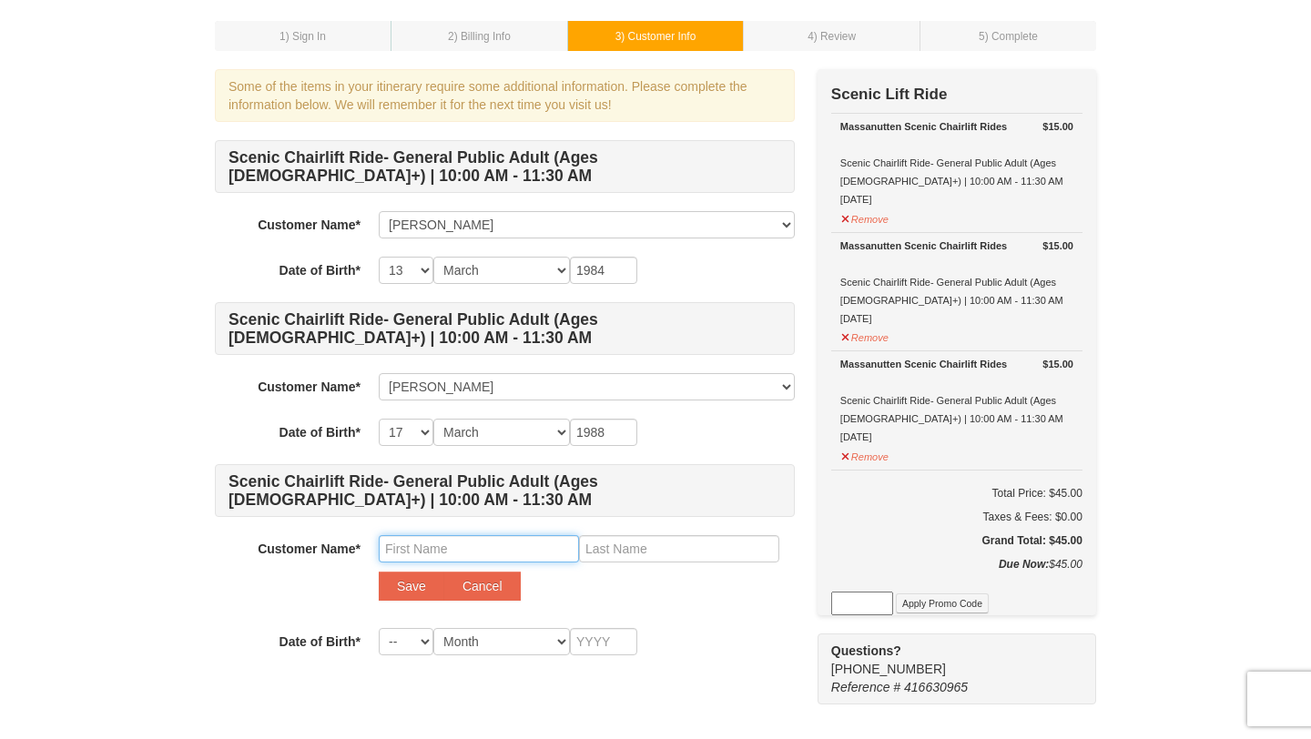
click at [440, 546] on input "text" at bounding box center [479, 548] width 200 height 27
type input "[PERSON_NAME]"
click at [400, 586] on button "Save" at bounding box center [412, 586] width 66 height 29
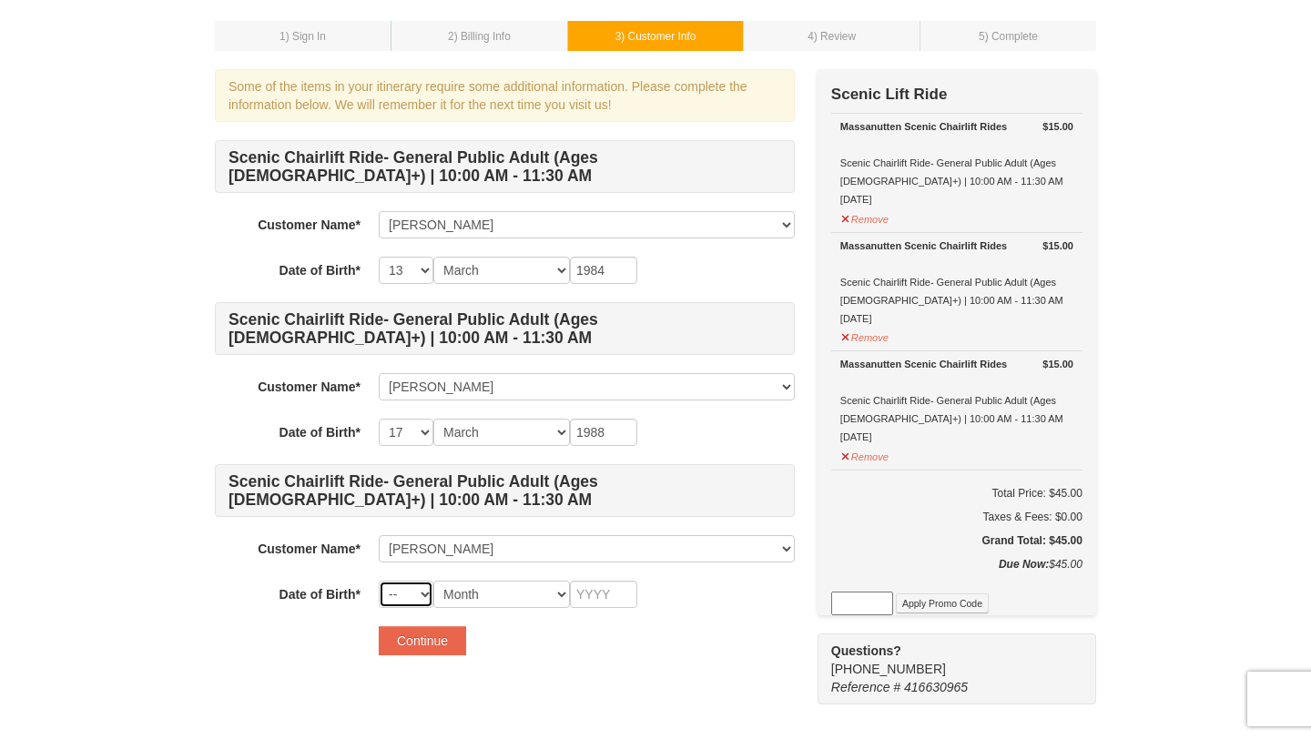
click at [412, 591] on select "-- 01 02 03 04 05 06 07 08 09 10 11 12 13 14 15 16 17 18 19 20 21 22 23 24 25 2…" at bounding box center [406, 594] width 55 height 27
select select "13"
click at [379, 581] on select "-- 01 02 03 04 05 06 07 08 09 10 11 12 13 14 15 16 17 18 19 20 21 22 23 24 25 2…" at bounding box center [406, 594] width 55 height 27
click at [533, 583] on select "Month January February March April May June July August September October Novem…" at bounding box center [501, 594] width 137 height 27
select select "08"
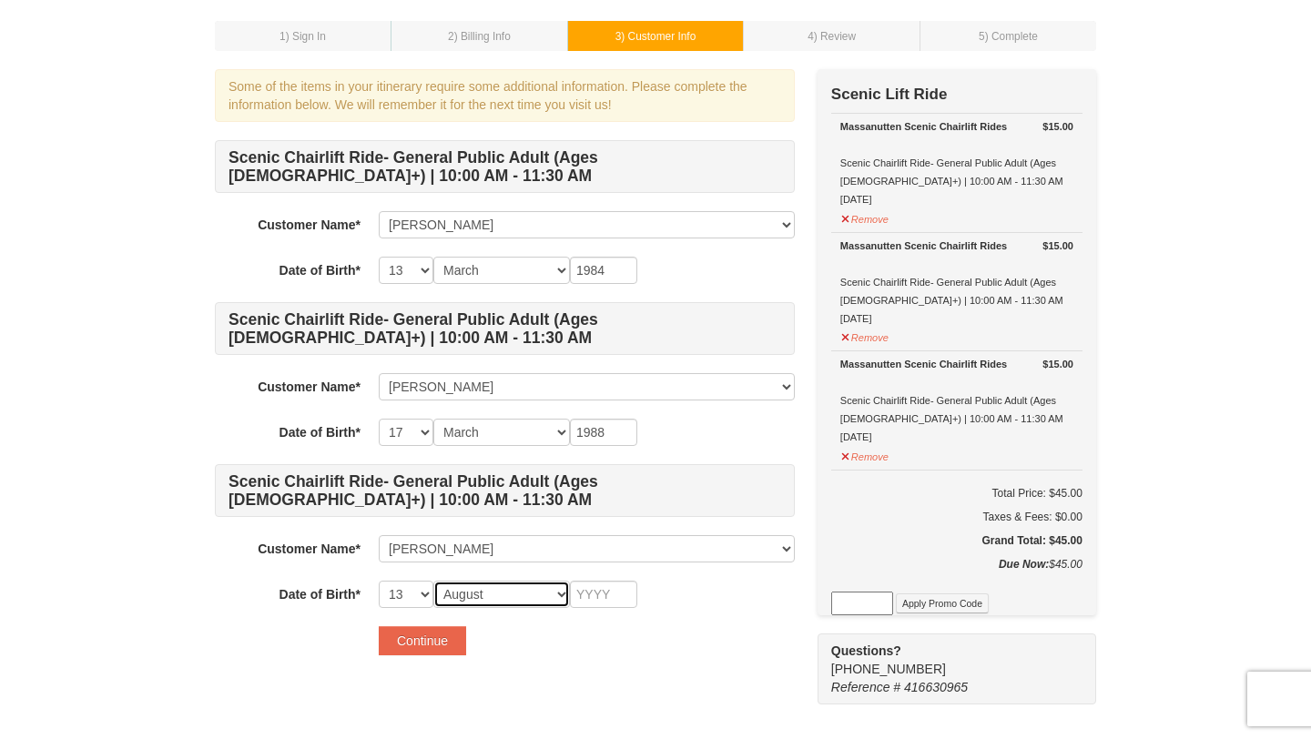
click at [433, 581] on select "Month January February March April May June July August September October Novem…" at bounding box center [501, 594] width 137 height 27
click at [586, 590] on input "text" at bounding box center [603, 594] width 67 height 27
type input "2000"
click at [440, 638] on button "Continue" at bounding box center [422, 640] width 87 height 29
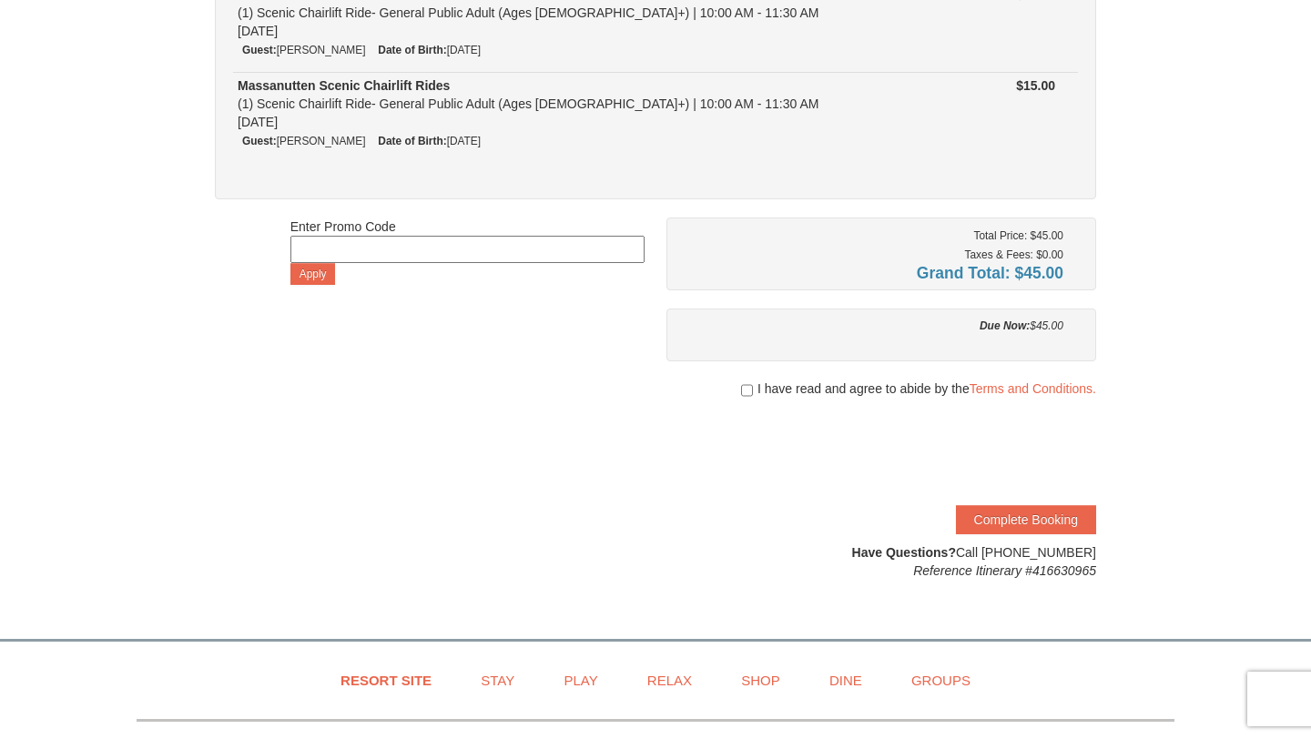
scroll to position [342, 0]
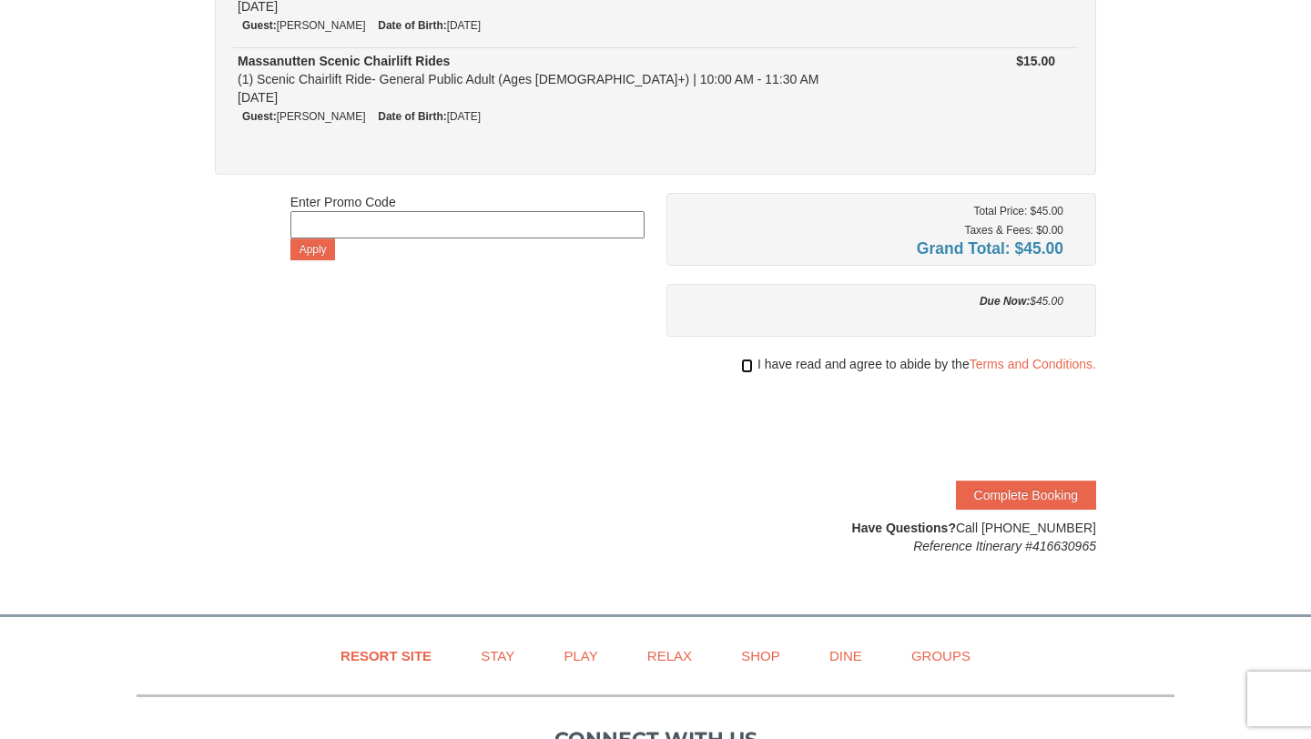
click at [746, 365] on input "checkbox" at bounding box center [747, 366] width 12 height 15
checkbox input "true"
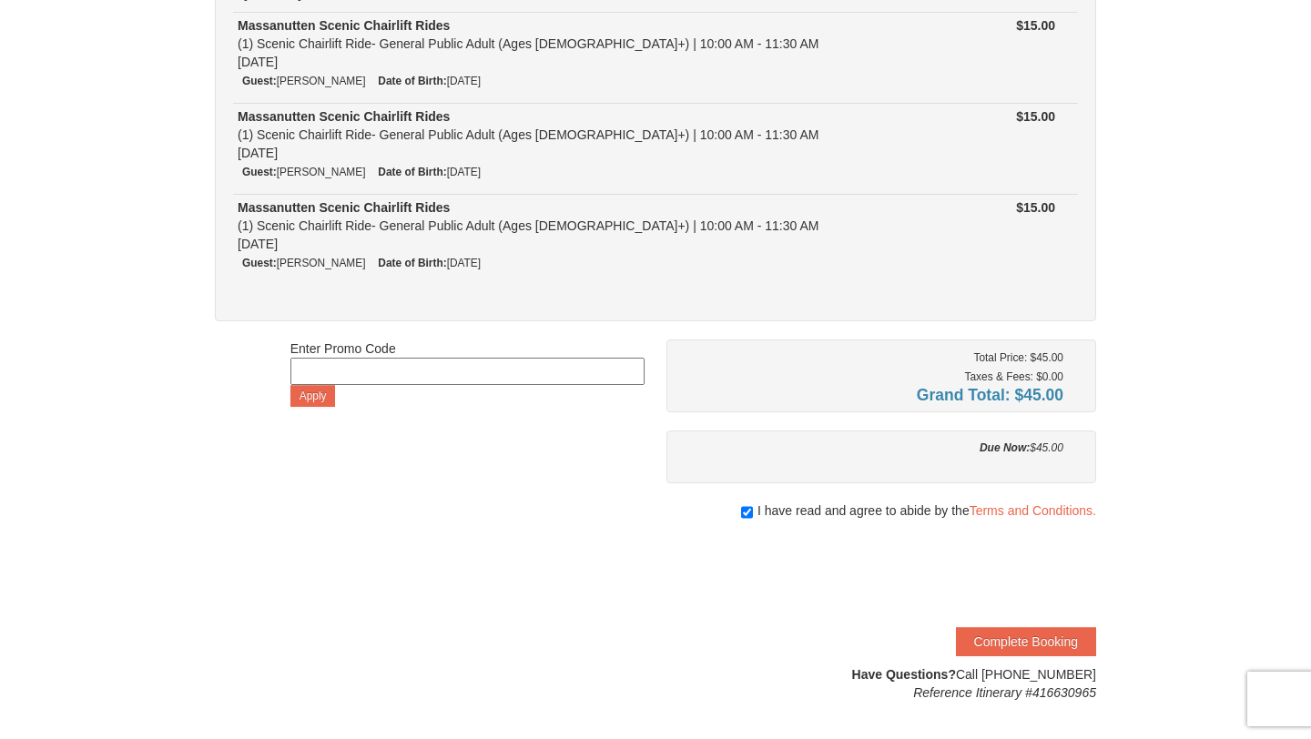
scroll to position [249, 0]
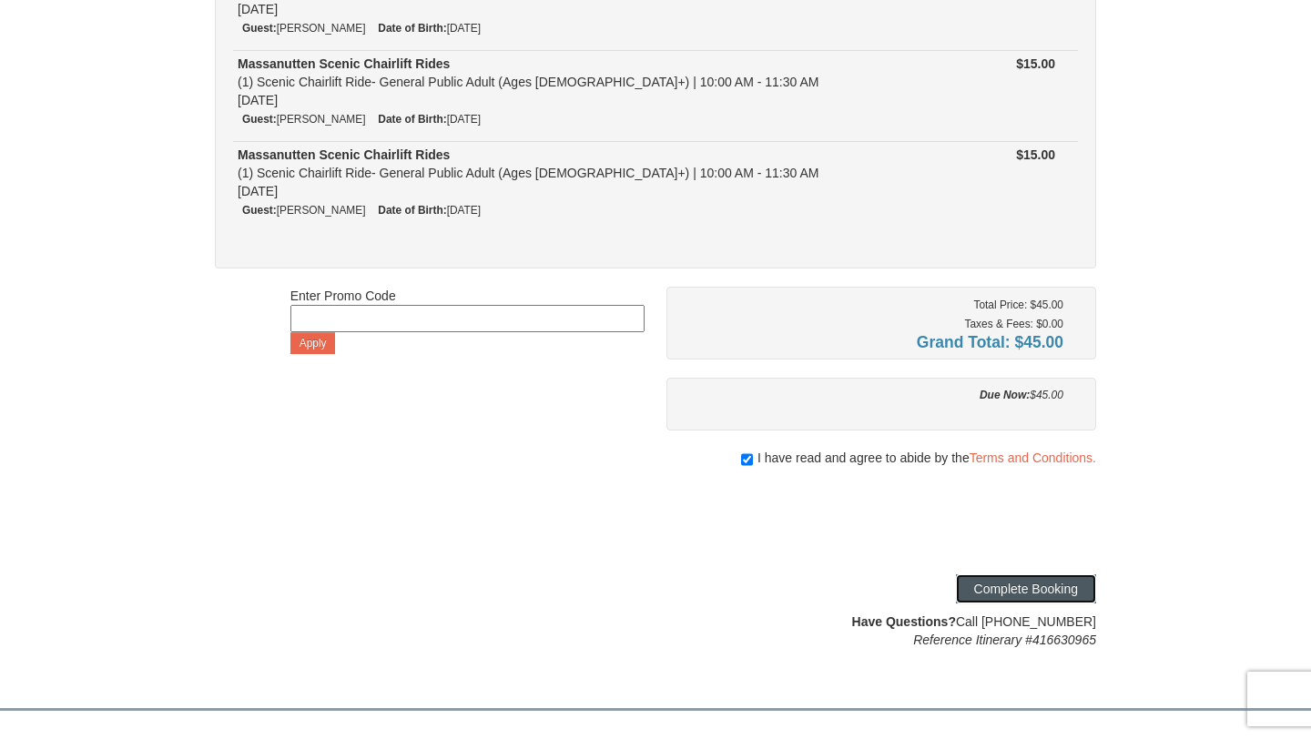
click at [1028, 589] on button "Complete Booking" at bounding box center [1026, 588] width 140 height 29
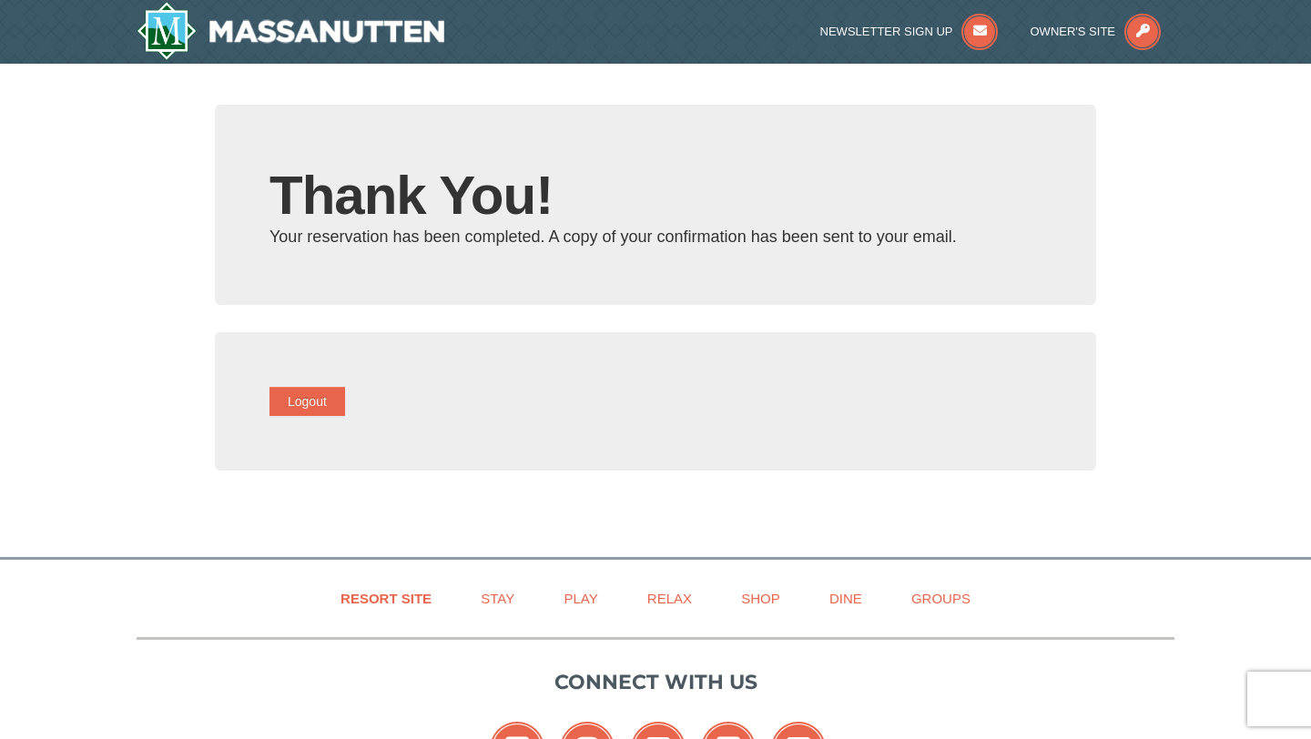
type input "[EMAIL_ADDRESS][DOMAIN_NAME]"
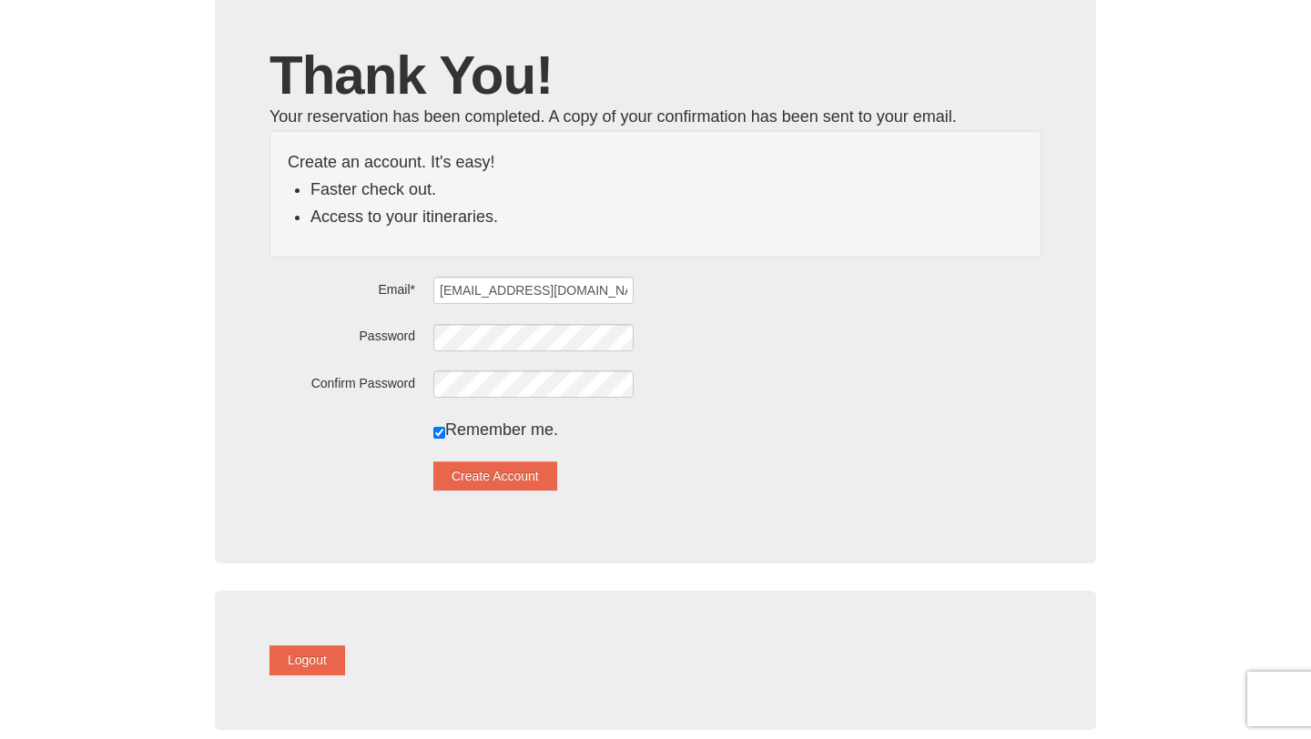
scroll to position [144, 0]
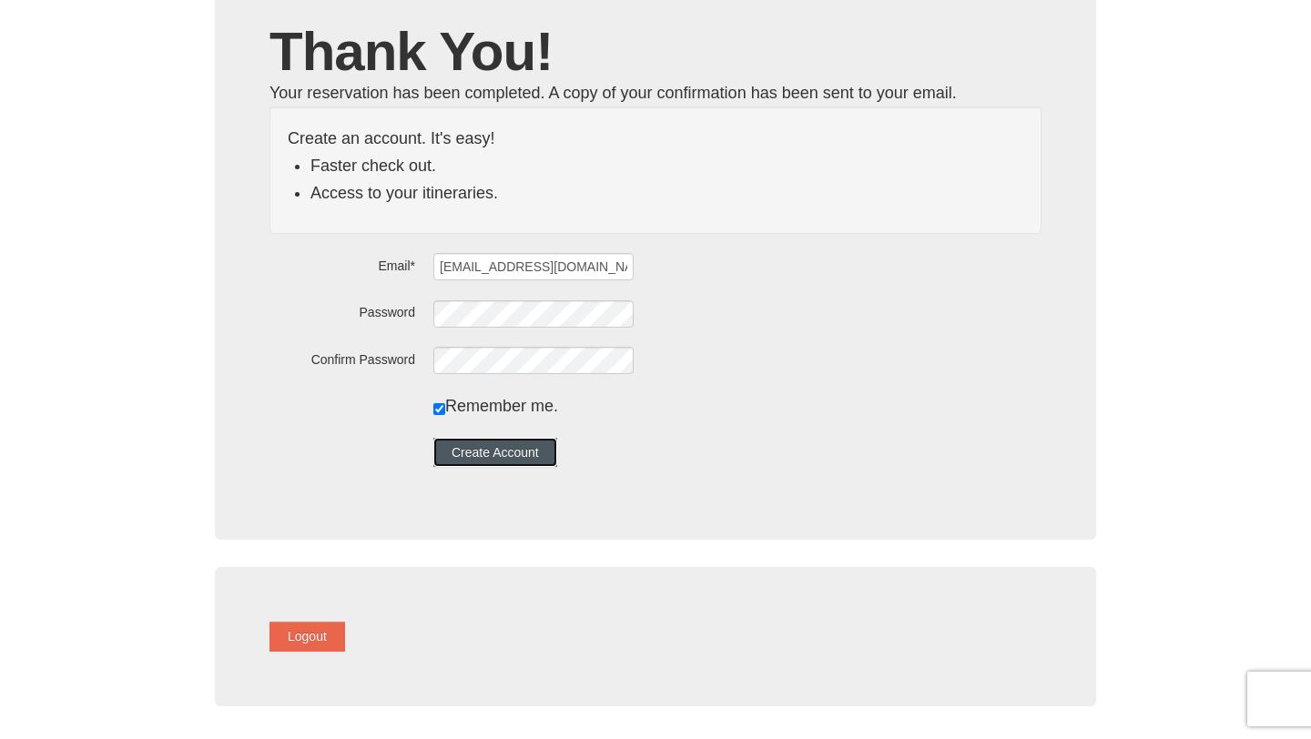
click at [510, 454] on button "Create Account" at bounding box center [495, 452] width 124 height 29
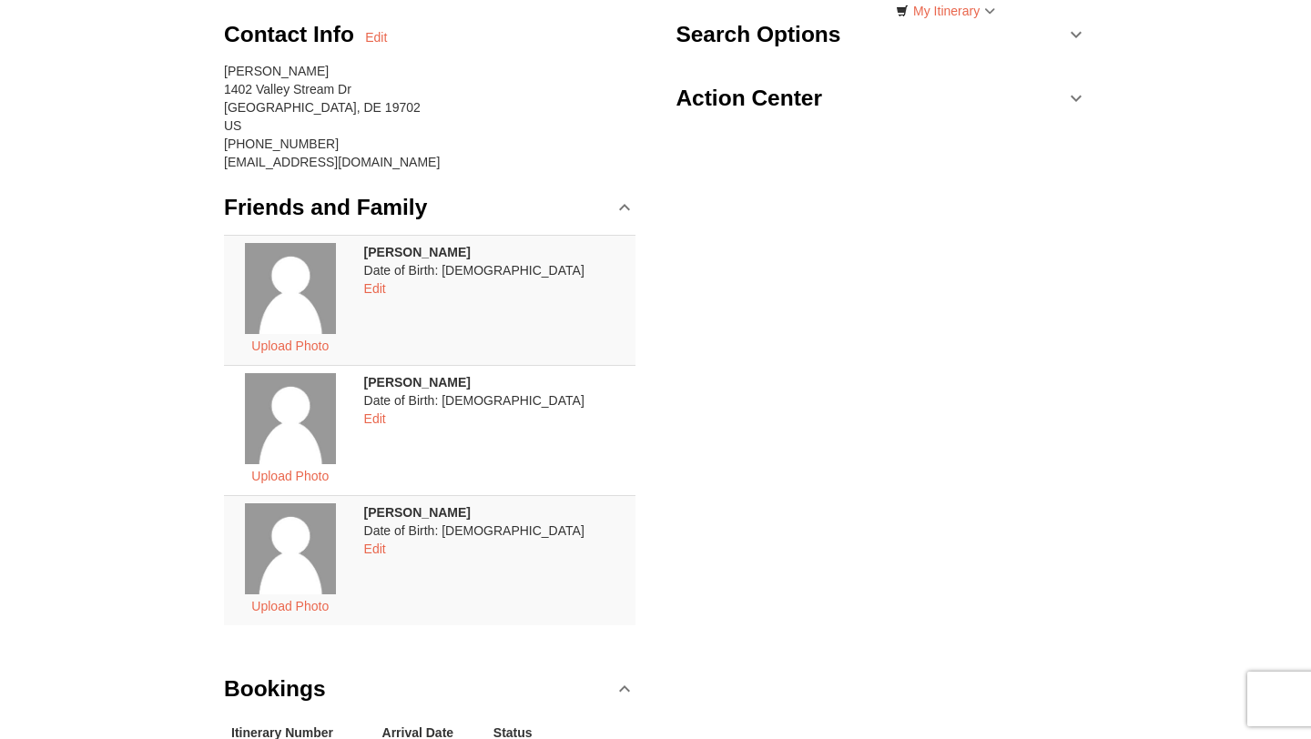
scroll to position [621, 0]
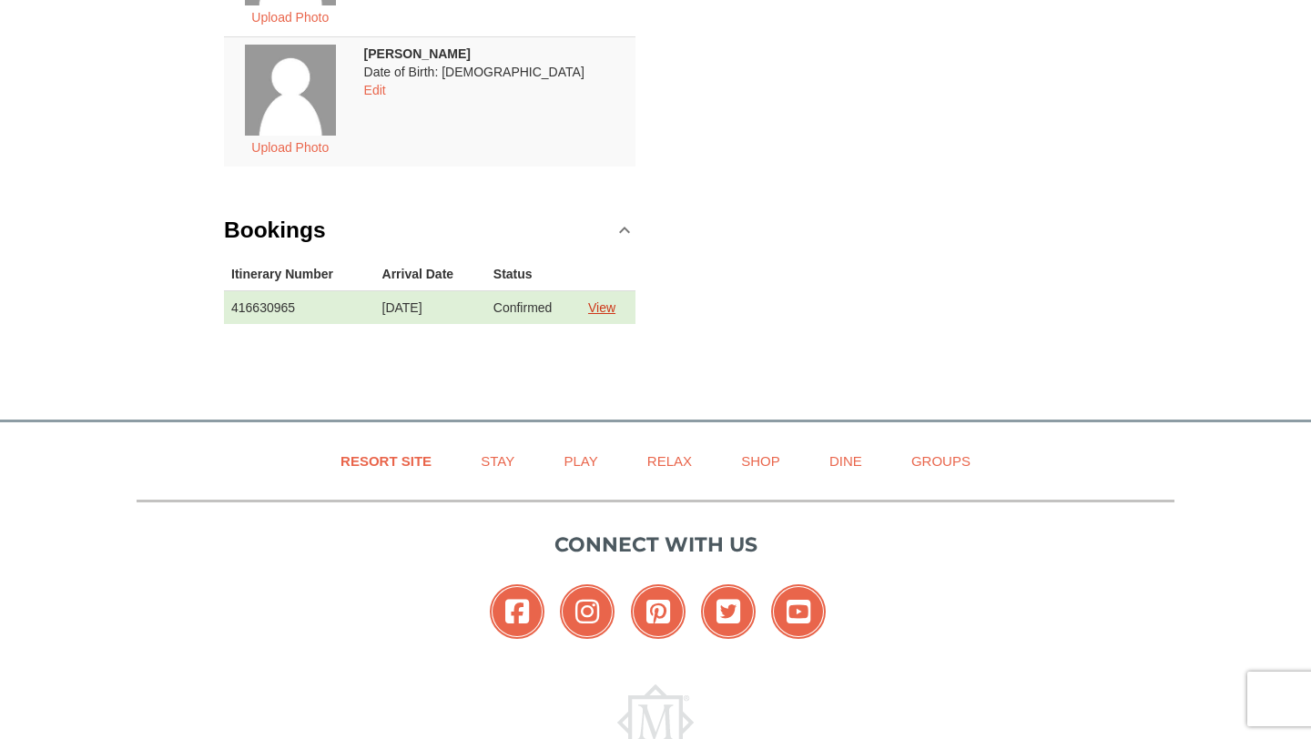
click at [611, 309] on link "View" at bounding box center [601, 307] width 27 height 15
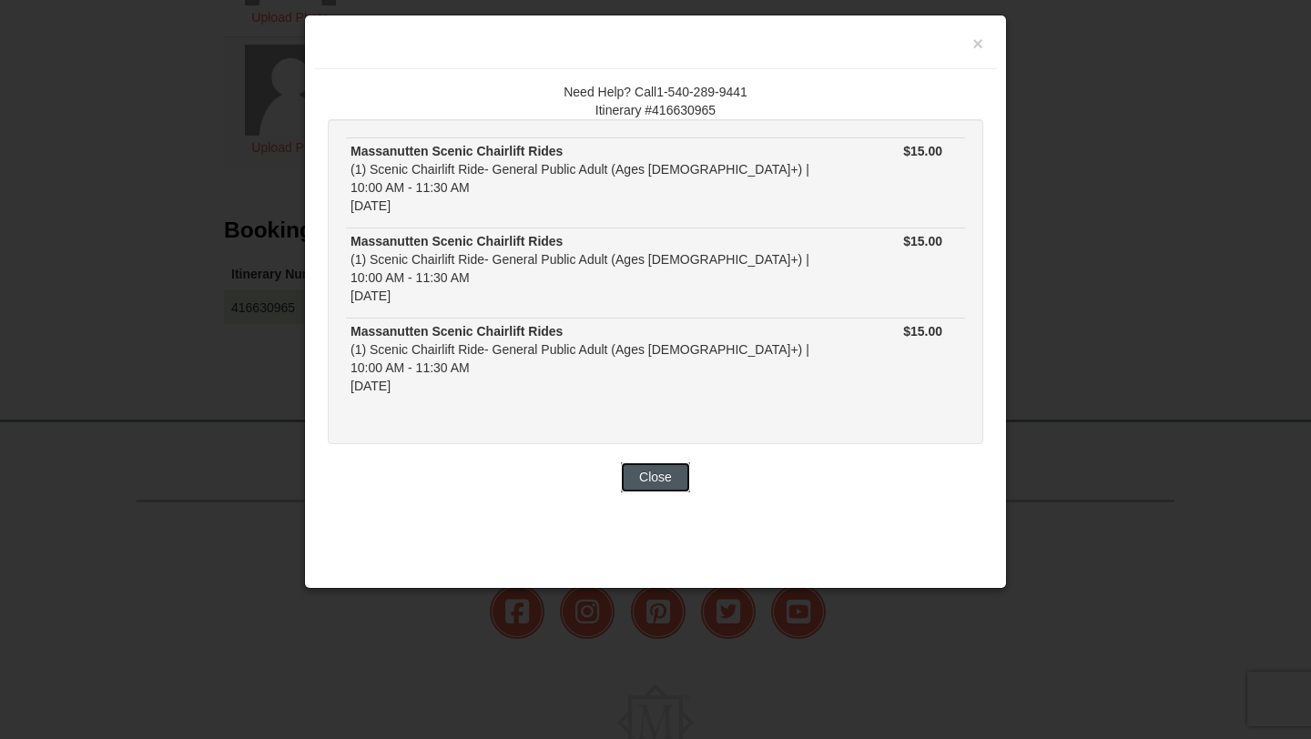
click at [668, 462] on button "Close" at bounding box center [655, 476] width 69 height 29
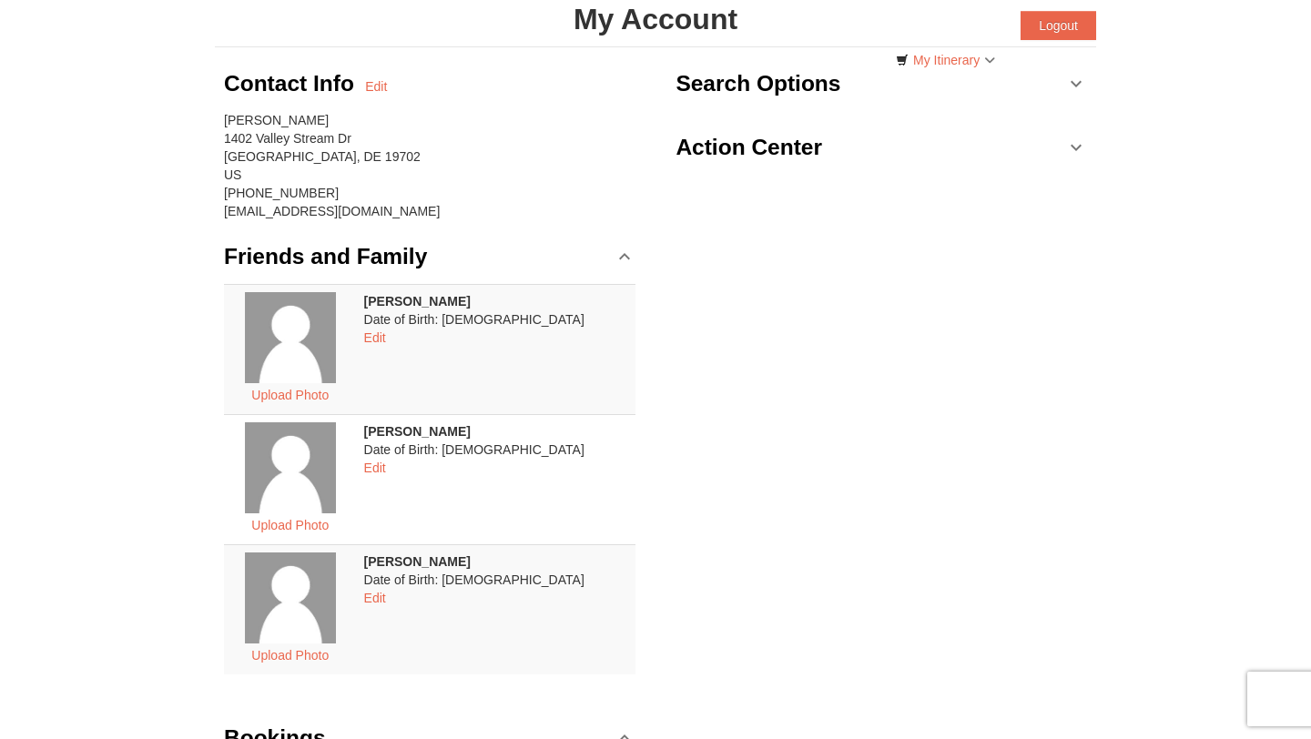
scroll to position [0, 0]
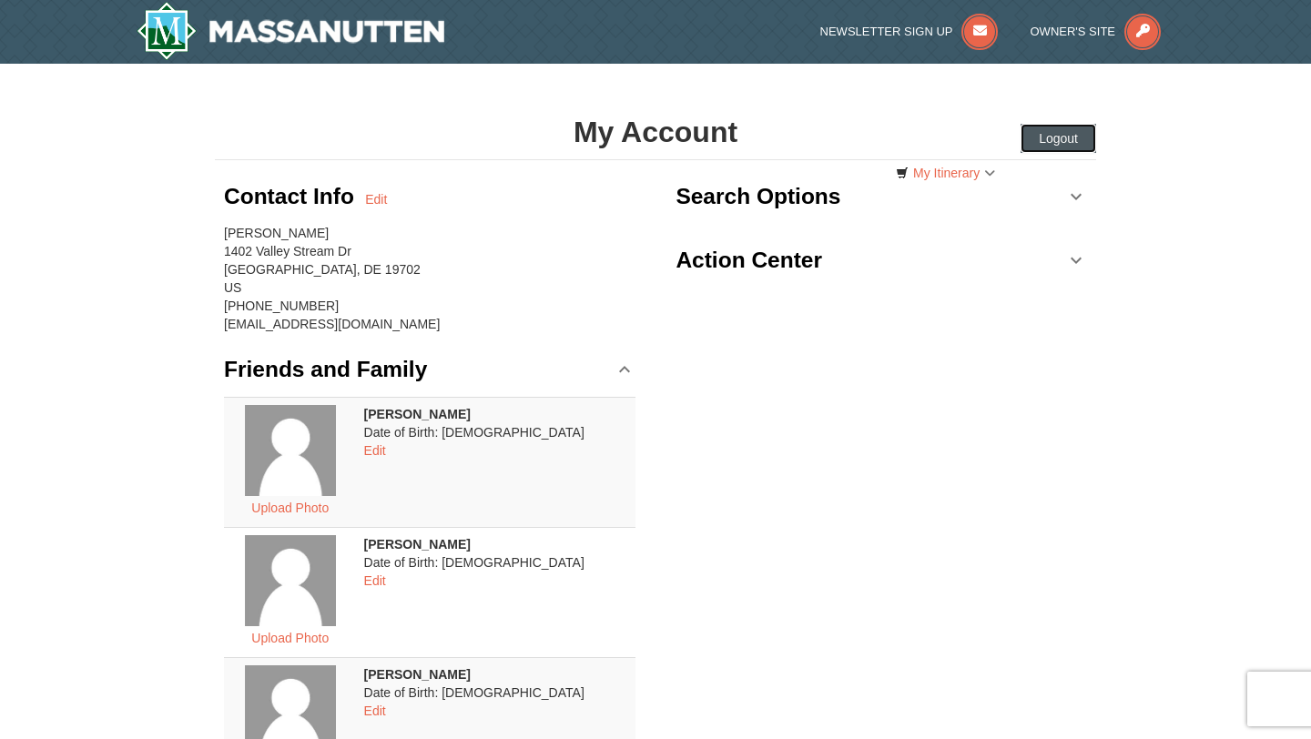
click at [1064, 142] on button "Logout" at bounding box center [1058, 138] width 76 height 29
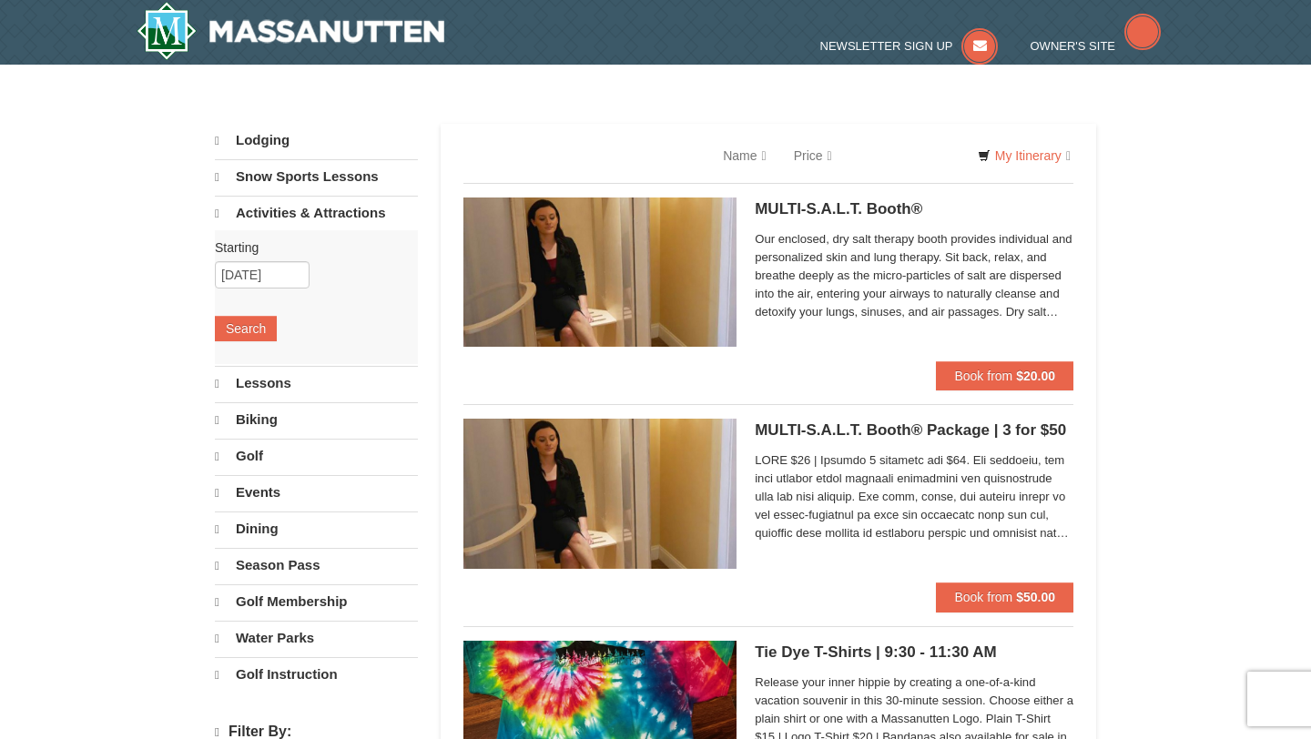
select select "10"
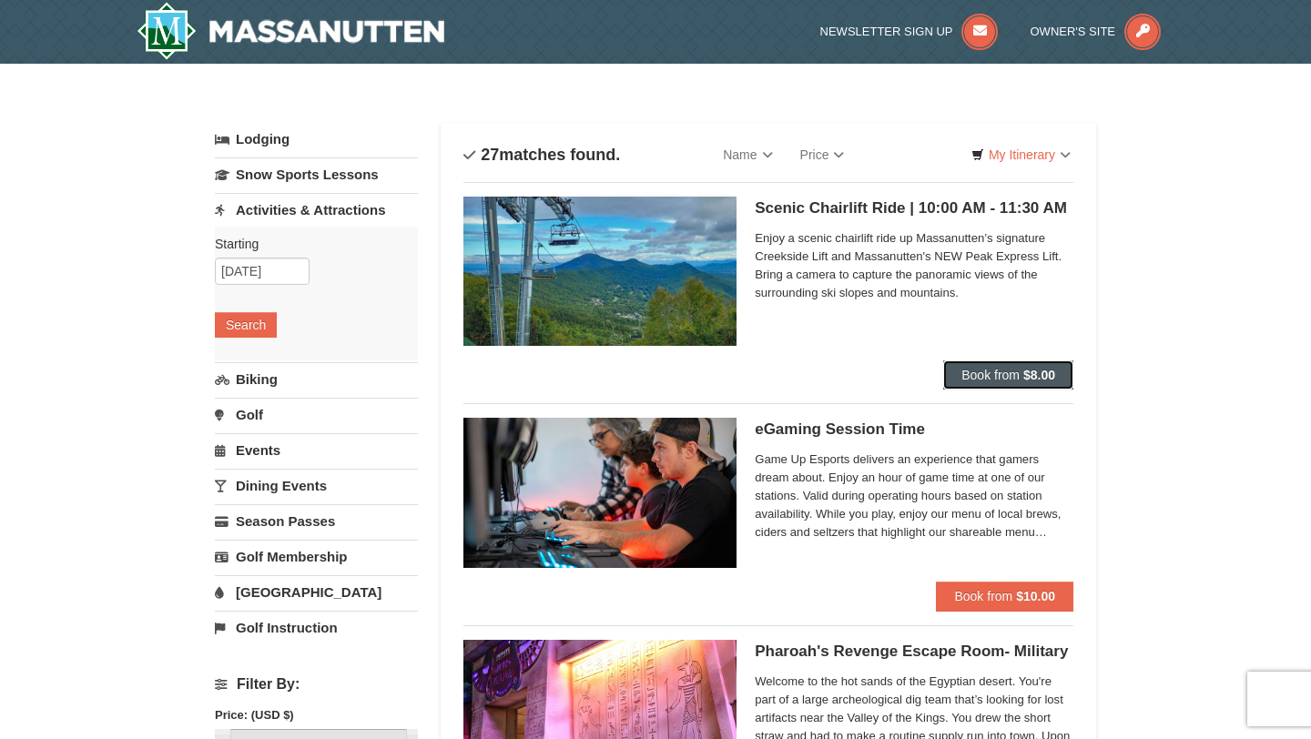
click at [973, 372] on span "Book from" at bounding box center [990, 375] width 58 height 15
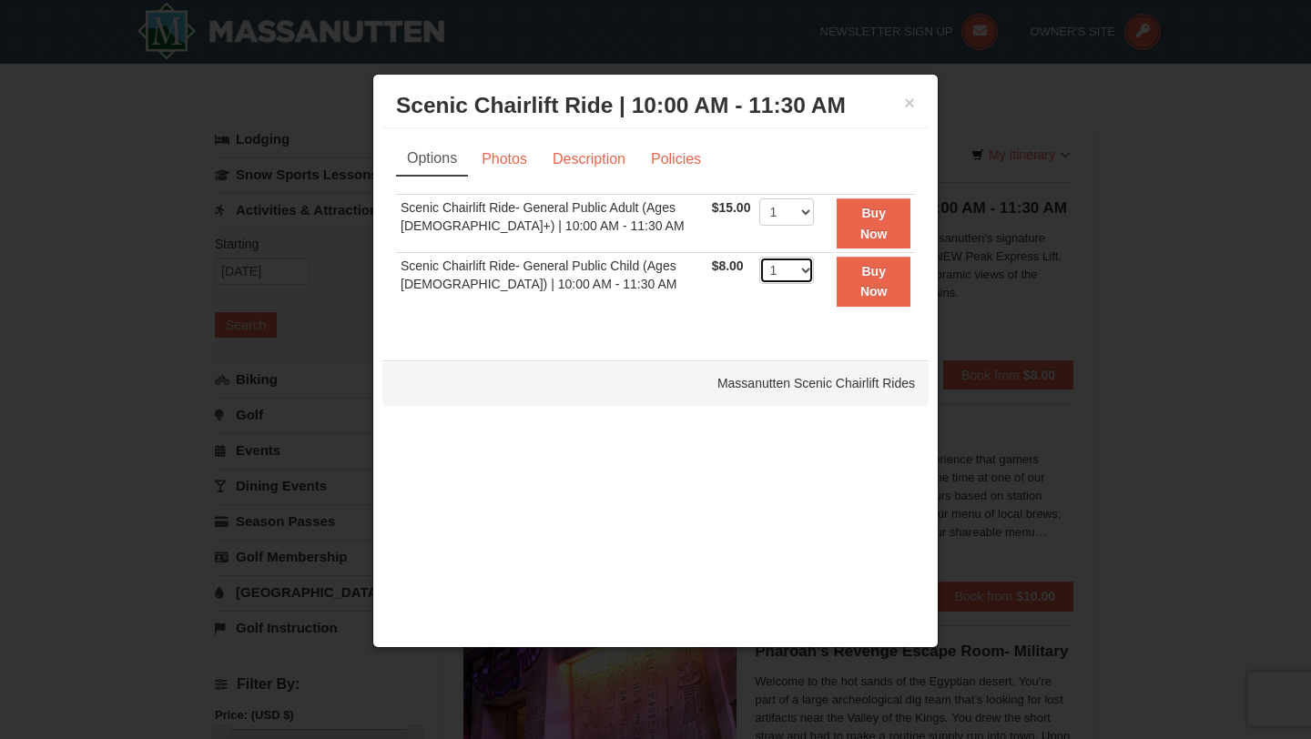
click at [798, 265] on select "1 2 3 4 5 6 7 8 9 10 11 12 13 14 15 16 17 18 19 20 21 22" at bounding box center [786, 270] width 55 height 27
select select "2"
click at [759, 257] on select "1 2 3 4 5 6 7 8 9 10 11 12 13 14 15 16 17 18 19 20 21 22" at bounding box center [786, 270] width 55 height 27
click at [875, 287] on strong "Buy Now" at bounding box center [873, 281] width 27 height 35
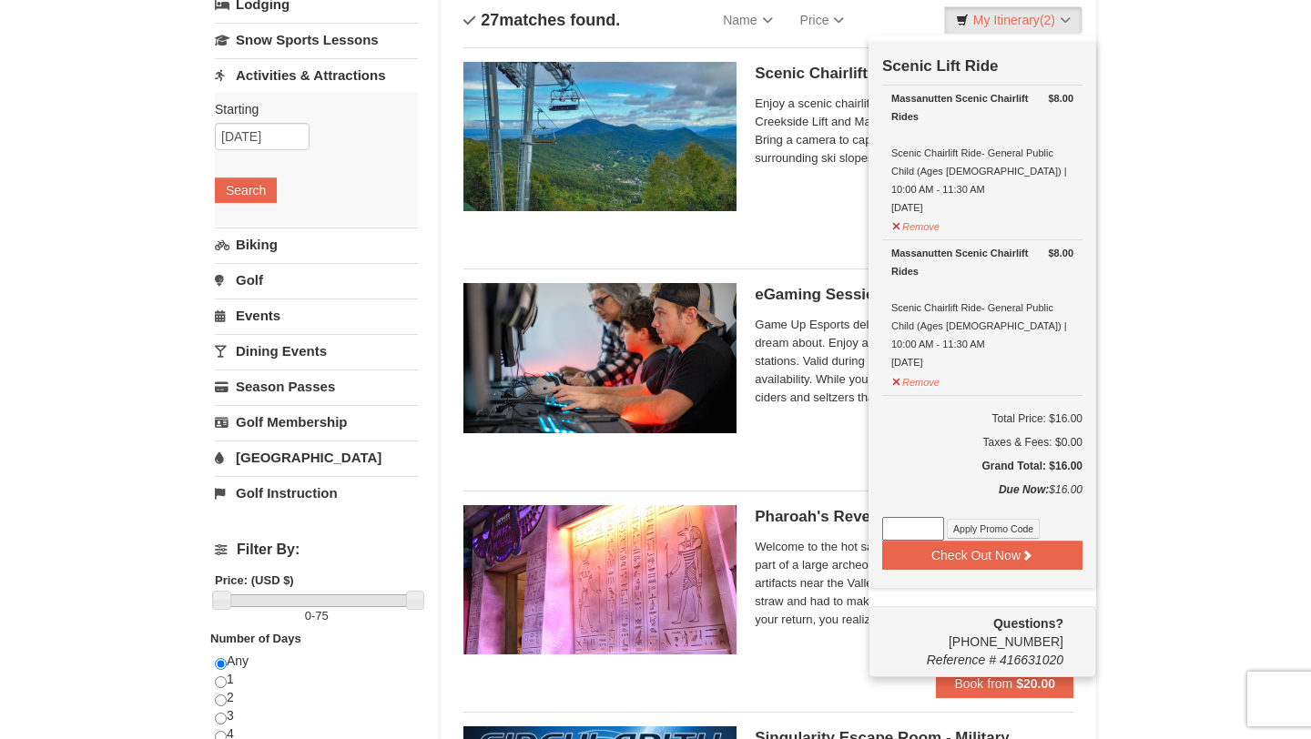
scroll to position [174, 0]
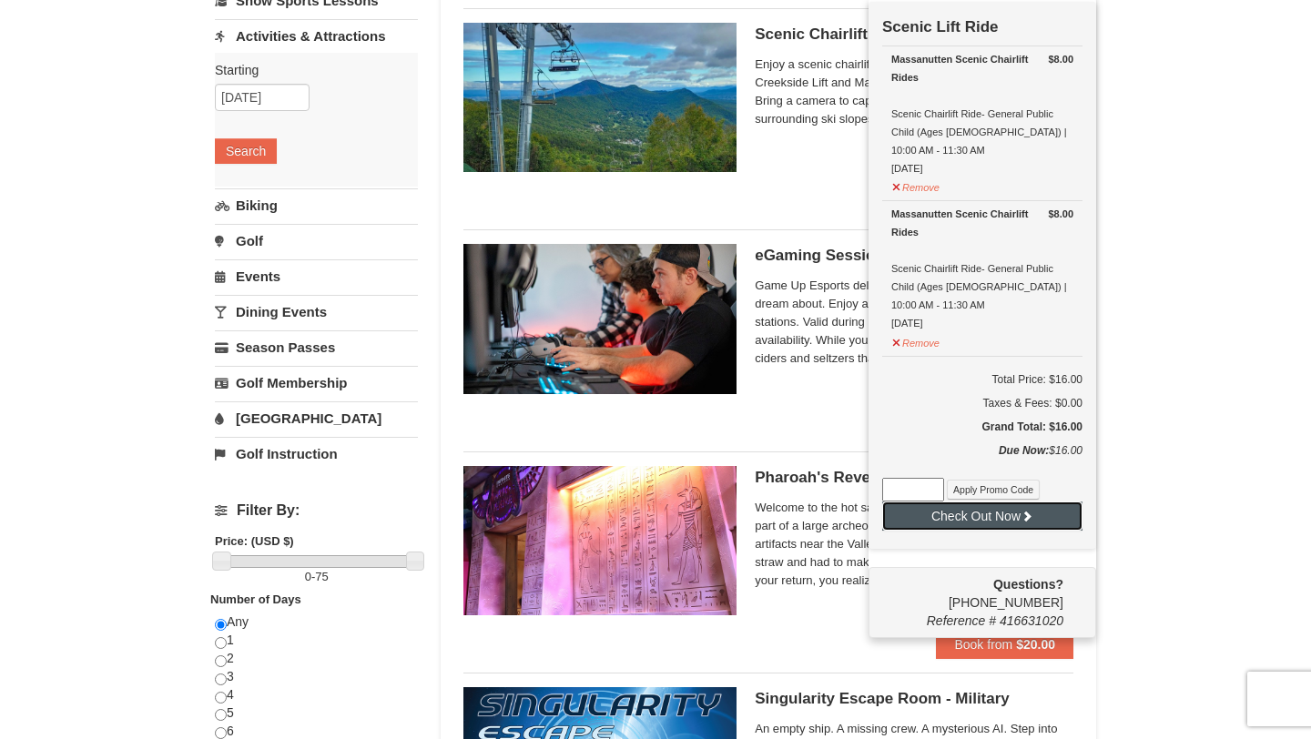
click at [984, 513] on button "Check Out Now" at bounding box center [982, 516] width 200 height 29
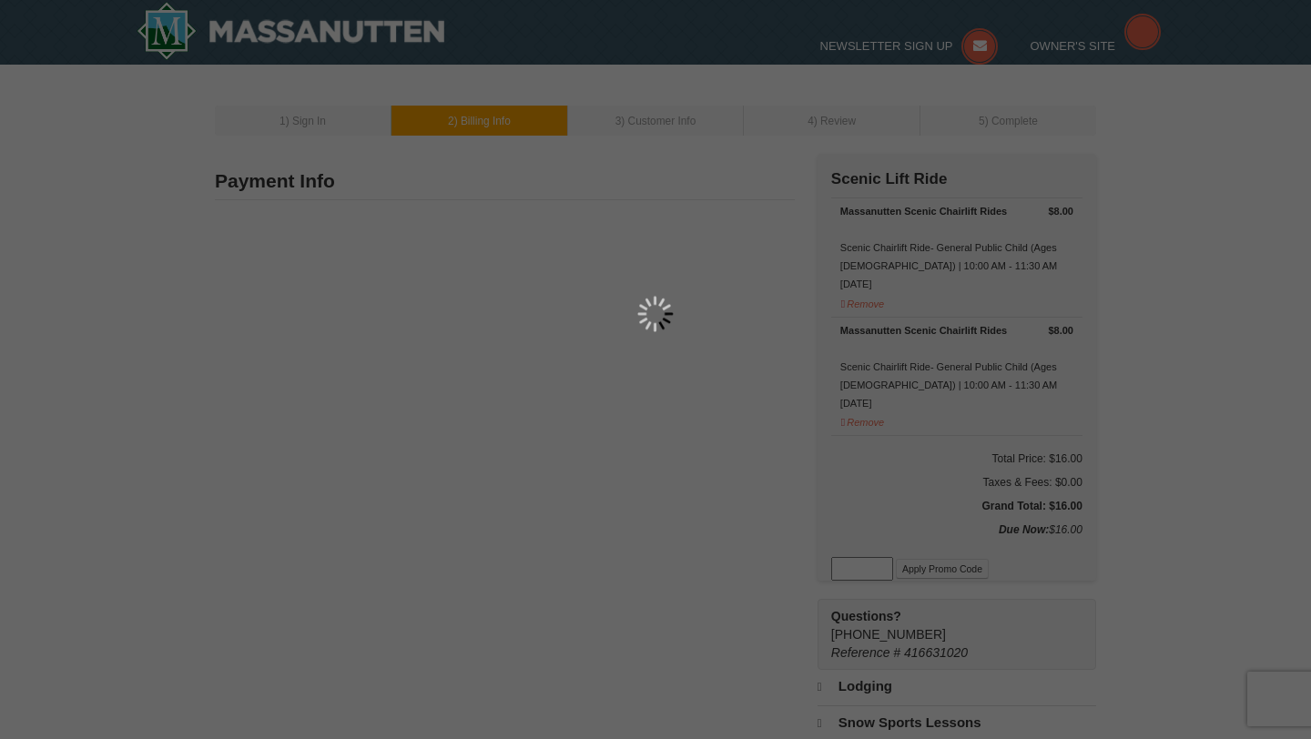
type input "1402 Valley Stream Dr"
type input "[GEOGRAPHIC_DATA]"
type input "19702"
type input "662"
type input "715"
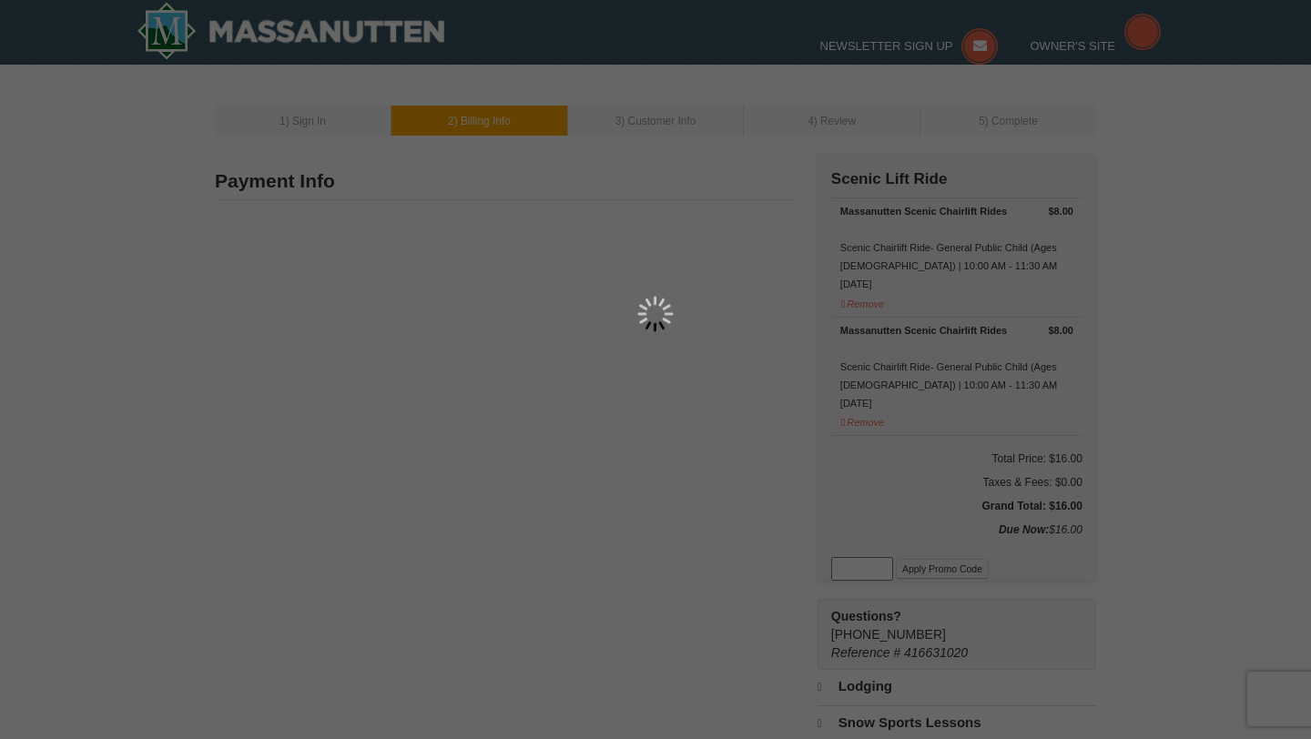
type input "8256"
type input "nsagar980@gmail.com"
select select "DE"
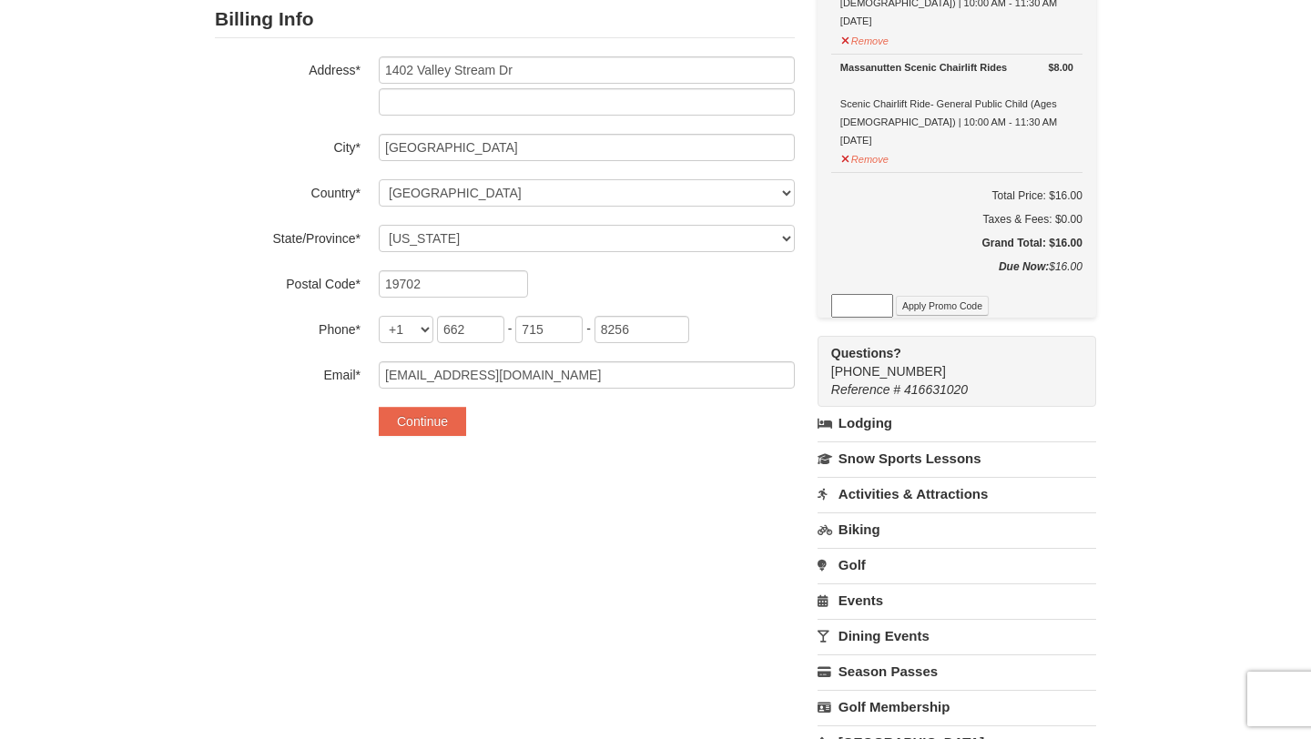
scroll to position [282, 0]
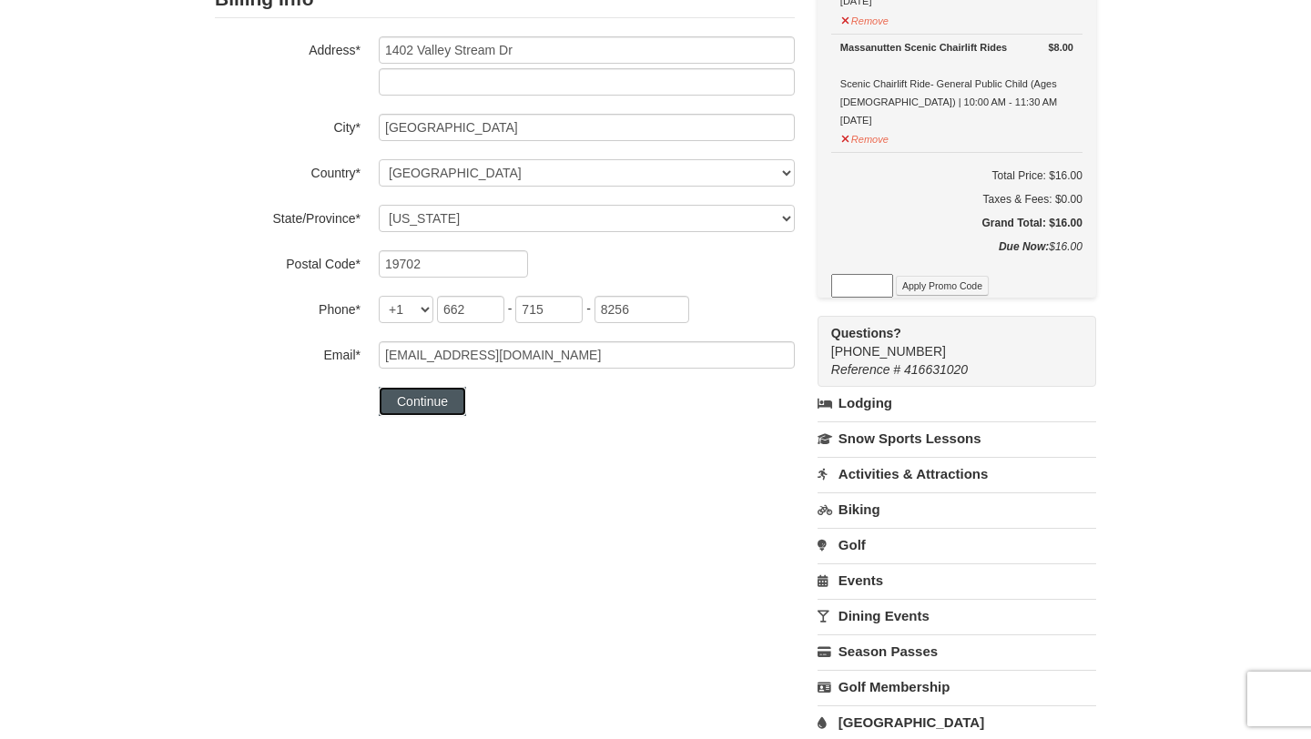
click at [433, 405] on button "Continue" at bounding box center [422, 401] width 87 height 29
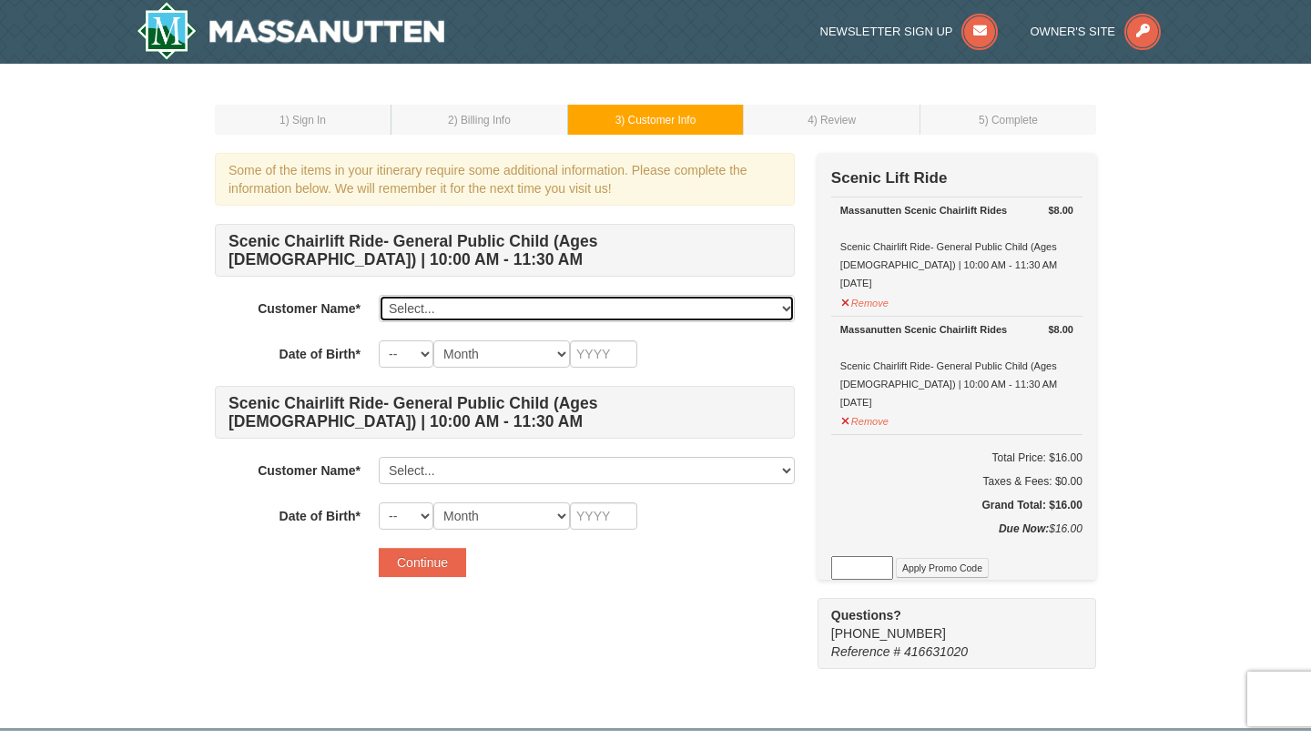
click at [553, 309] on select "Select... [PERSON_NAME] [PERSON_NAME] [PERSON_NAME] Add New..." at bounding box center [587, 308] width 416 height 27
click select "Select... [PERSON_NAME] [PERSON_NAME] [PERSON_NAME] Add New..." at bounding box center [587, 308] width 416 height 27
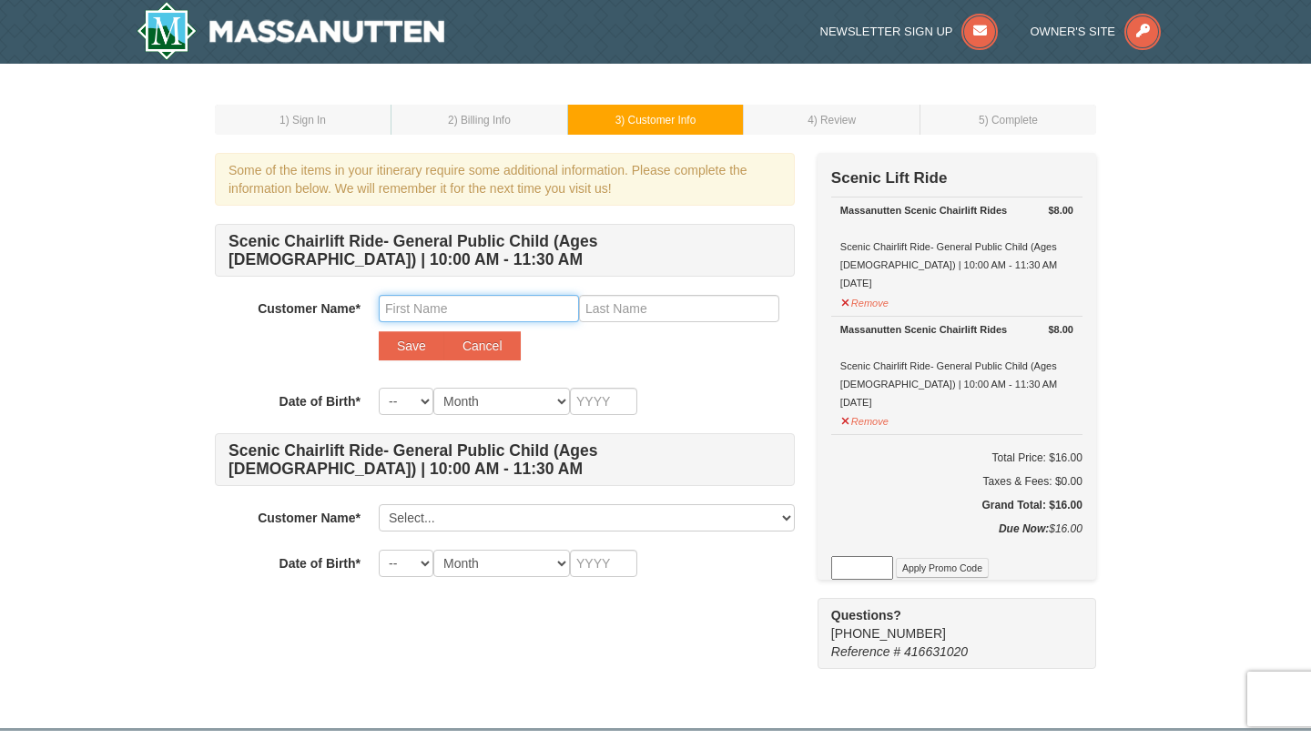
click at [463, 310] on input "text" at bounding box center [479, 308] width 200 height 27
type input "[PERSON_NAME]"
click at [424, 400] on select "-- 01 02 03 04 05 06 07 08 09 10 11 12 13 14 15 16 17 18 19 20 21 22 23 24 25 2…" at bounding box center [406, 401] width 55 height 27
click at [379, 388] on select "-- 01 02 03 04 05 06 07 08 09 10 11 12 13 14 15 16 17 18 19 20 21 22 23 24 25 2…" at bounding box center [406, 401] width 55 height 27
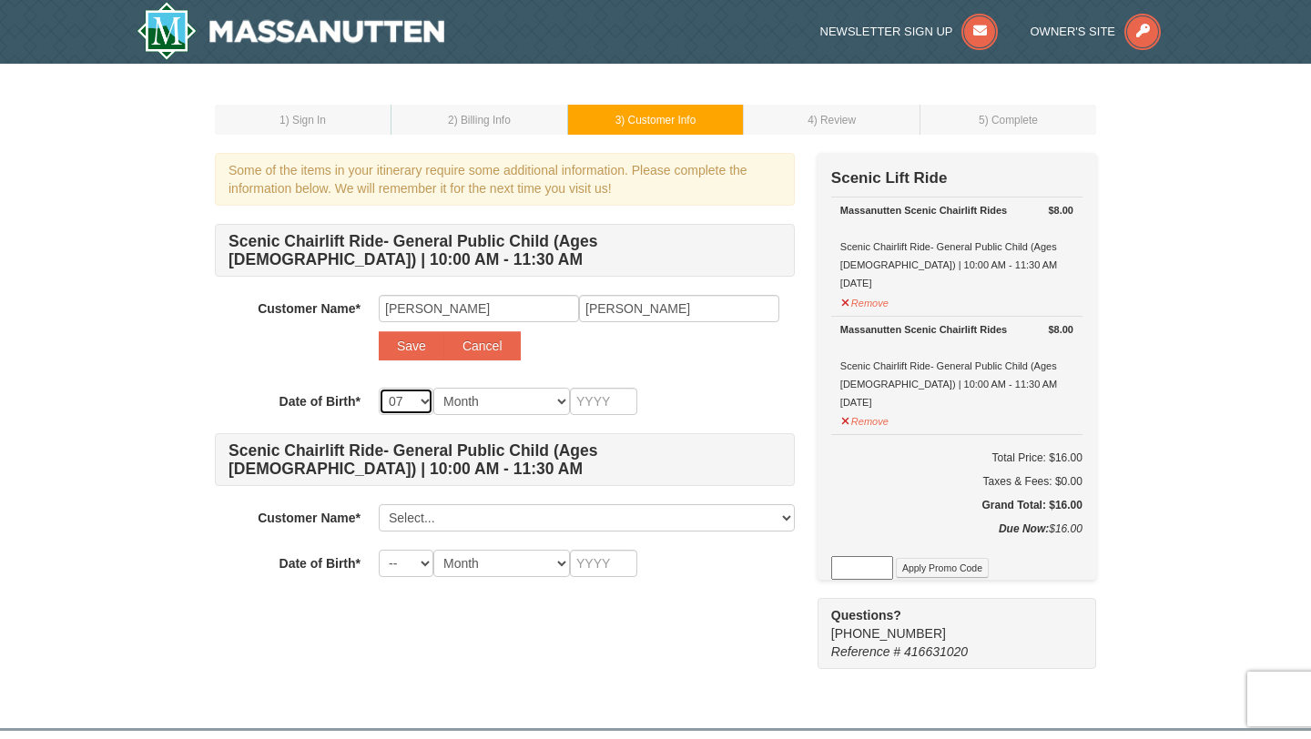
click at [416, 403] on select "-- 01 02 03 04 05 06 07 08 09 10 11 12 13 14 15 16 17 18 19 20 21 22 23 24 25 2…" at bounding box center [406, 401] width 55 height 27
select select "30"
click at [379, 388] on select "-- 01 02 03 04 05 06 07 08 09 10 11 12 13 14 15 16 17 18 19 20 21 22 23 24 25 2…" at bounding box center [406, 401] width 55 height 27
click at [540, 398] on select "Month January February March April May June July August September October Novem…" at bounding box center [501, 401] width 137 height 27
select select "06"
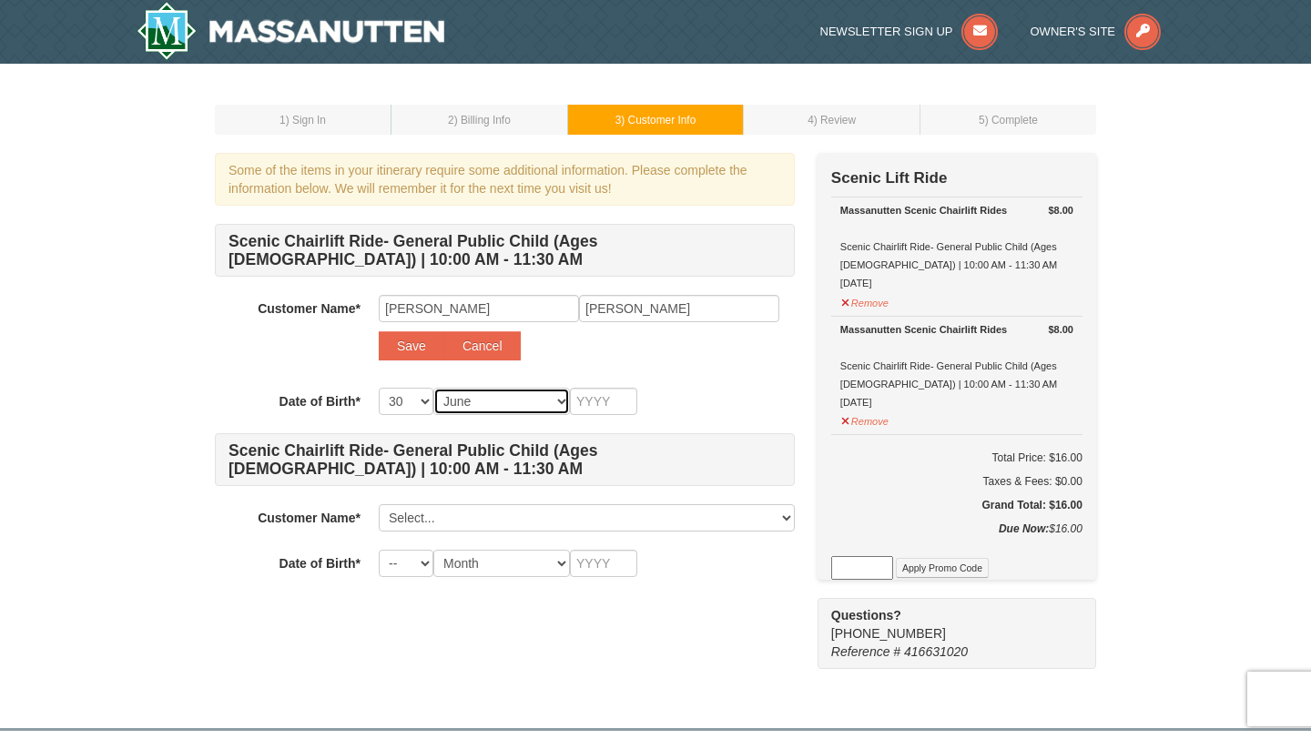
click at [433, 388] on select "Month January February March April May June July August September October Novem…" at bounding box center [501, 401] width 137 height 27
click at [590, 402] on input "text" at bounding box center [603, 401] width 67 height 27
type input "2014"
click at [556, 406] on select "Month January February March April May June July August September October Novem…" at bounding box center [501, 401] width 137 height 27
select select "07"
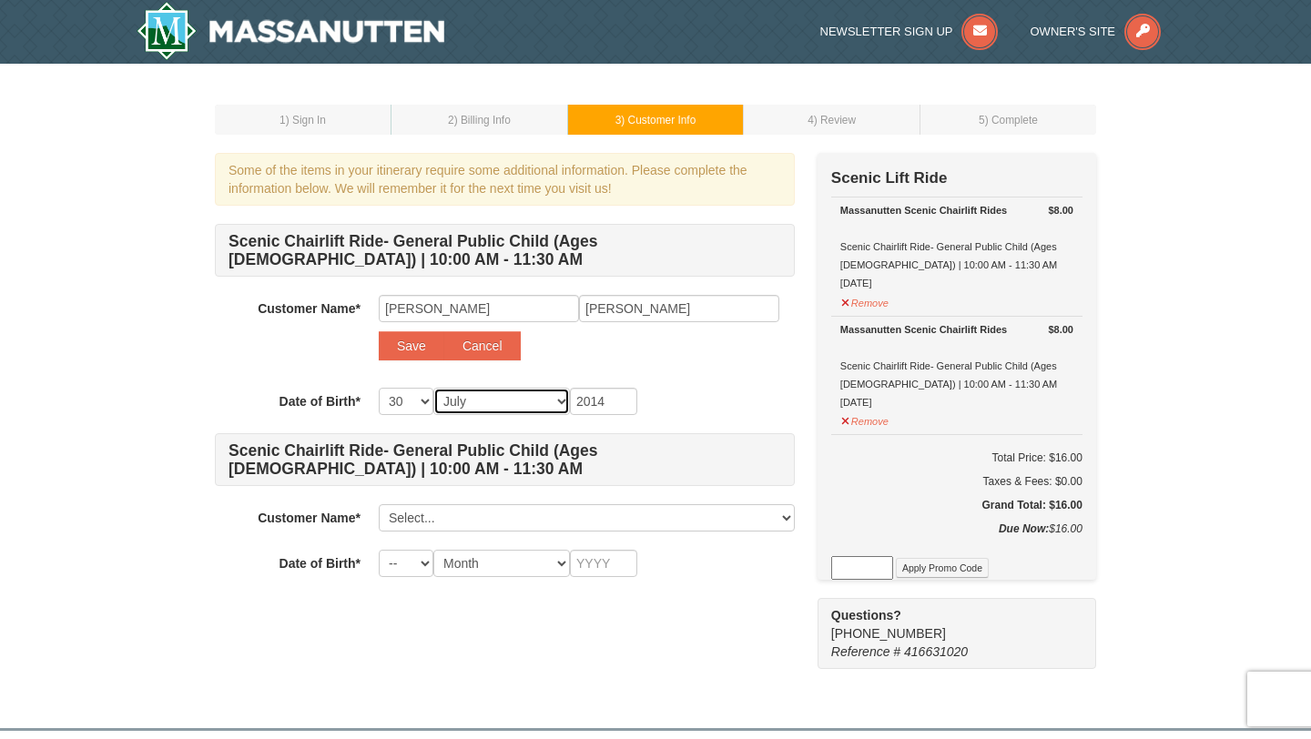
click at [433, 388] on select "Month January February March April May June July August September October Novem…" at bounding box center [501, 401] width 137 height 27
click at [413, 345] on button "Save" at bounding box center [412, 345] width 66 height 29
select select
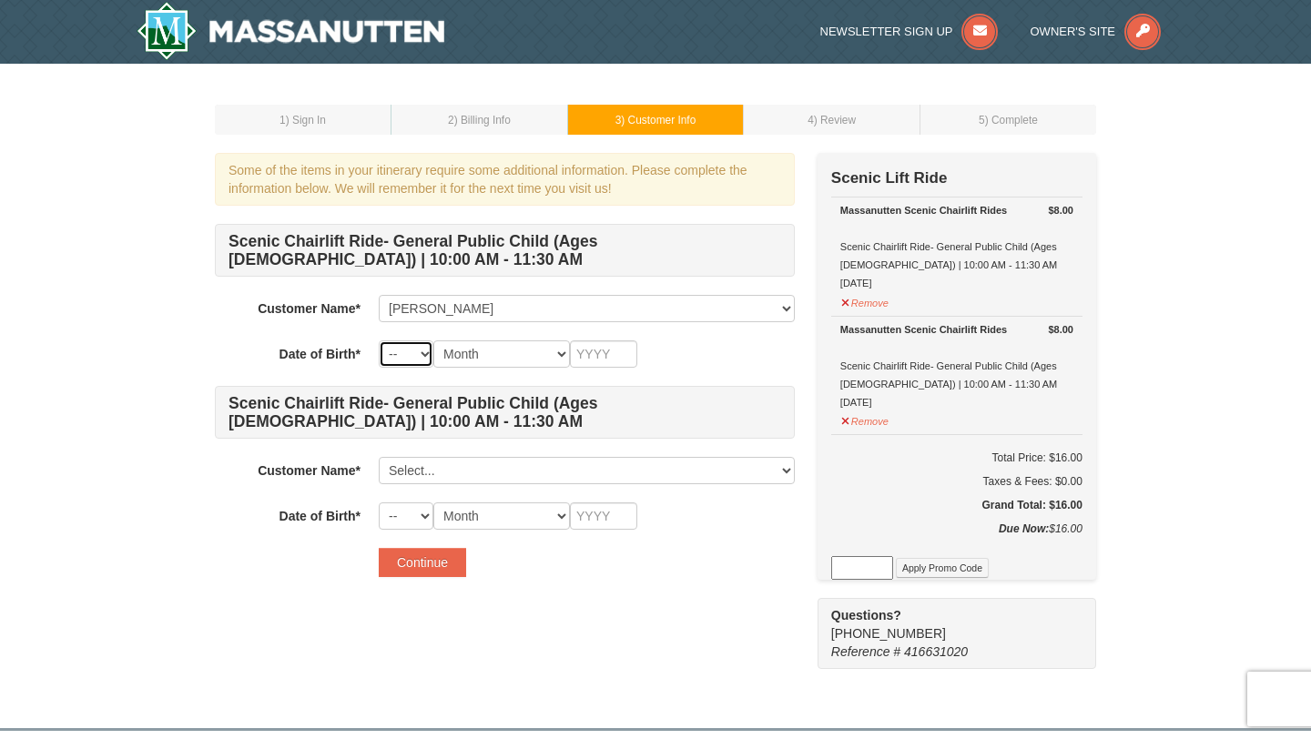
click at [421, 353] on select "-- 01 02 03 04 05 06 07 08 09 10 11 12 13 14 15 16 17 18 19 20 21 22 23 24 25 2…" at bounding box center [406, 353] width 55 height 27
click at [379, 340] on select "-- 01 02 03 04 05 06 07 08 09 10 11 12 13 14 15 16 17 18 19 20 21 22 23 24 25 2…" at bounding box center [406, 353] width 55 height 27
click at [415, 351] on select "-- 01 02 03 04 05 06 07 08 09 10 11 12 13 14 15 16 17 18 19 20 21 22 23 24 25 2…" at bounding box center [406, 353] width 55 height 27
select select "30"
click at [379, 340] on select "-- 01 02 03 04 05 06 07 08 09 10 11 12 13 14 15 16 17 18 19 20 21 22 23 24 25 2…" at bounding box center [406, 353] width 55 height 27
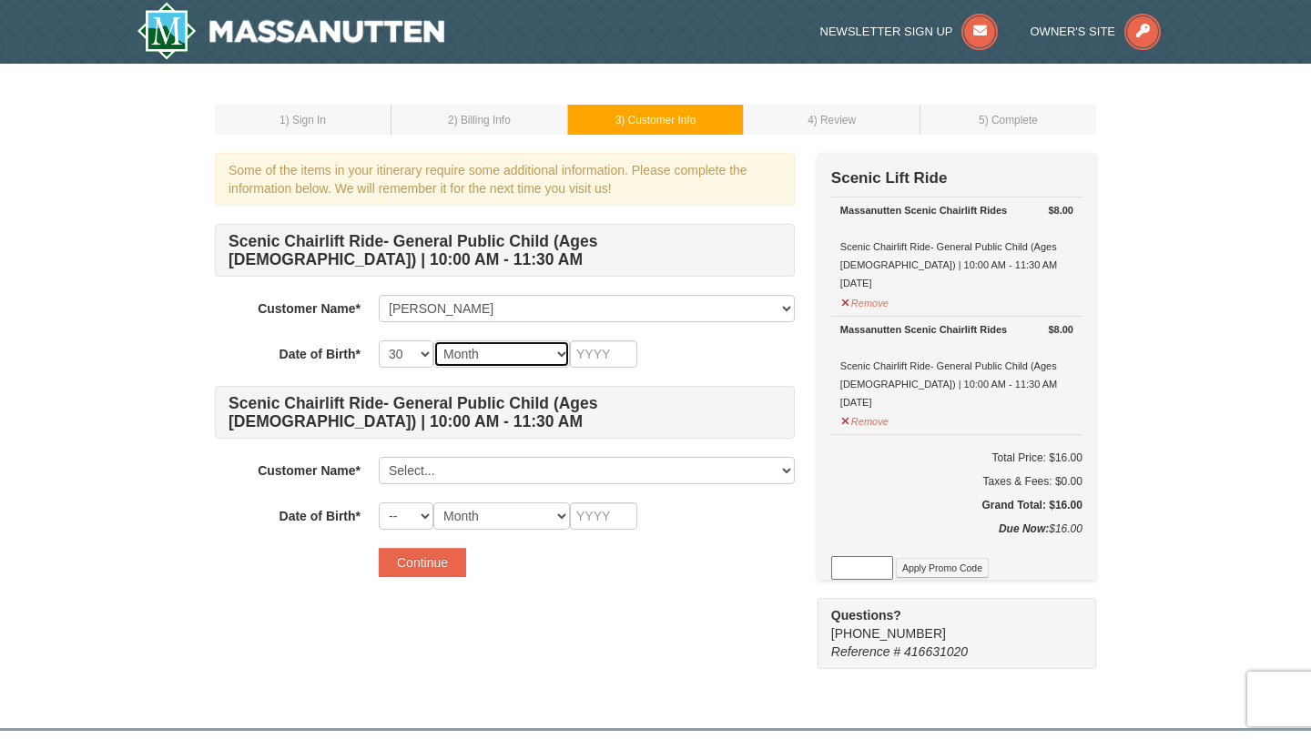
click at [536, 349] on select "Month January February March April May June July August September October Novem…" at bounding box center [501, 353] width 137 height 27
select select "07"
click at [433, 340] on select "Month January February March April May June July August September October Novem…" at bounding box center [501, 353] width 137 height 27
click at [595, 359] on input "text" at bounding box center [603, 353] width 67 height 27
type input "2014"
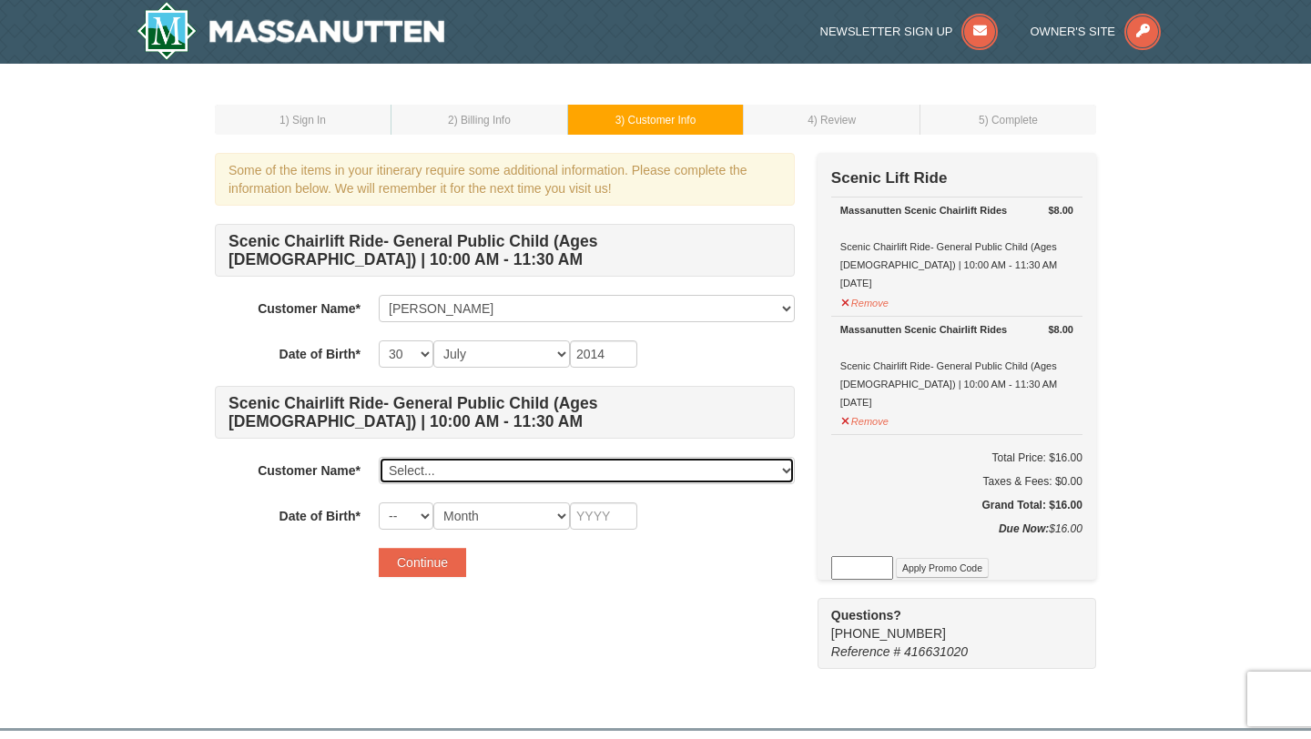
click at [466, 464] on select "Select... Sagar Narala Shireesha Kanchi Varsha Thota Aadya Narala Add New..." at bounding box center [587, 470] width 416 height 27
click select "Select... Sagar Narala Shireesha Kanchi Varsha Thota Aadya Narala Add New..." at bounding box center [587, 470] width 416 height 27
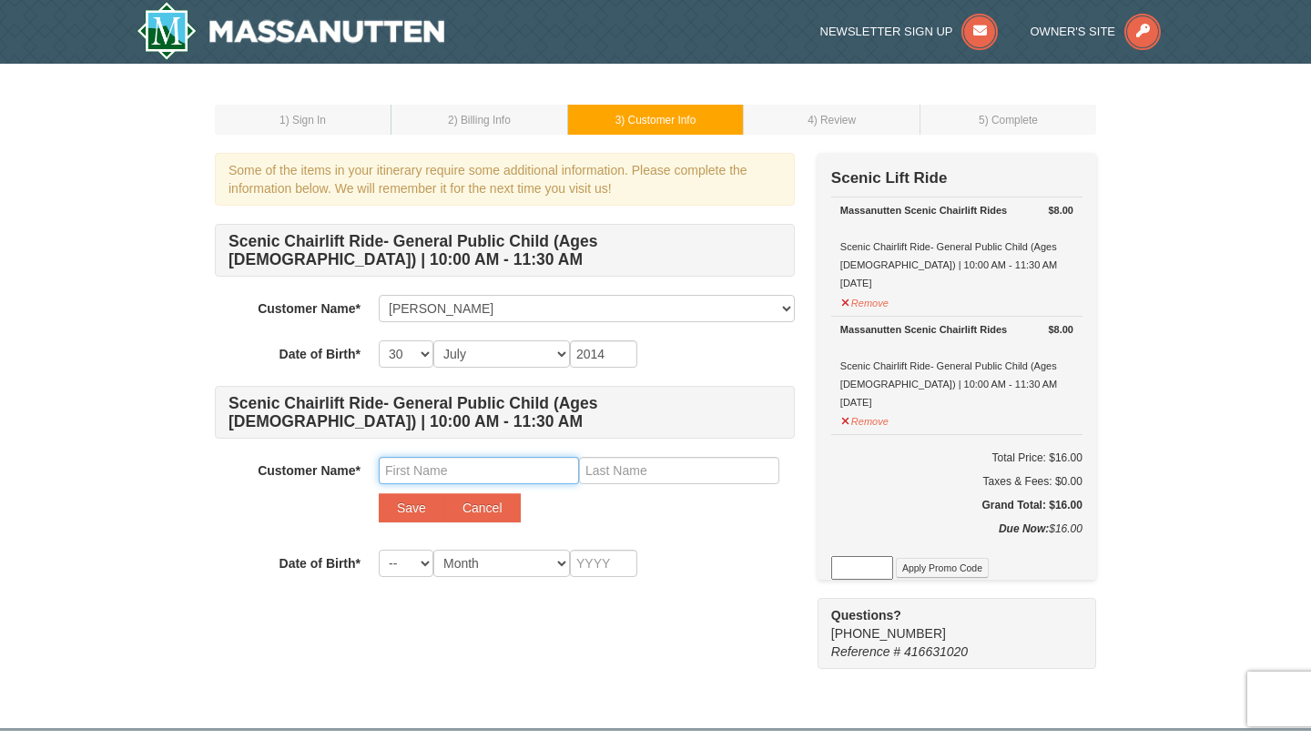
click at [451, 473] on input "text" at bounding box center [479, 470] width 200 height 27
type input "Veeha"
type input "Narala"
click at [407, 512] on button "Save" at bounding box center [412, 507] width 66 height 29
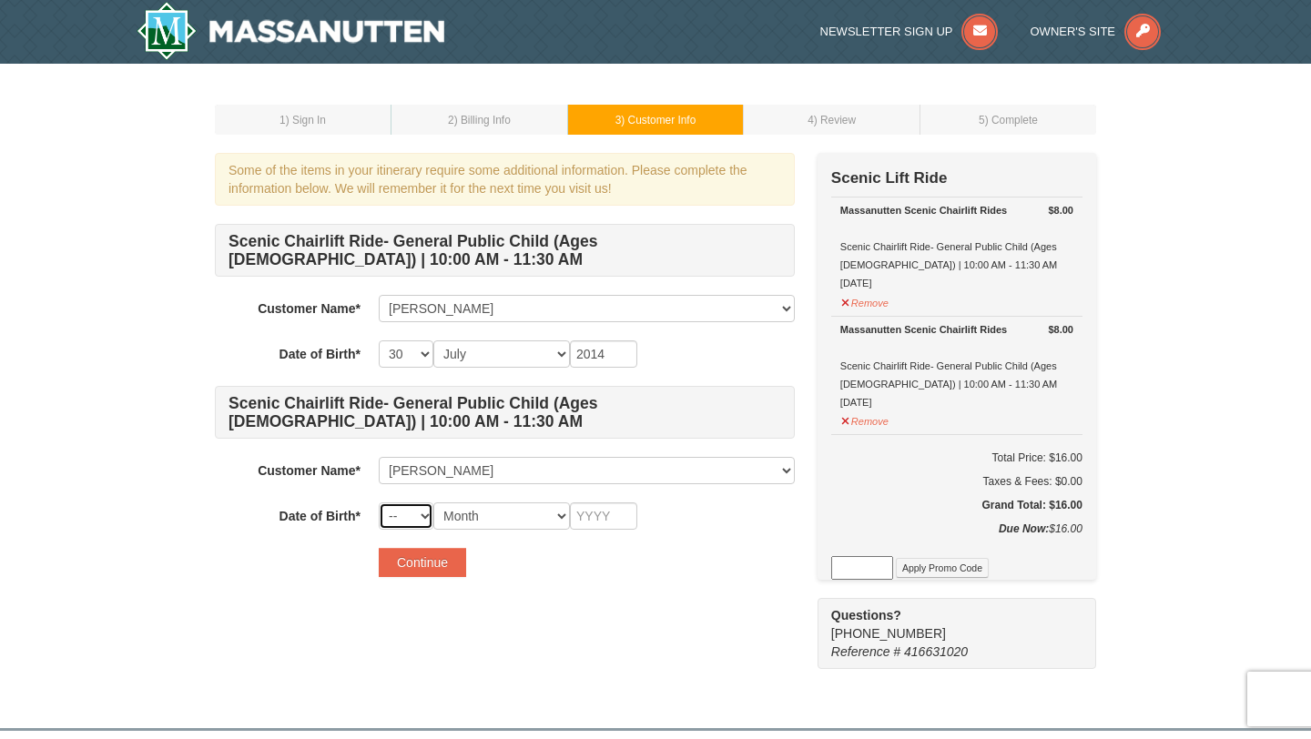
click at [410, 521] on select "-- 01 02 03 04 05 06 07 08 09 10 11 12 13 14 15 16 17 18 19 20 21 22 23 24 25 2…" at bounding box center [406, 515] width 55 height 27
click at [379, 502] on select "-- 01 02 03 04 05 06 07 08 09 10 11 12 13 14 15 16 17 18 19 20 21 22 23 24 25 2…" at bounding box center [406, 515] width 55 height 27
click at [498, 515] on select "Month January February March April May June July August September October Novem…" at bounding box center [501, 515] width 137 height 27
click at [417, 513] on select "-- 01 02 03 04 05 06 07 08 09 10 11 12 13 14 15 16 17 18 19 20 21 22 23 24 25 2…" at bounding box center [406, 515] width 55 height 27
select select "30"
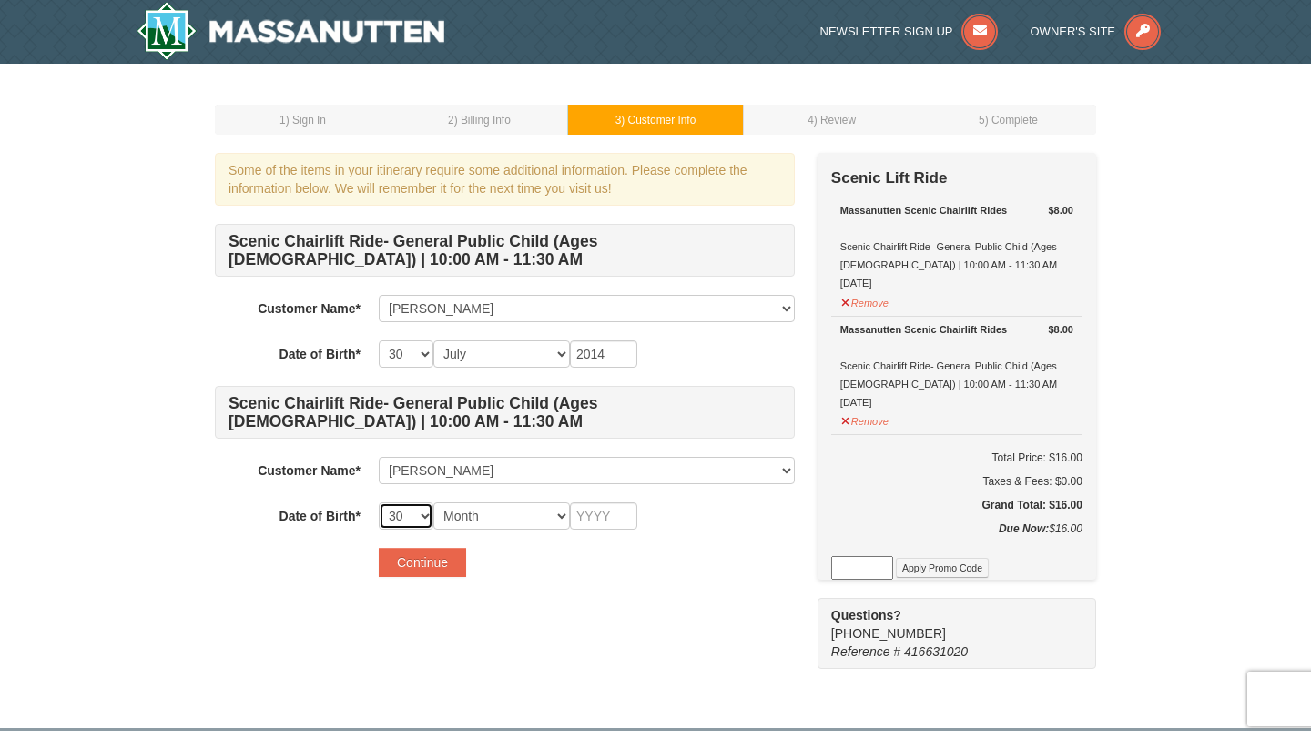
click at [379, 502] on select "-- 01 02 03 04 05 06 07 08 09 10 11 12 13 14 15 16 17 18 19 20 21 22 23 24 25 2…" at bounding box center [406, 515] width 55 height 27
click at [534, 523] on select "Month January February March April May June July August September October Novem…" at bounding box center [501, 515] width 137 height 27
select select "10"
click at [433, 502] on select "Month January February March April May June July August September October Novem…" at bounding box center [501, 515] width 137 height 27
click at [611, 514] on input "text" at bounding box center [603, 515] width 67 height 27
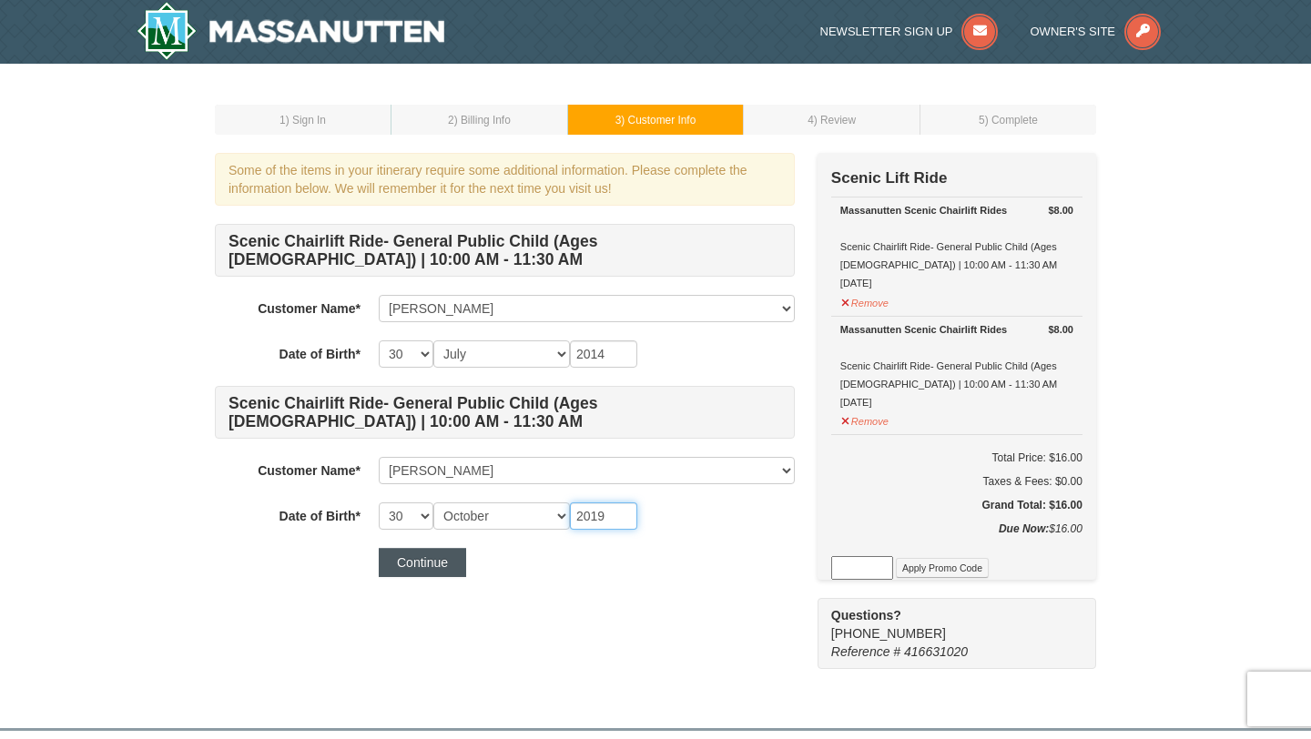
type input "2019"
click at [451, 559] on button "Continue" at bounding box center [422, 562] width 87 height 29
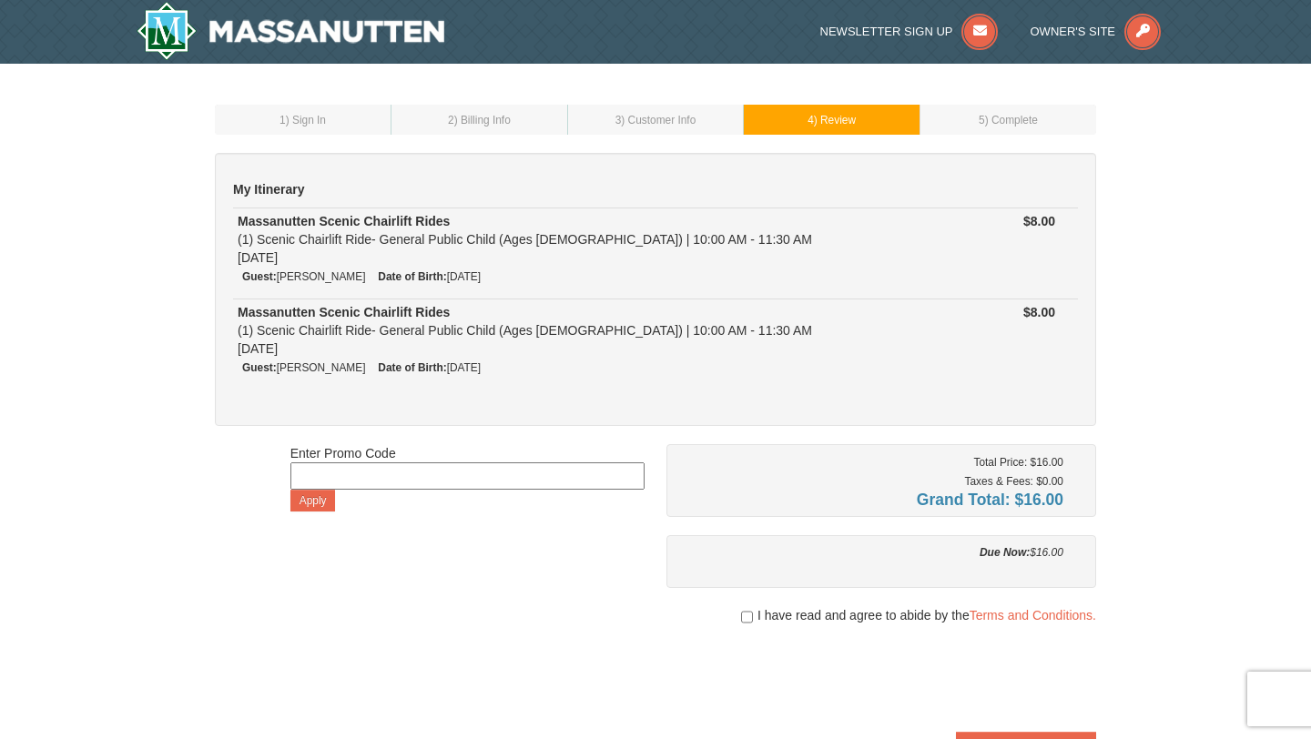
click at [692, 124] on span ") Customer Info" at bounding box center [658, 120] width 75 height 13
click at [714, 122] on td "3 ) Customer Info" at bounding box center [655, 120] width 177 height 30
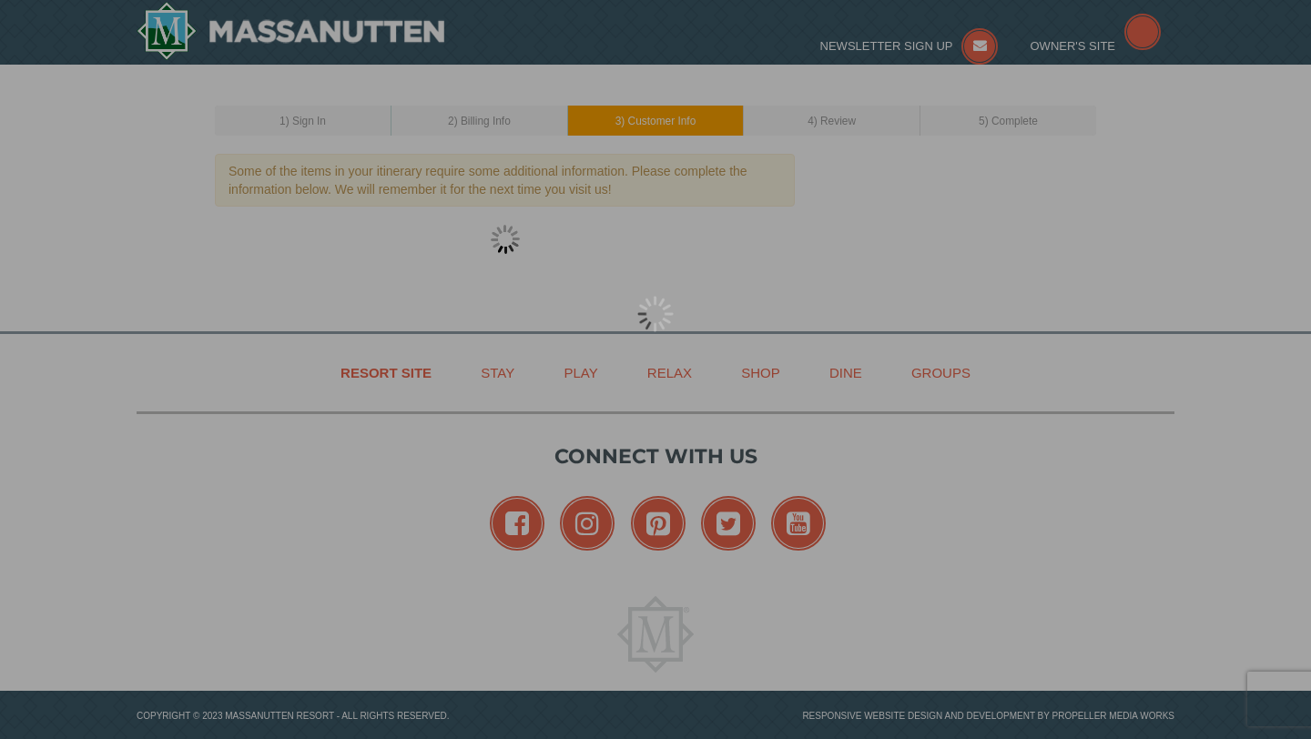
select select "30"
select select "07"
select select "30"
select select "10"
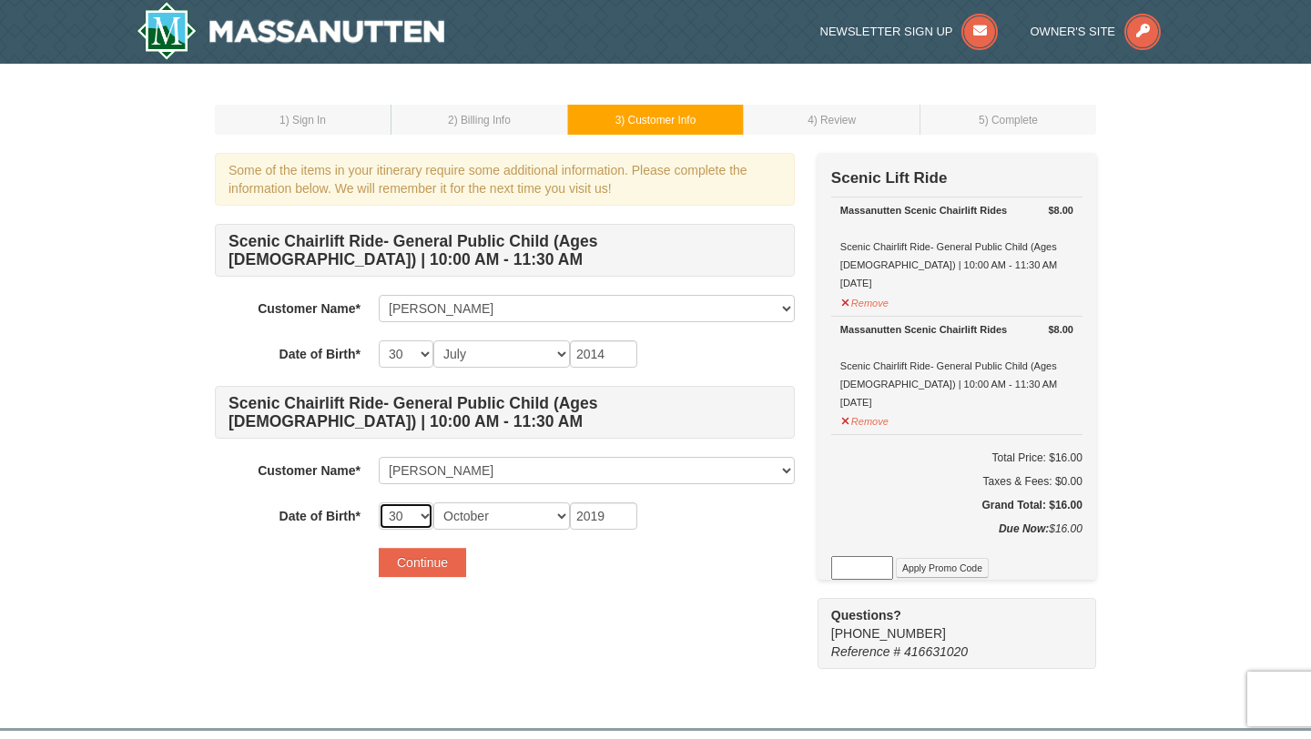
click at [417, 513] on select "-- 01 02 03 04 05 06 07 08 09 10 11 12 13 14 15 16 17 18 19 20 21 22 23 24 25 2…" at bounding box center [406, 515] width 55 height 27
select select "03"
click at [379, 502] on select "-- 01 02 03 04 05 06 07 08 09 10 11 12 13 14 15 16 17 18 19 20 21 22 23 24 25 2…" at bounding box center [406, 515] width 55 height 27
click at [432, 565] on button "Continue" at bounding box center [422, 562] width 87 height 29
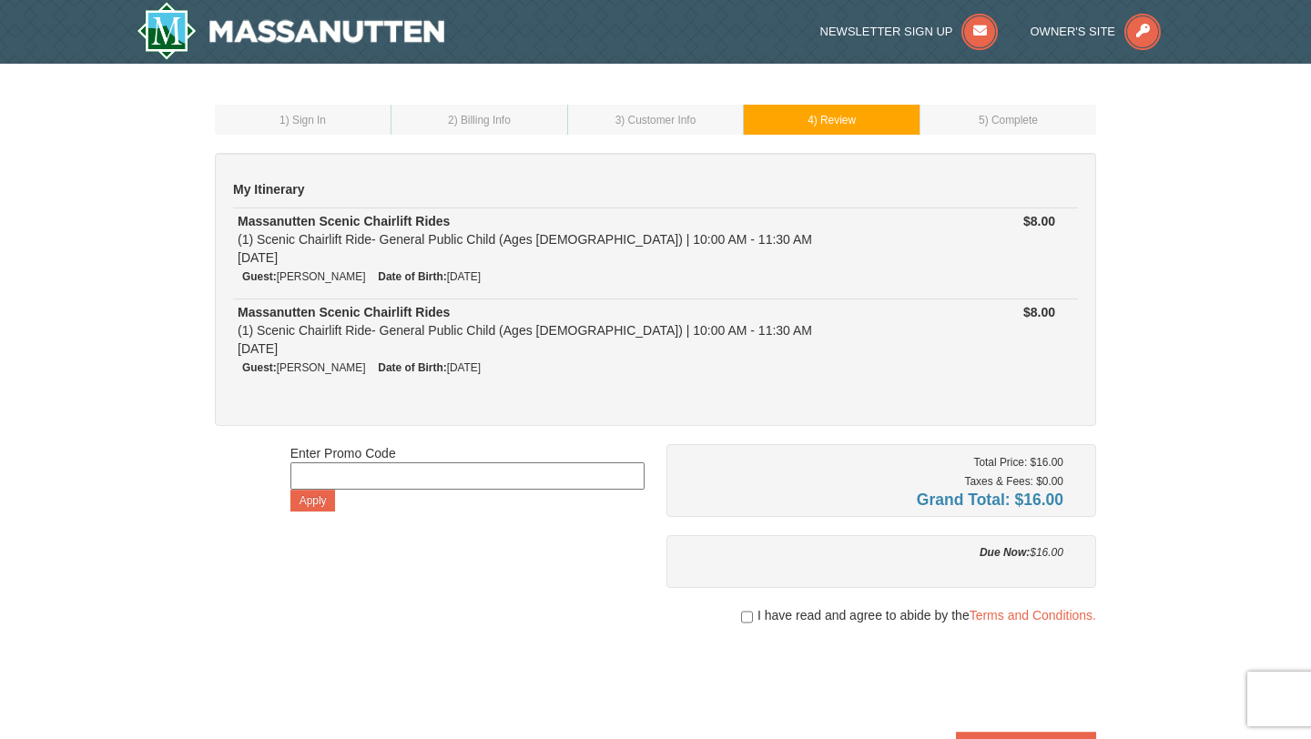
scroll to position [69, 0]
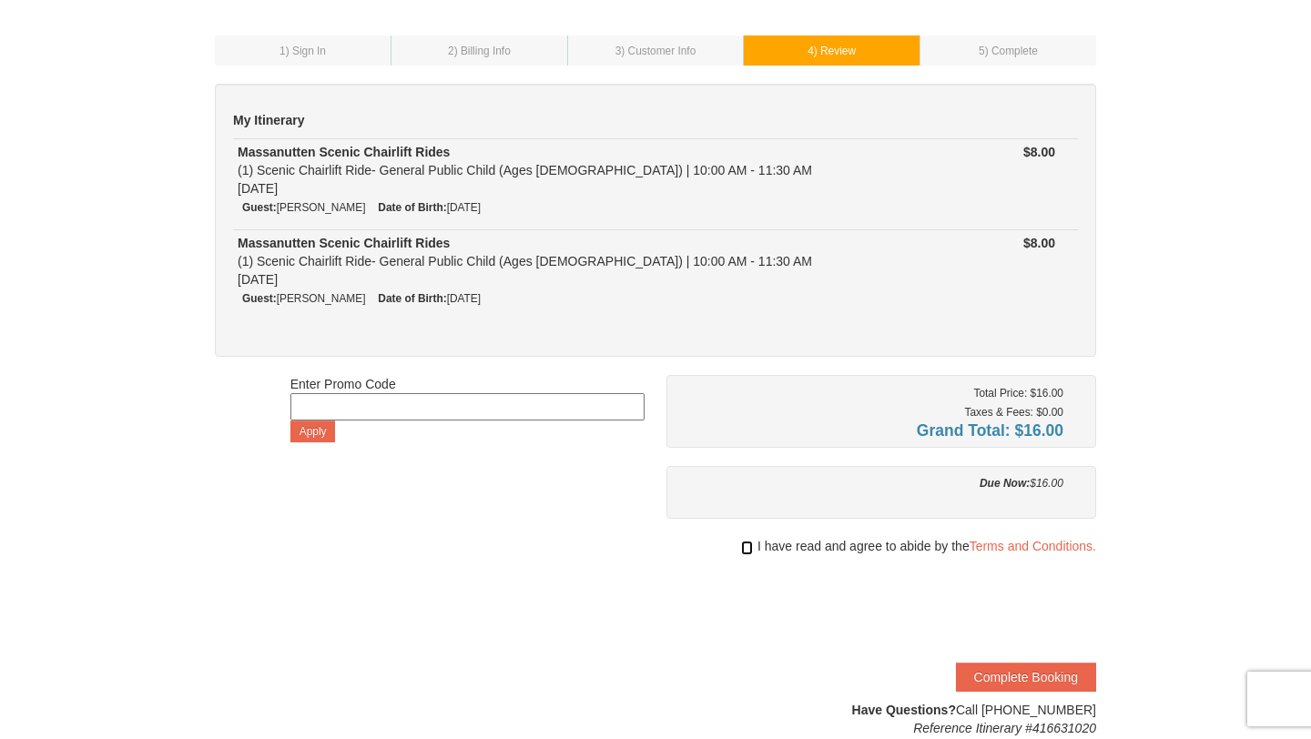
click at [746, 551] on input "checkbox" at bounding box center [747, 548] width 12 height 15
checkbox input "true"
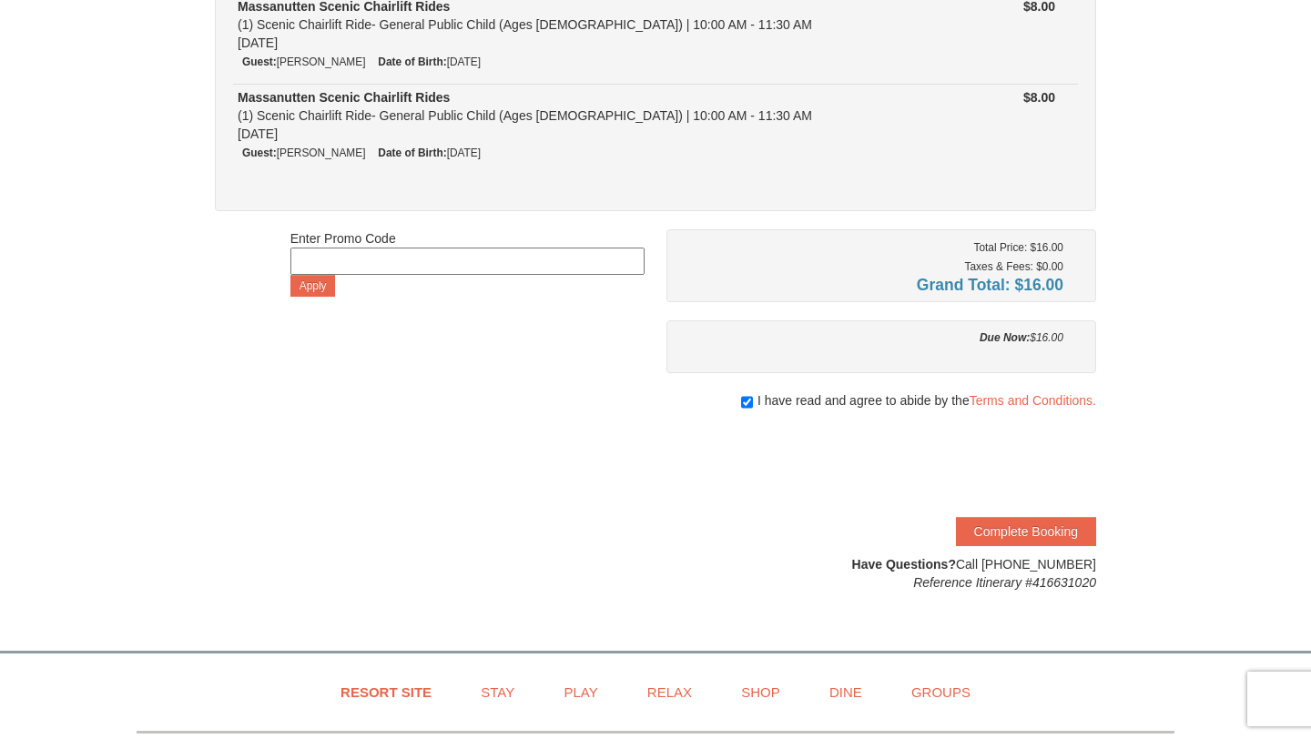
scroll to position [224, 0]
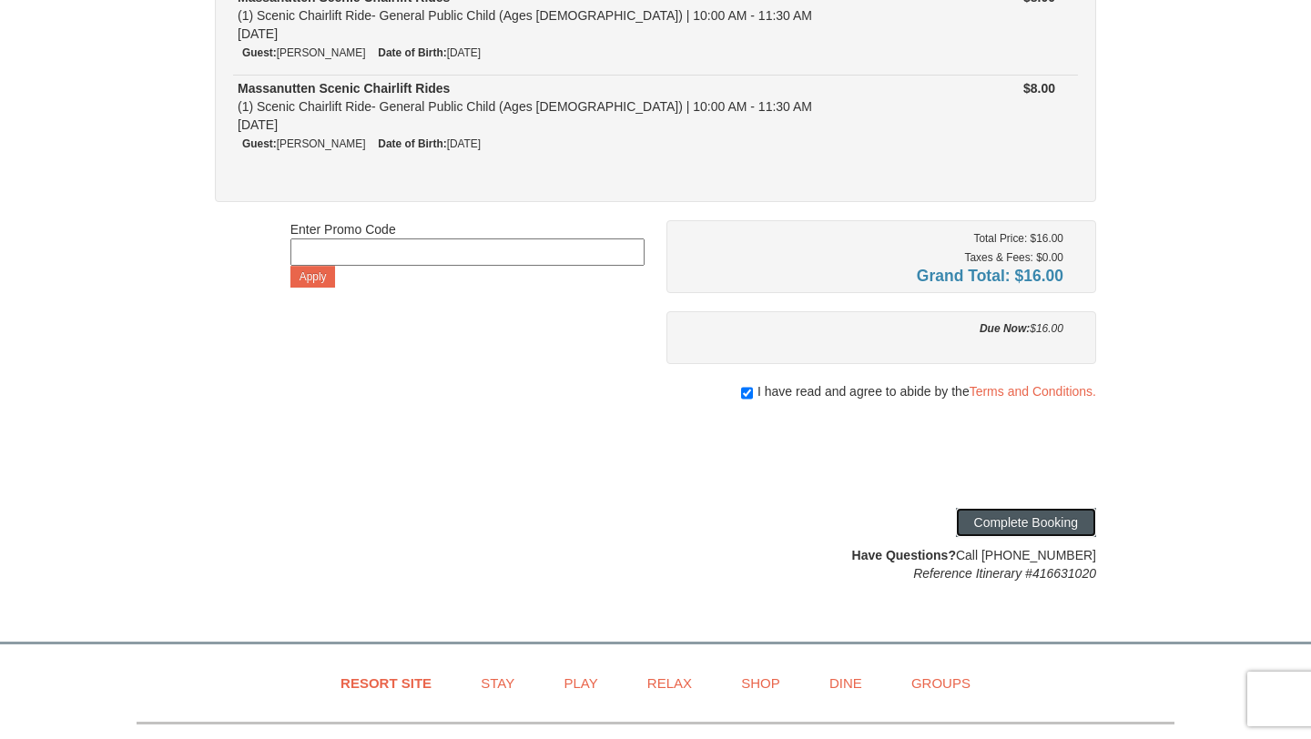
click at [1042, 523] on button "Complete Booking" at bounding box center [1026, 522] width 140 height 29
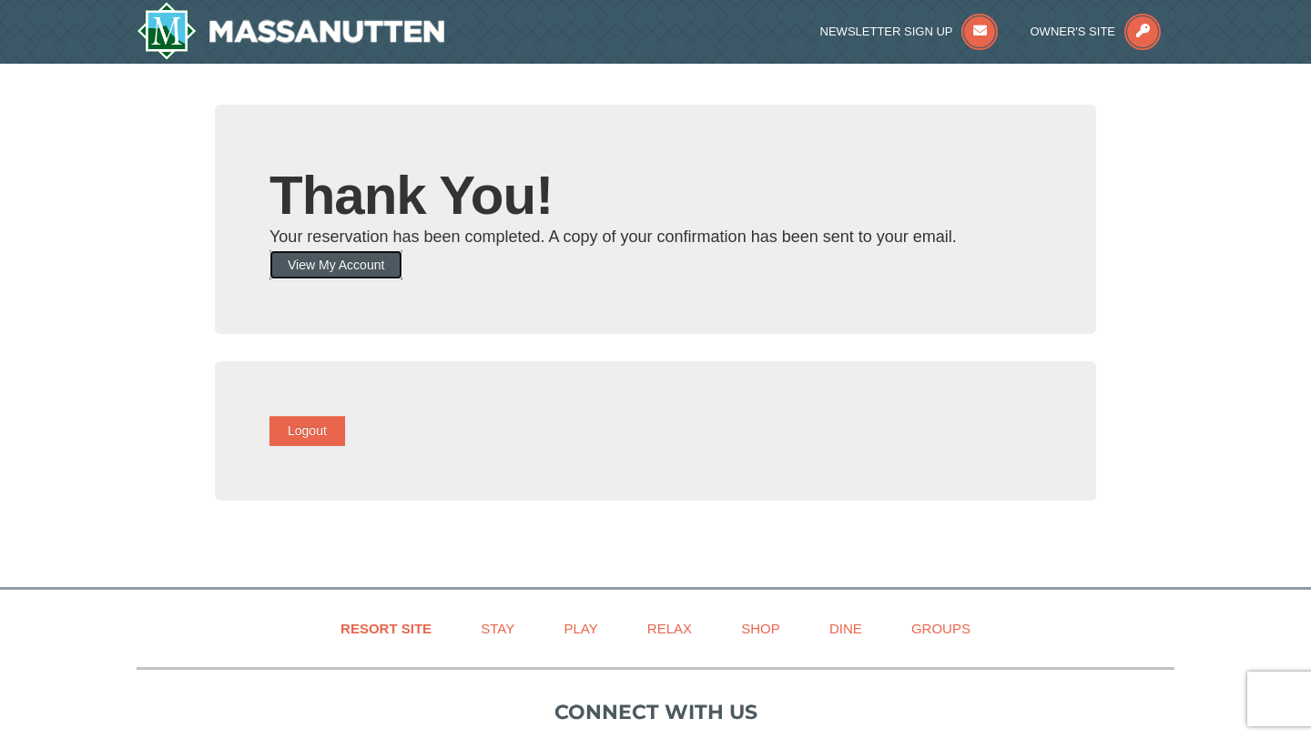
click at [394, 269] on button "View My Account" at bounding box center [335, 264] width 133 height 29
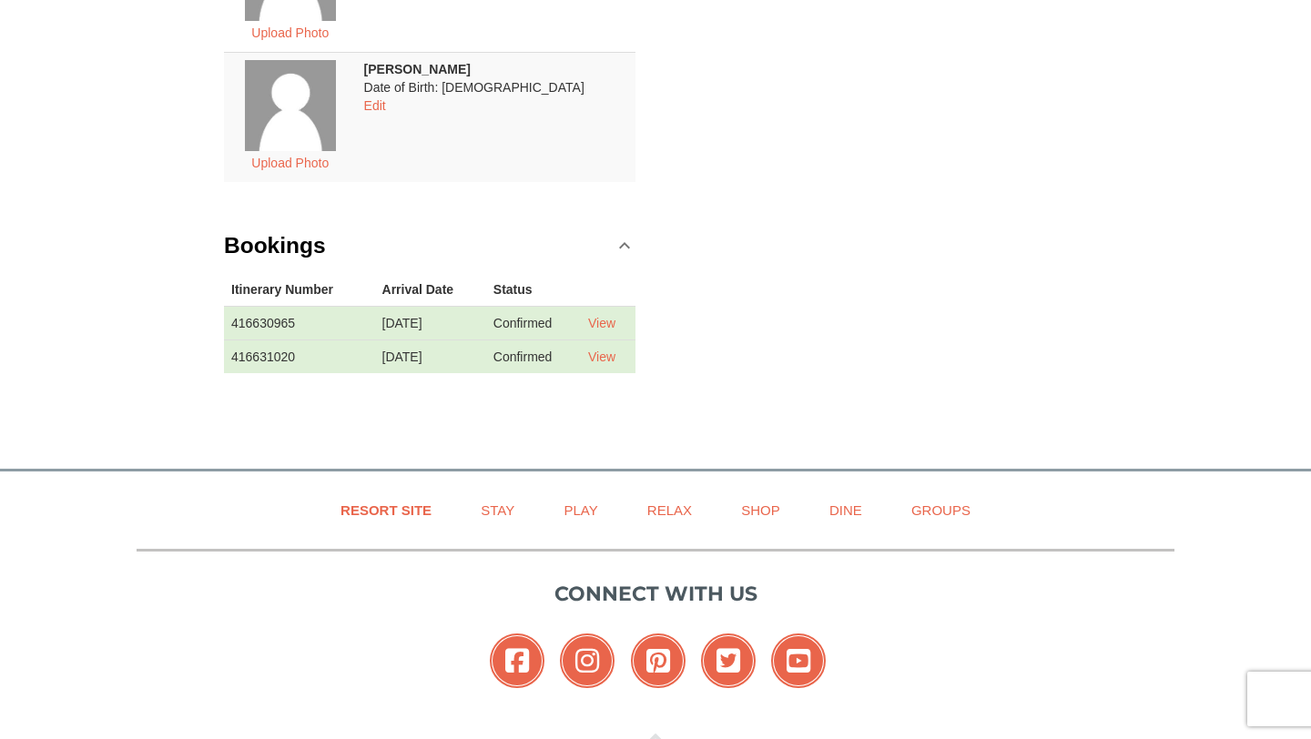
scroll to position [916, 0]
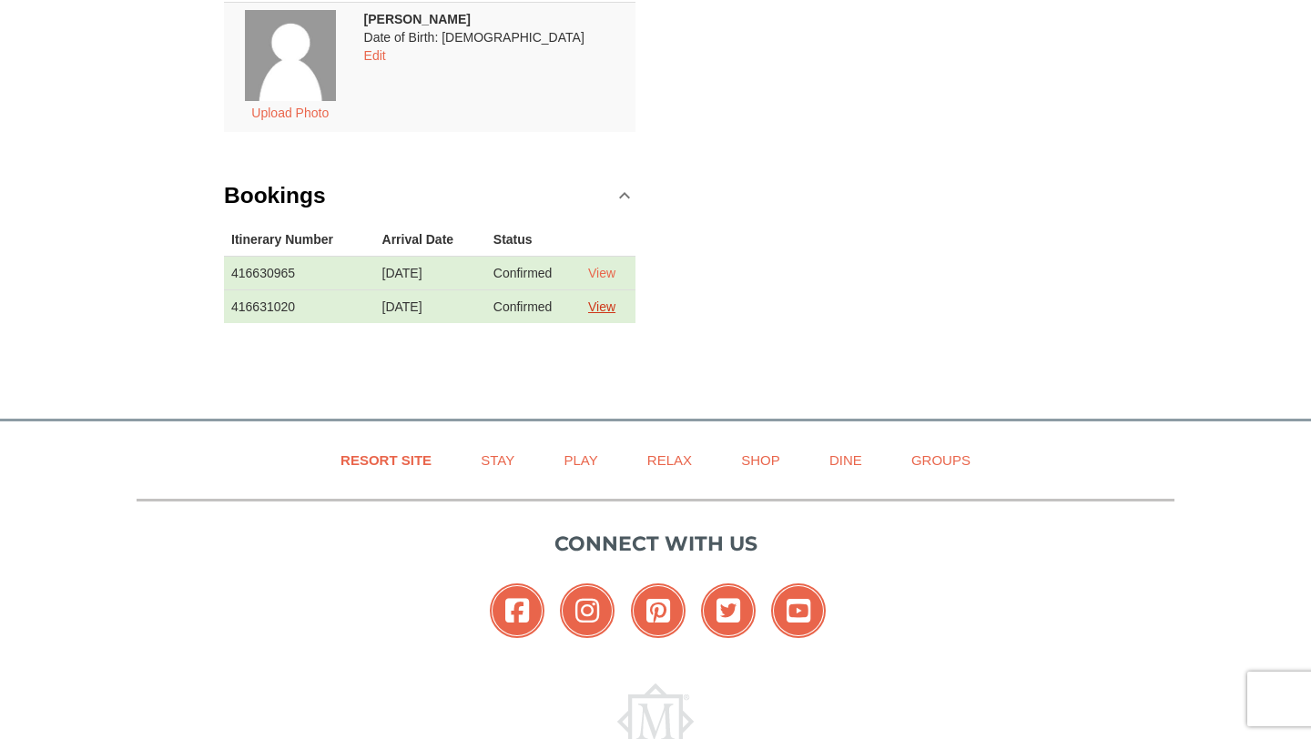
click at [607, 305] on link "View" at bounding box center [601, 306] width 27 height 15
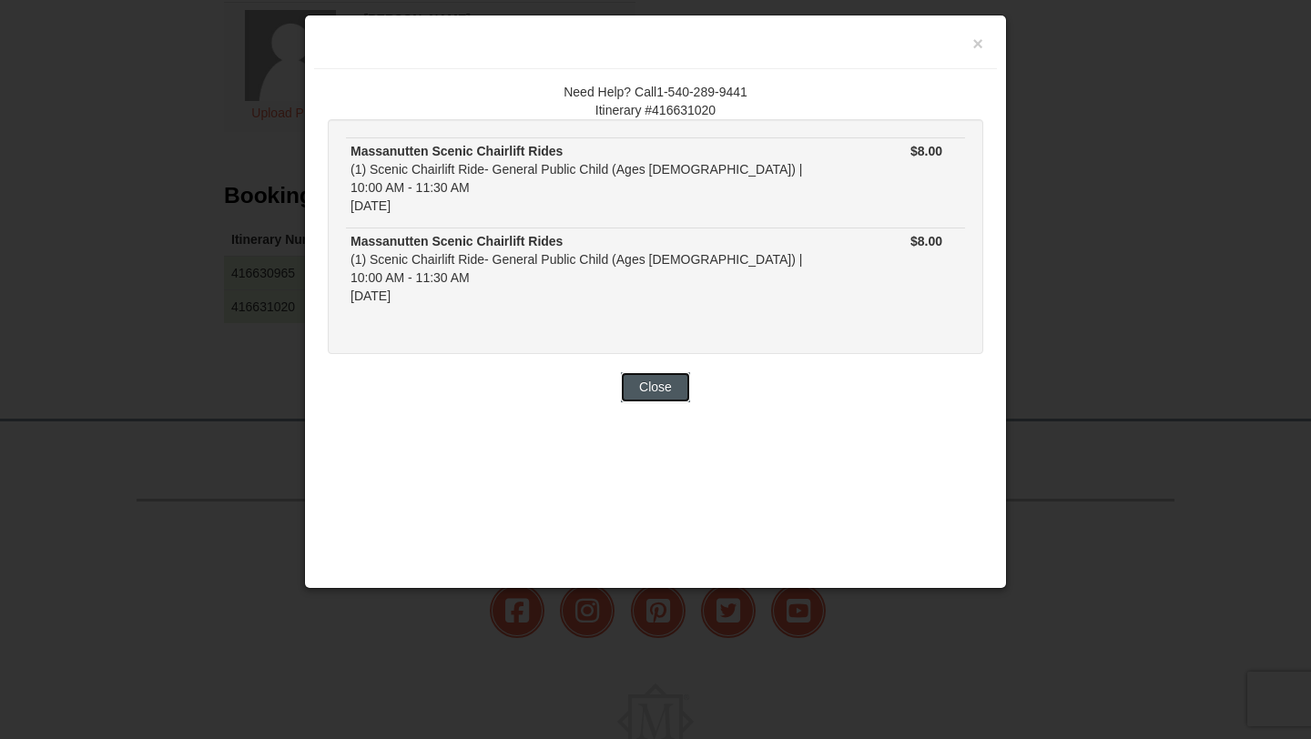
click at [654, 372] on button "Close" at bounding box center [655, 386] width 69 height 29
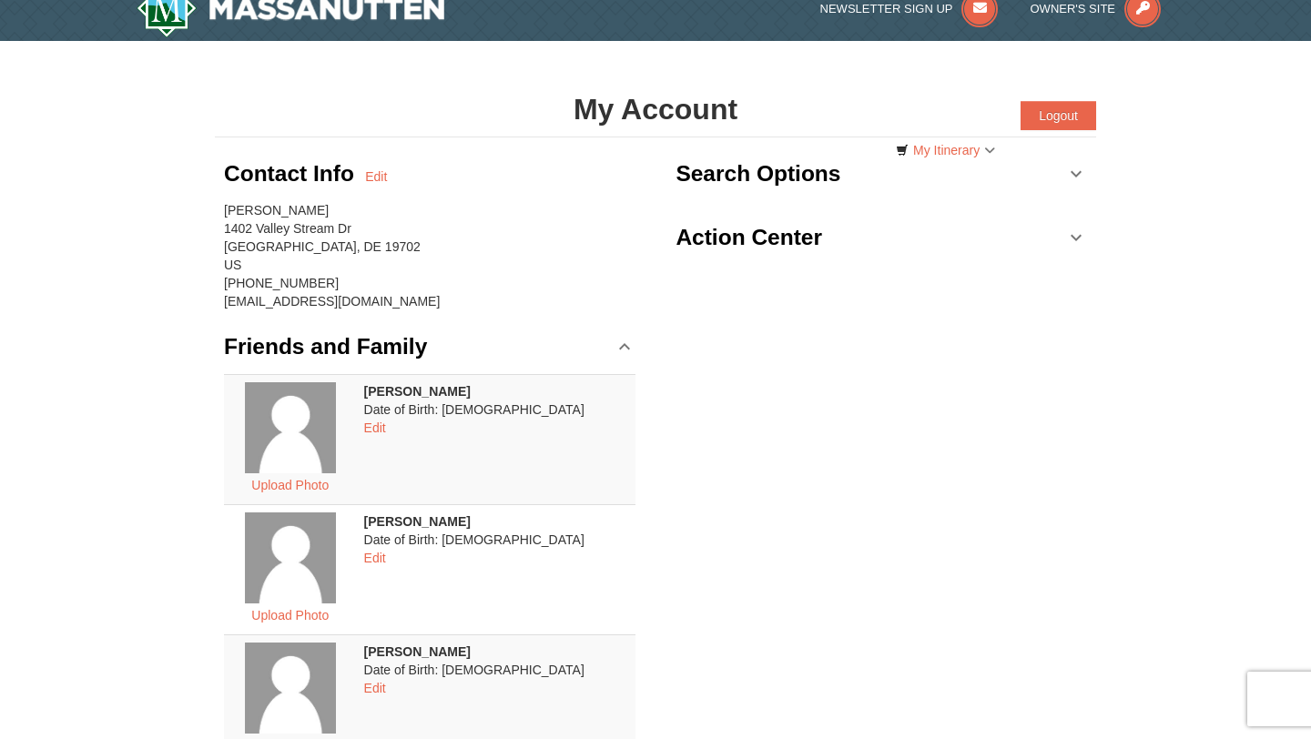
scroll to position [0, 0]
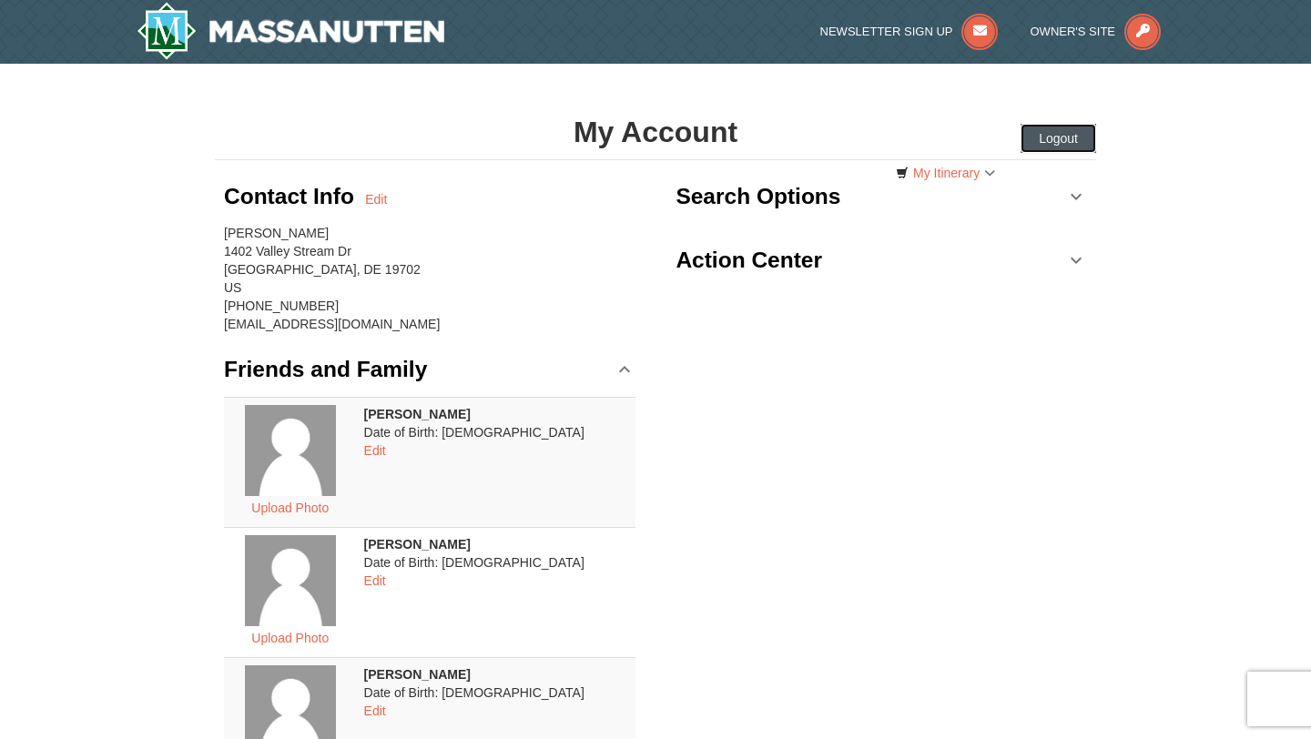
click at [1049, 135] on button "Logout" at bounding box center [1058, 138] width 76 height 29
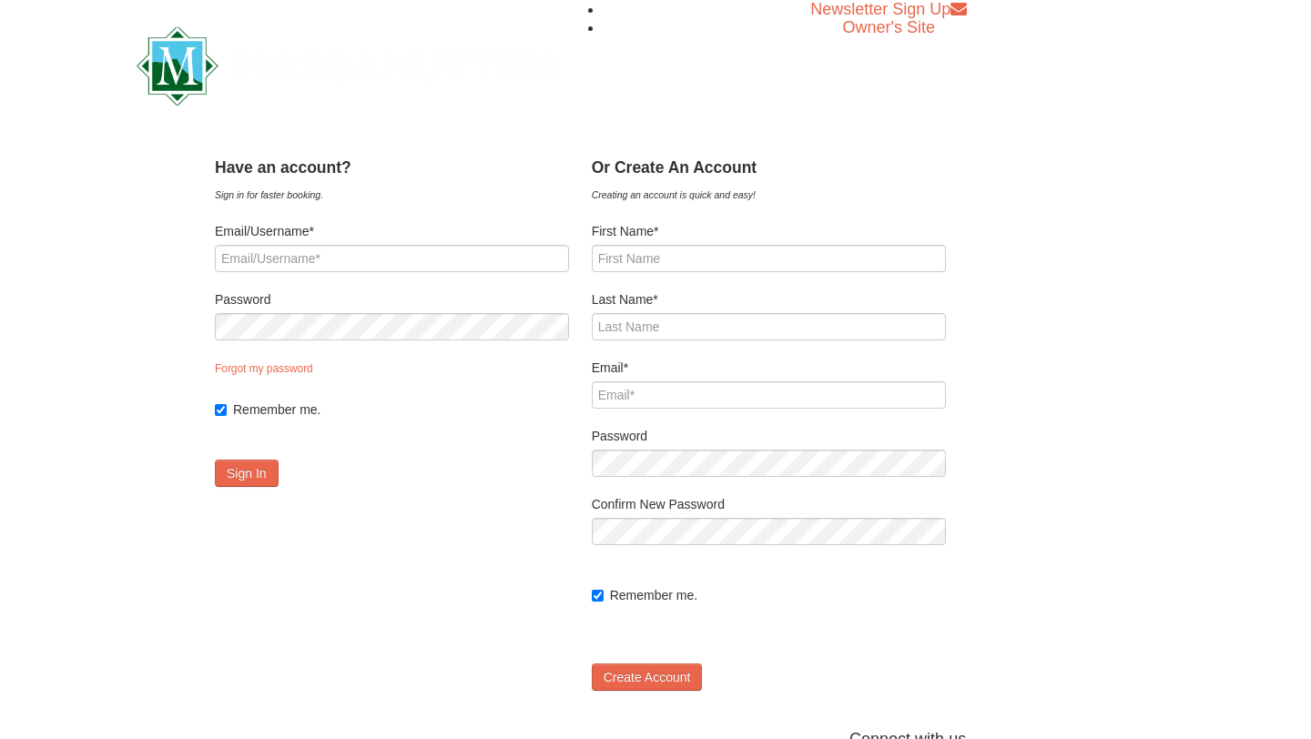
type input "[EMAIL_ADDRESS][DOMAIN_NAME]"
